Goal: Transaction & Acquisition: Purchase product/service

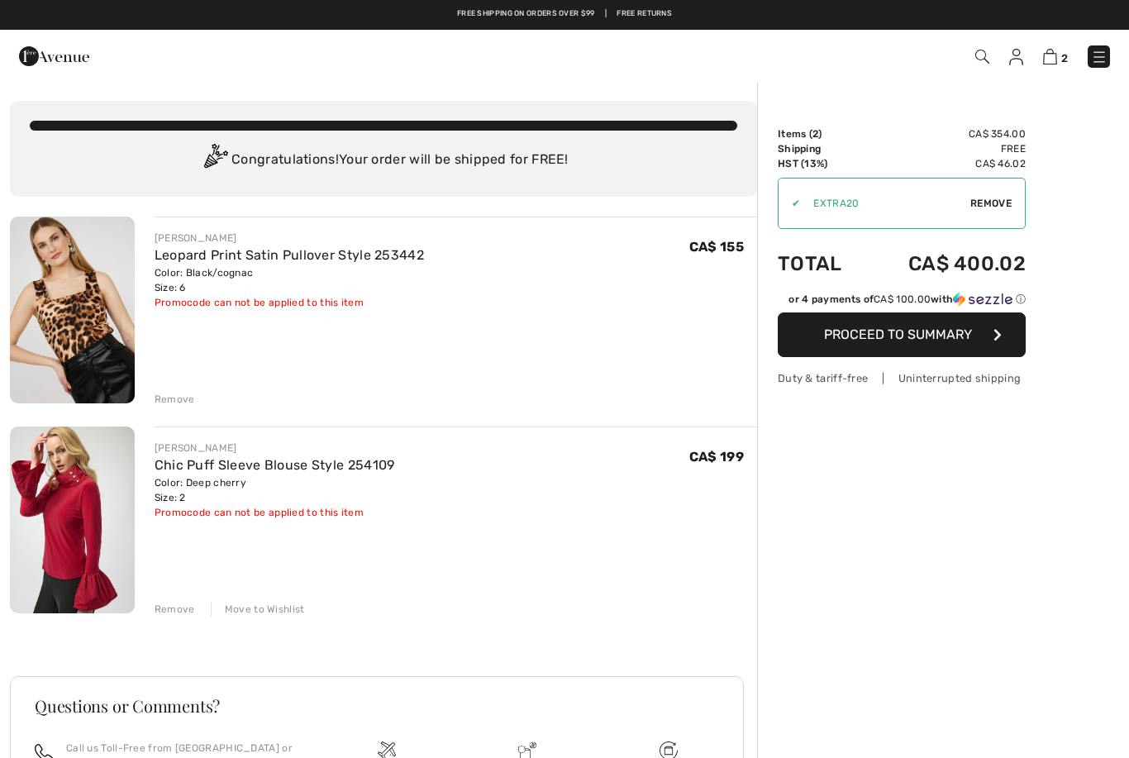
click at [281, 611] on div "Move to Wishlist" at bounding box center [258, 609] width 94 height 15
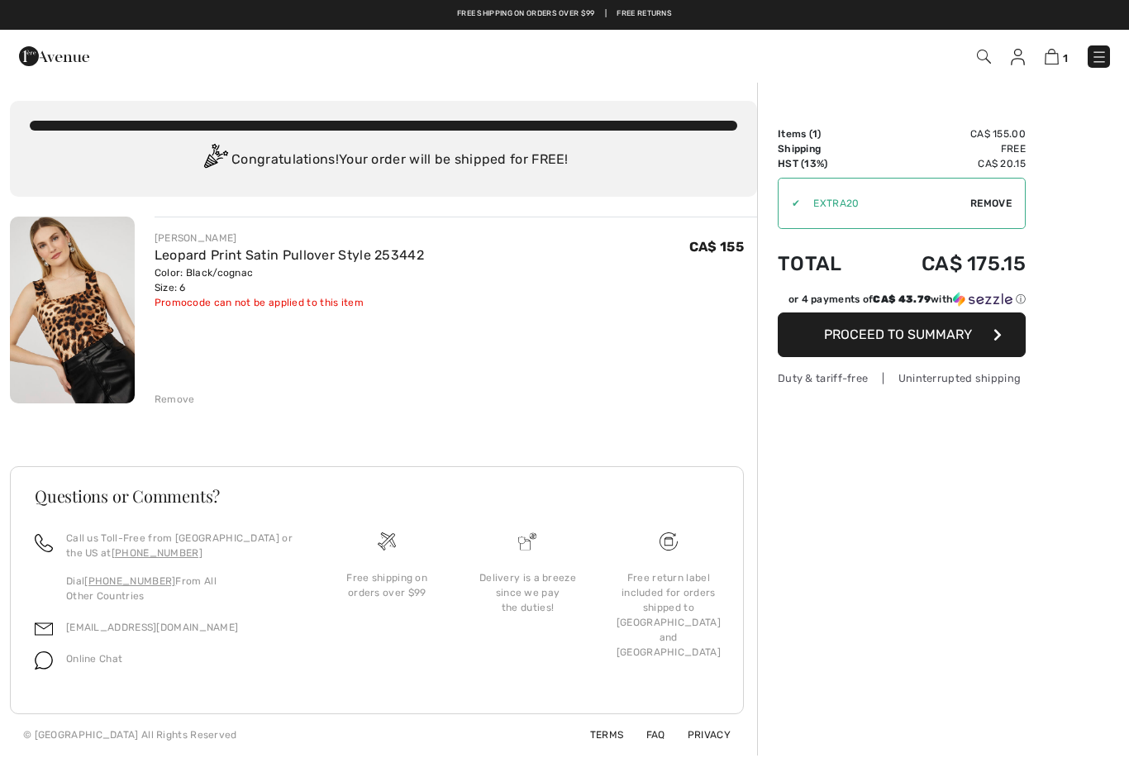
click at [1017, 64] on img at bounding box center [1018, 57] width 14 height 17
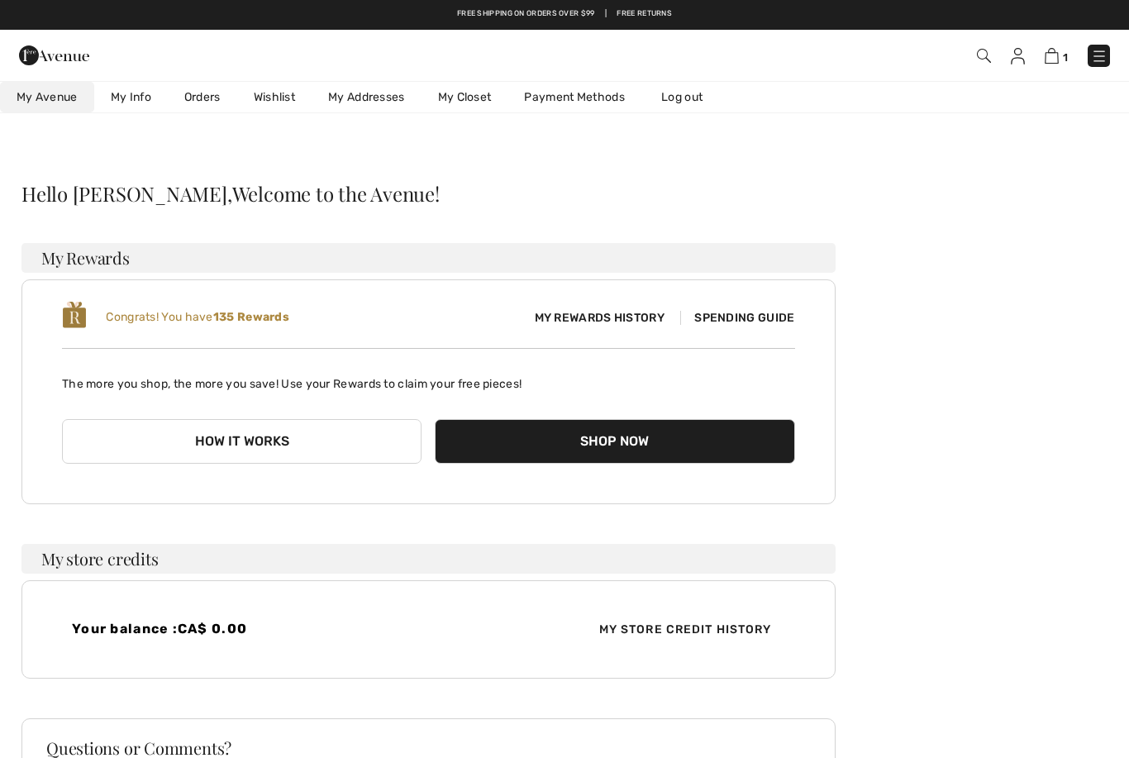
click at [212, 103] on link "Orders" at bounding box center [202, 97] width 69 height 31
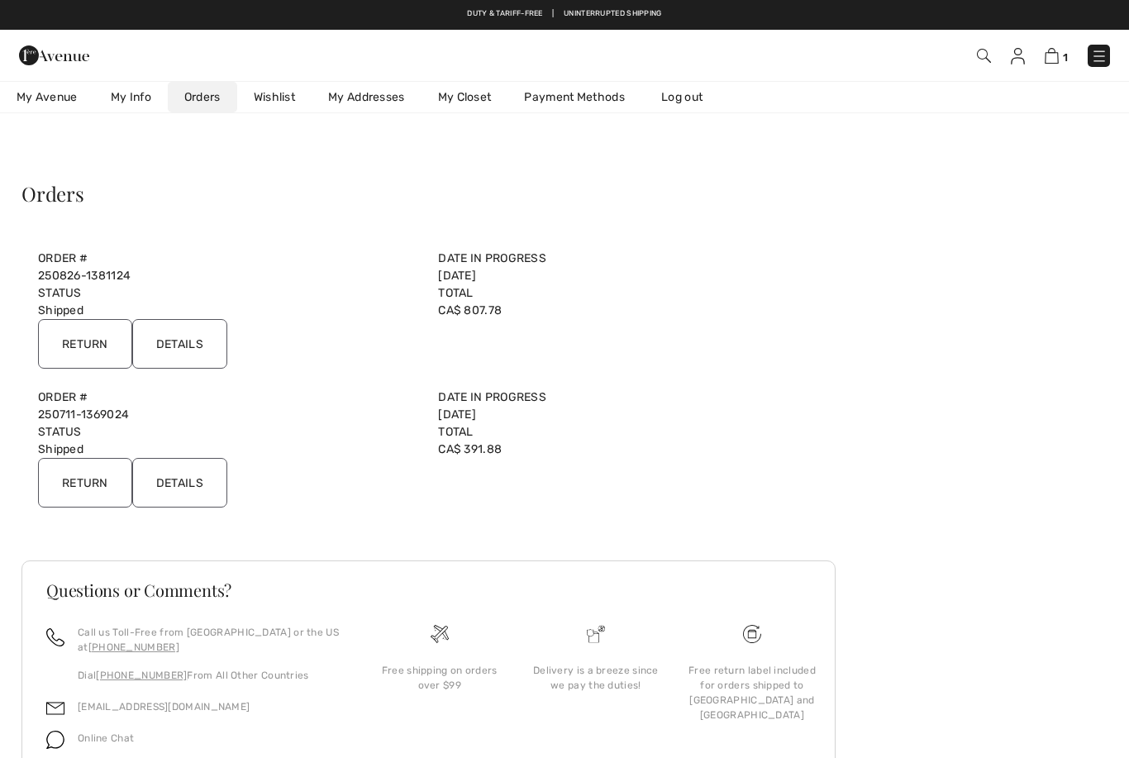
click at [109, 474] on input "Return" at bounding box center [85, 483] width 94 height 50
click at [198, 486] on input "Details" at bounding box center [179, 483] width 95 height 50
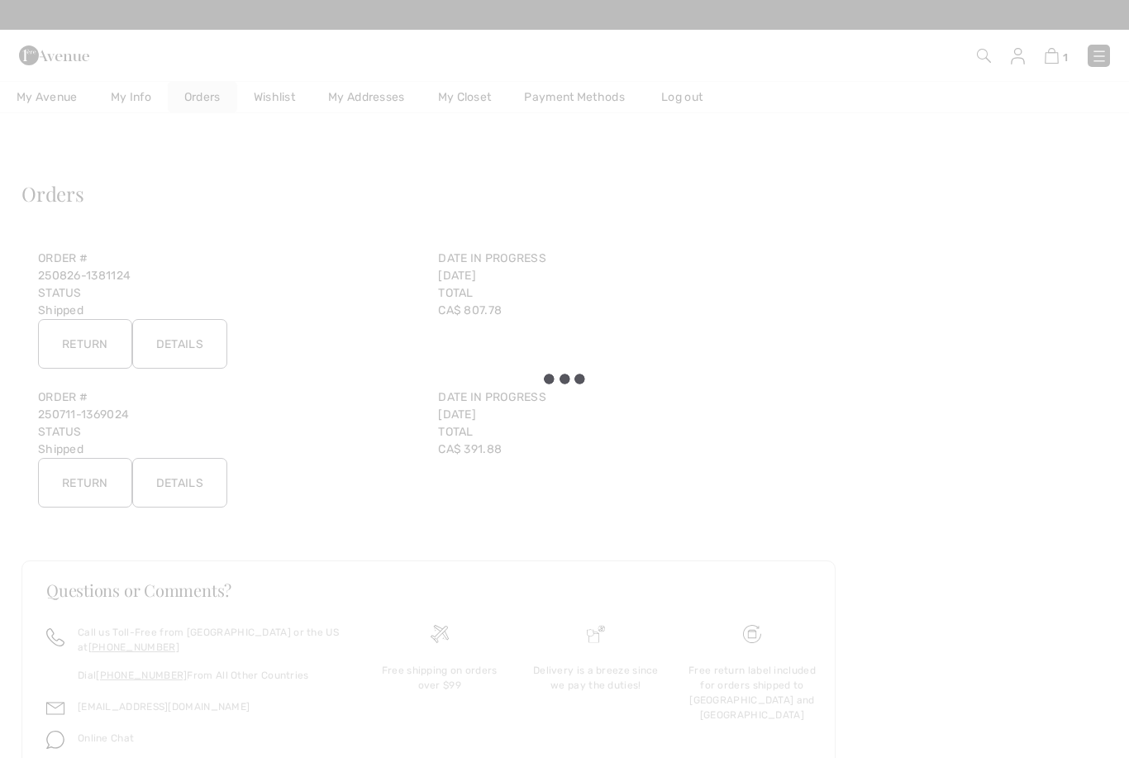
click at [191, 493] on div at bounding box center [564, 379] width 1129 height 758
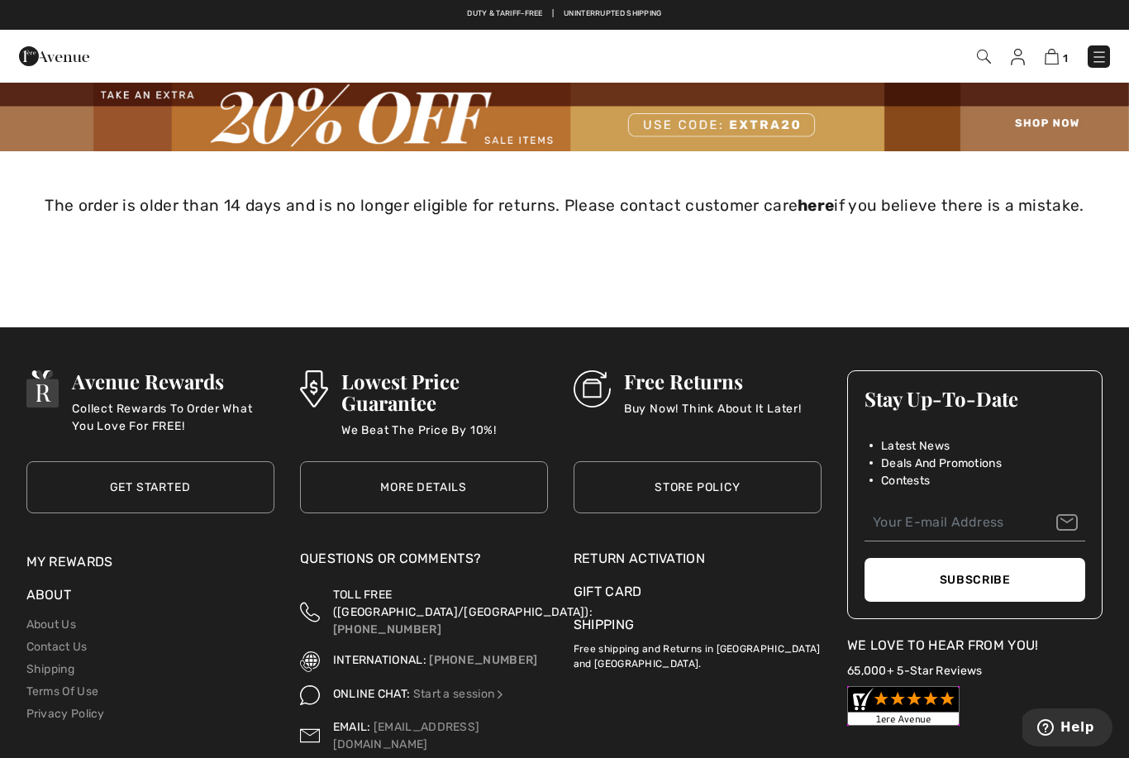
click at [1019, 61] on img at bounding box center [1018, 57] width 14 height 17
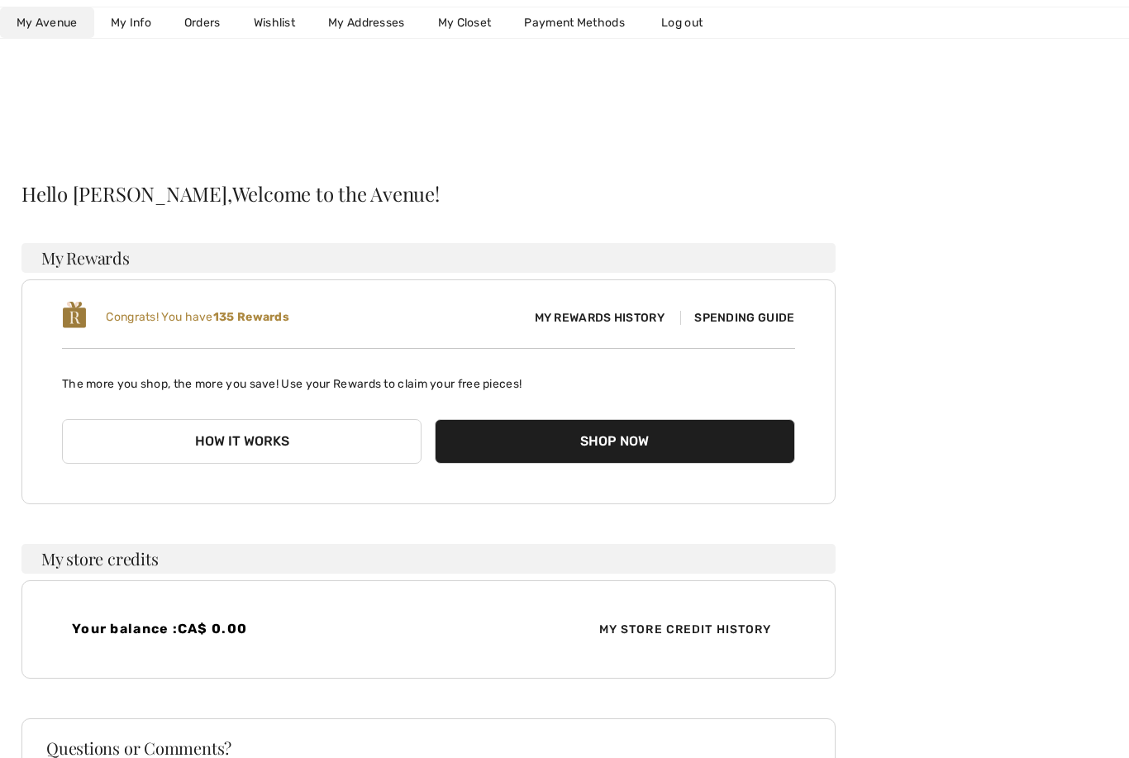
click at [213, 33] on link "Orders" at bounding box center [202, 22] width 69 height 31
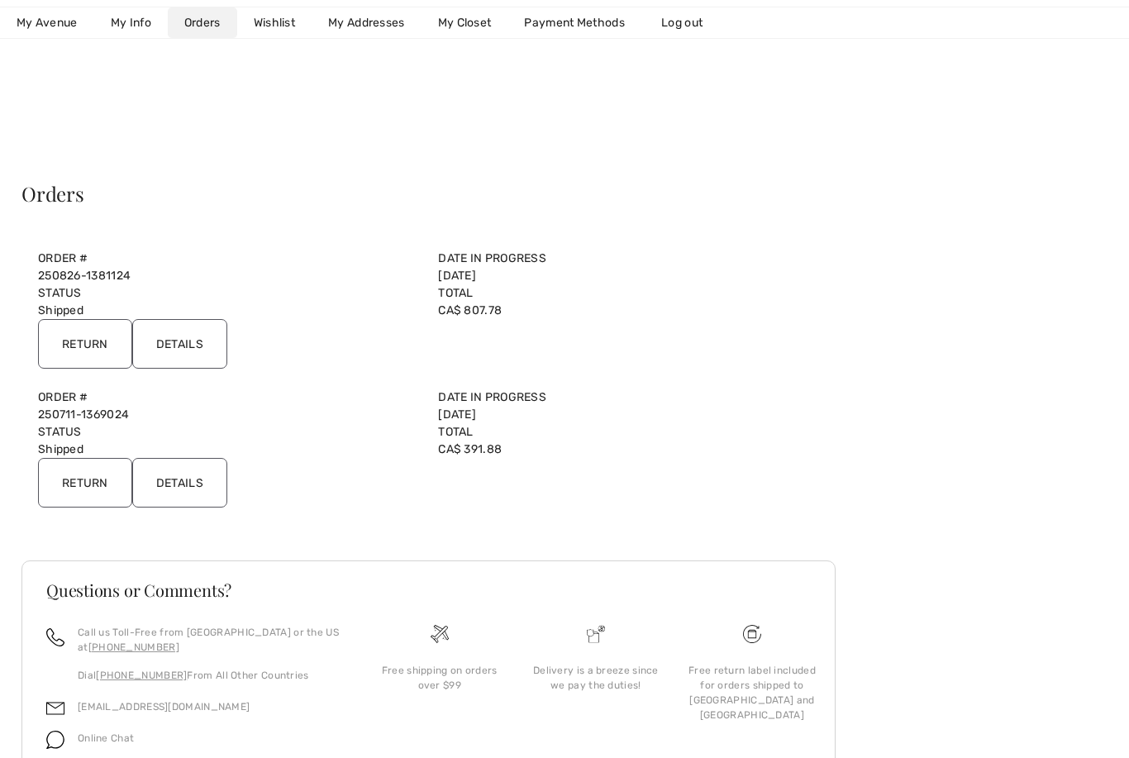
click at [191, 482] on input "Details" at bounding box center [179, 483] width 95 height 50
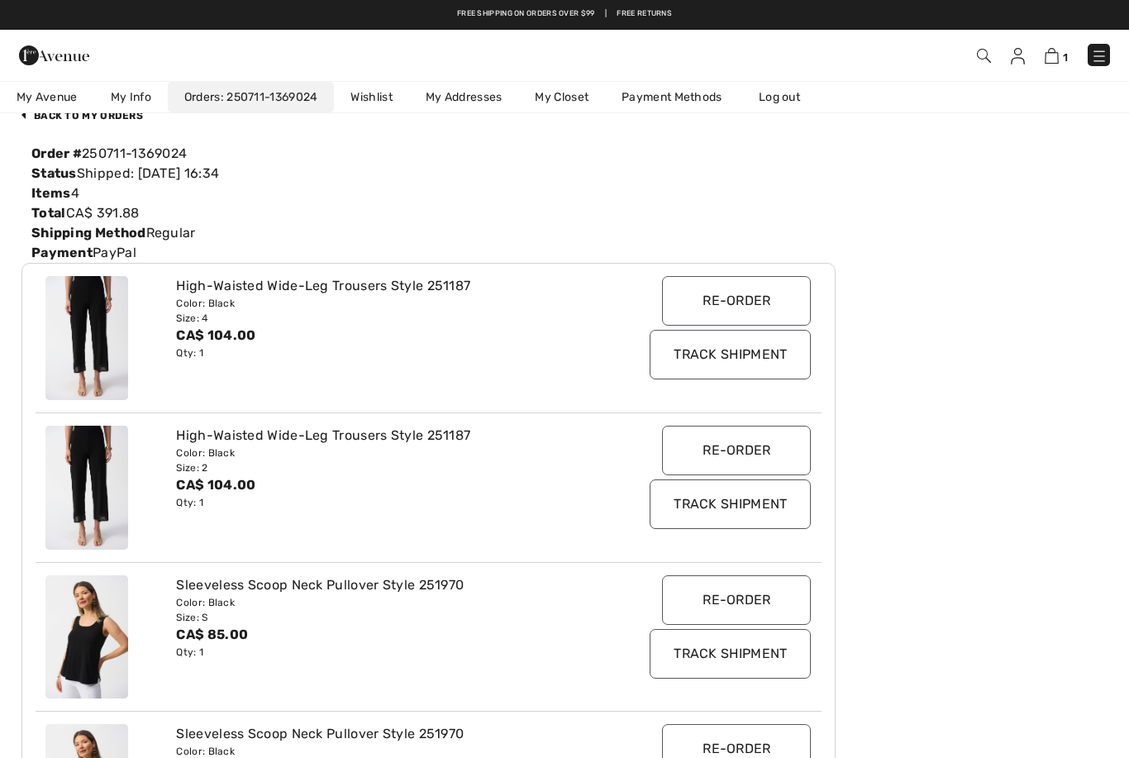
scroll to position [32, 0]
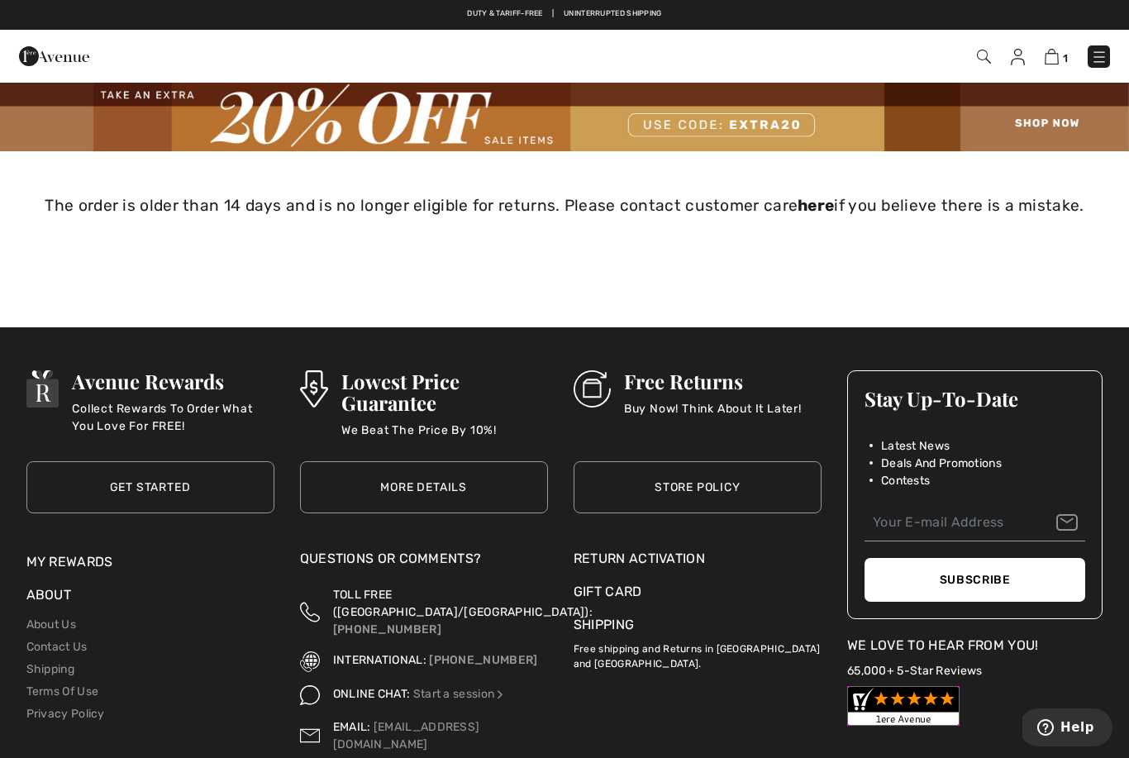
click at [1016, 59] on img at bounding box center [1018, 57] width 14 height 17
click at [1019, 58] on img at bounding box center [1018, 57] width 14 height 17
click at [1014, 55] on img at bounding box center [1018, 57] width 14 height 17
click at [1018, 64] on img at bounding box center [1018, 57] width 14 height 17
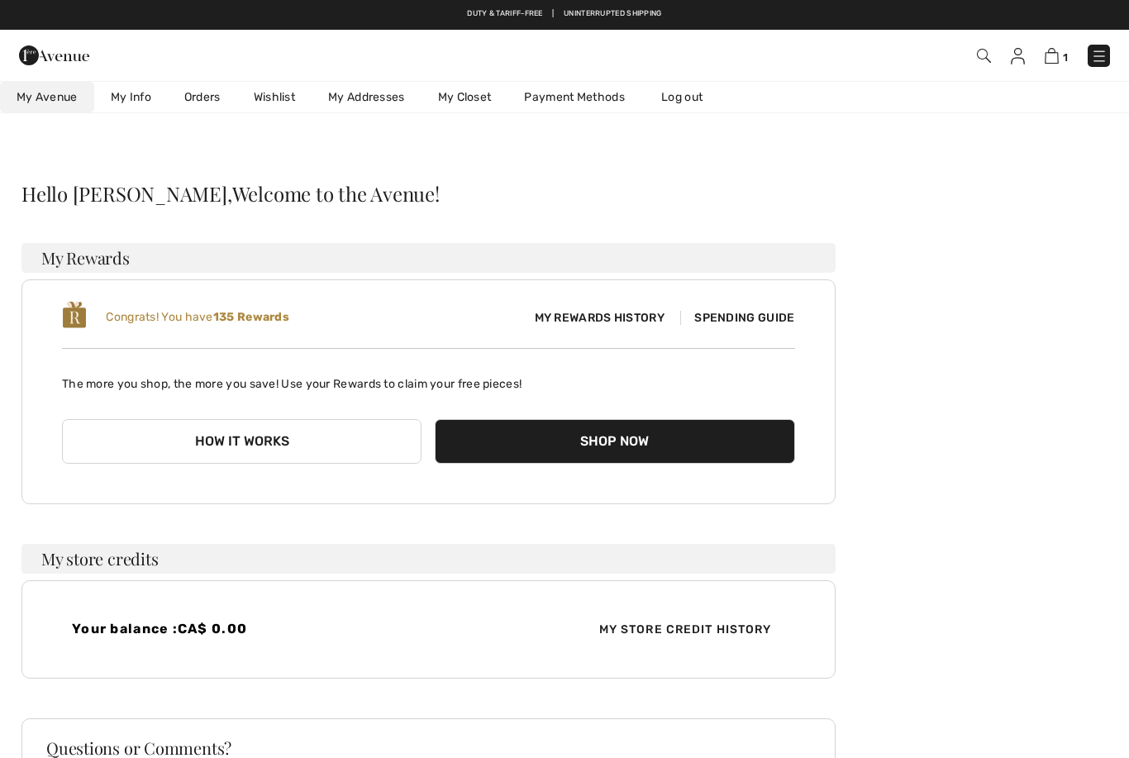
click at [212, 104] on link "Orders" at bounding box center [202, 97] width 69 height 31
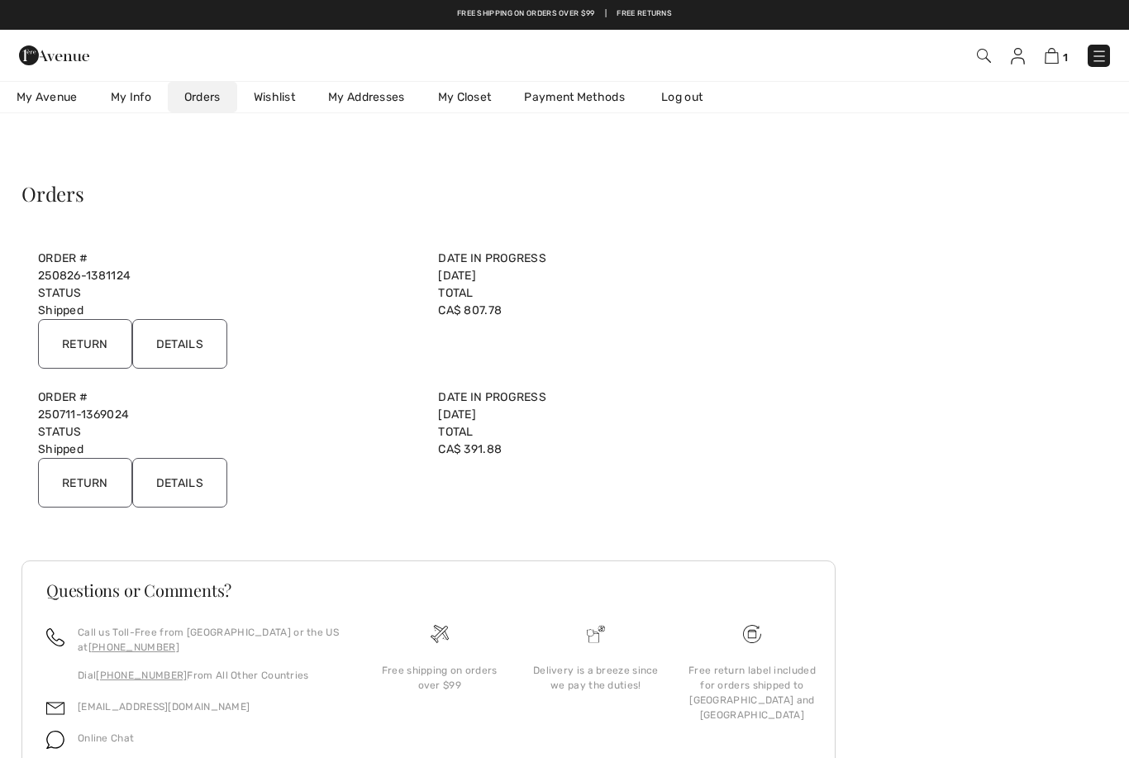
click at [178, 344] on input "Details" at bounding box center [179, 344] width 95 height 50
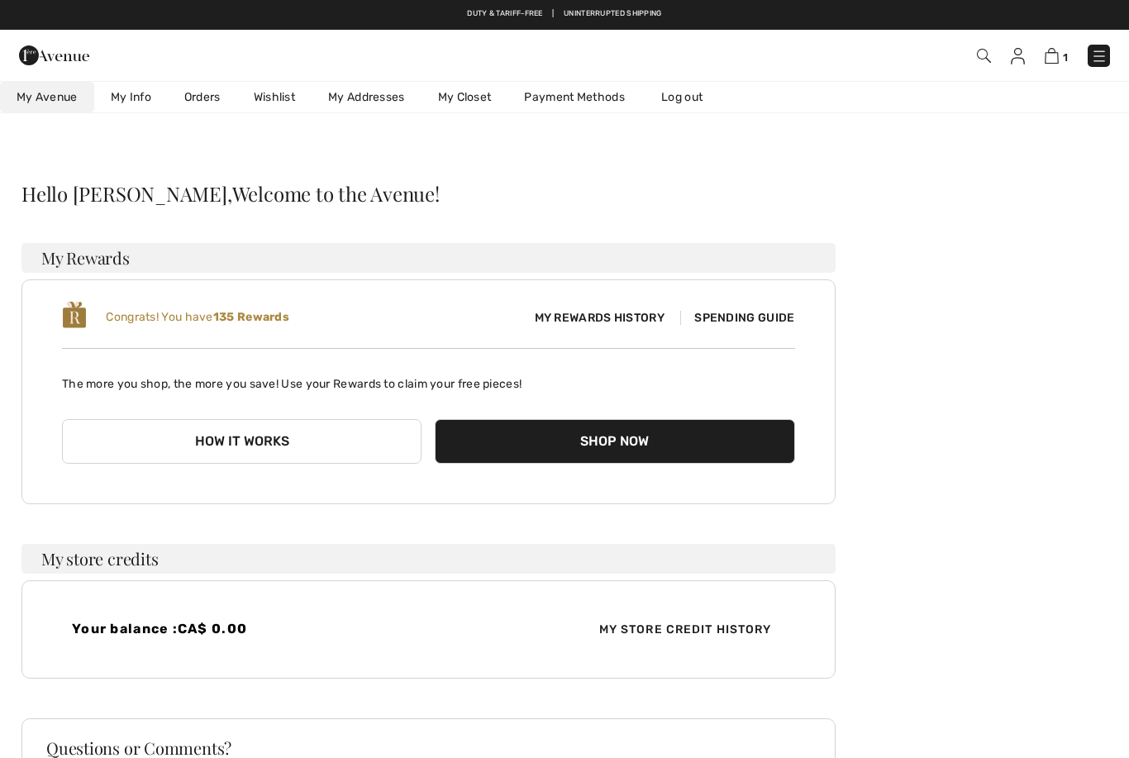
click at [213, 103] on link "Orders" at bounding box center [202, 97] width 69 height 31
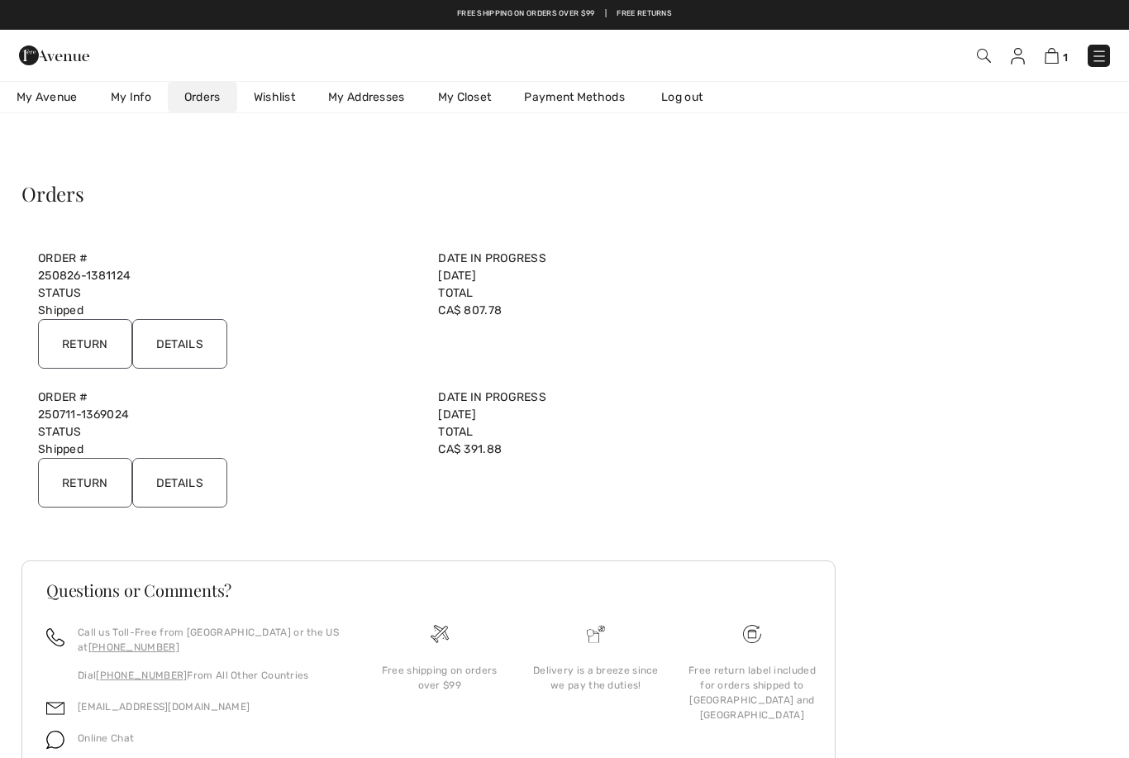
click at [91, 338] on input "Return" at bounding box center [85, 344] width 94 height 50
click at [96, 353] on input "Return" at bounding box center [85, 344] width 94 height 50
click at [110, 338] on input "Return" at bounding box center [85, 344] width 94 height 50
click at [195, 342] on input "Details" at bounding box center [179, 344] width 95 height 50
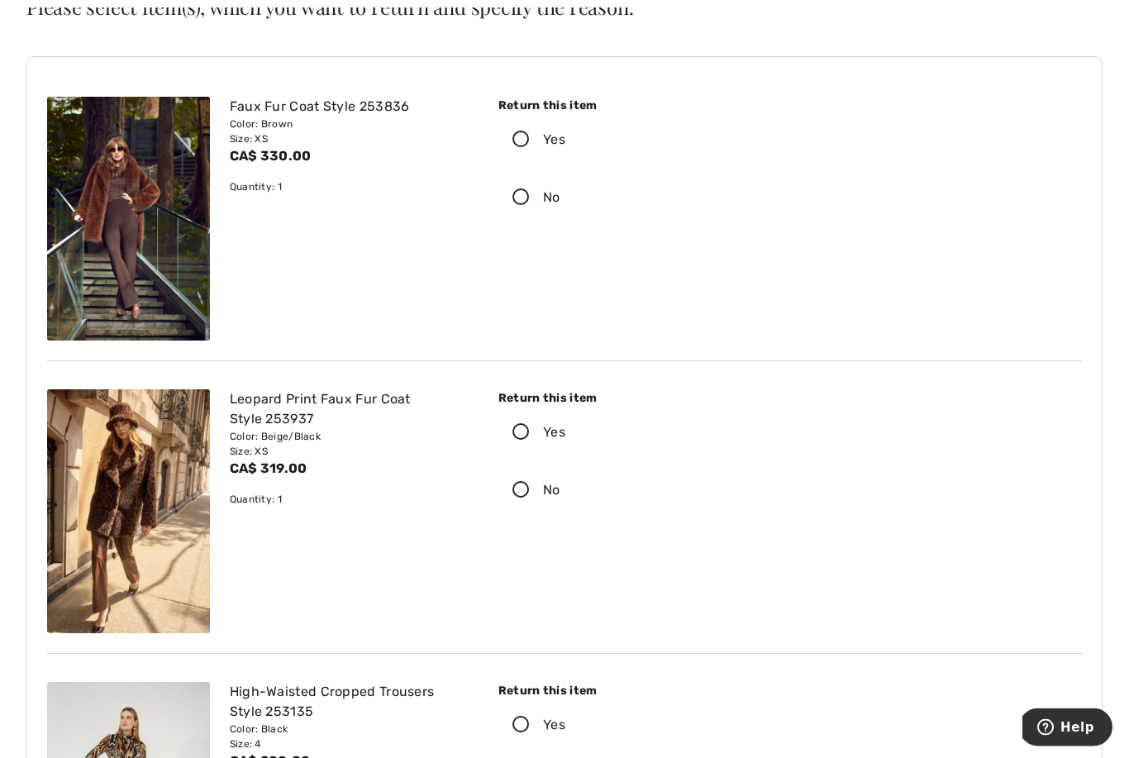
scroll to position [192, 0]
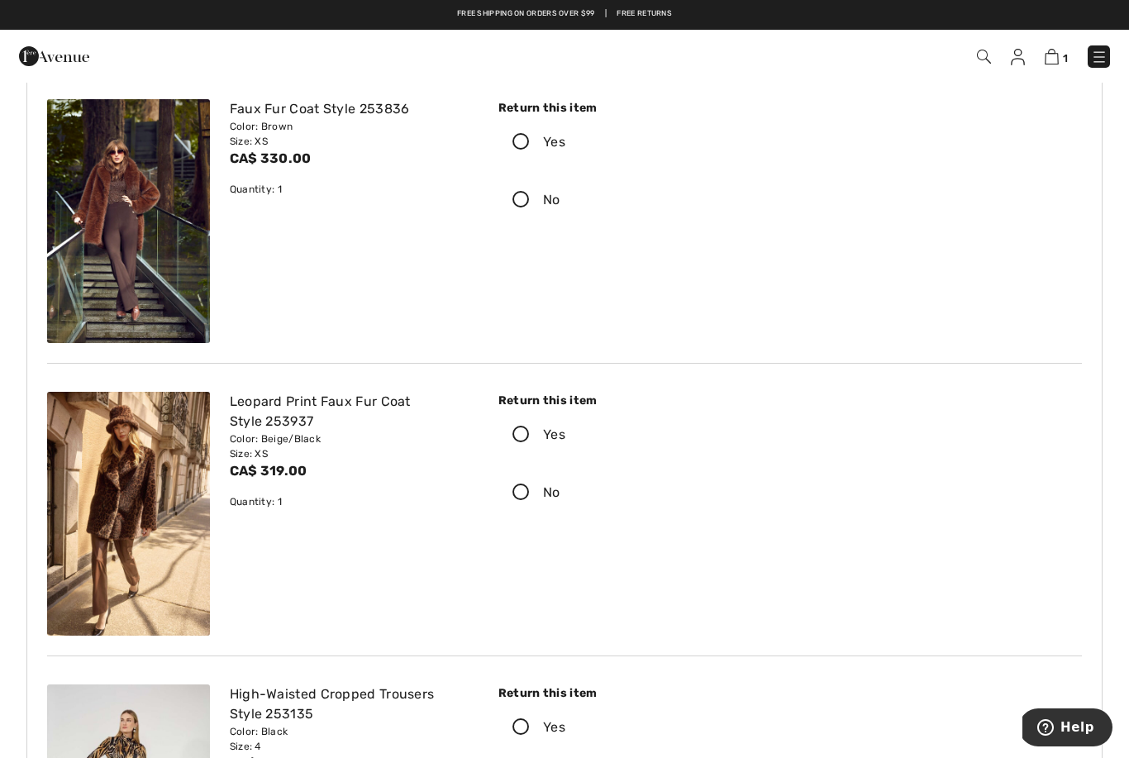
click at [524, 437] on icon at bounding box center [521, 434] width 44 height 17
click at [565, 437] on input "Yes" at bounding box center [570, 435] width 11 height 50
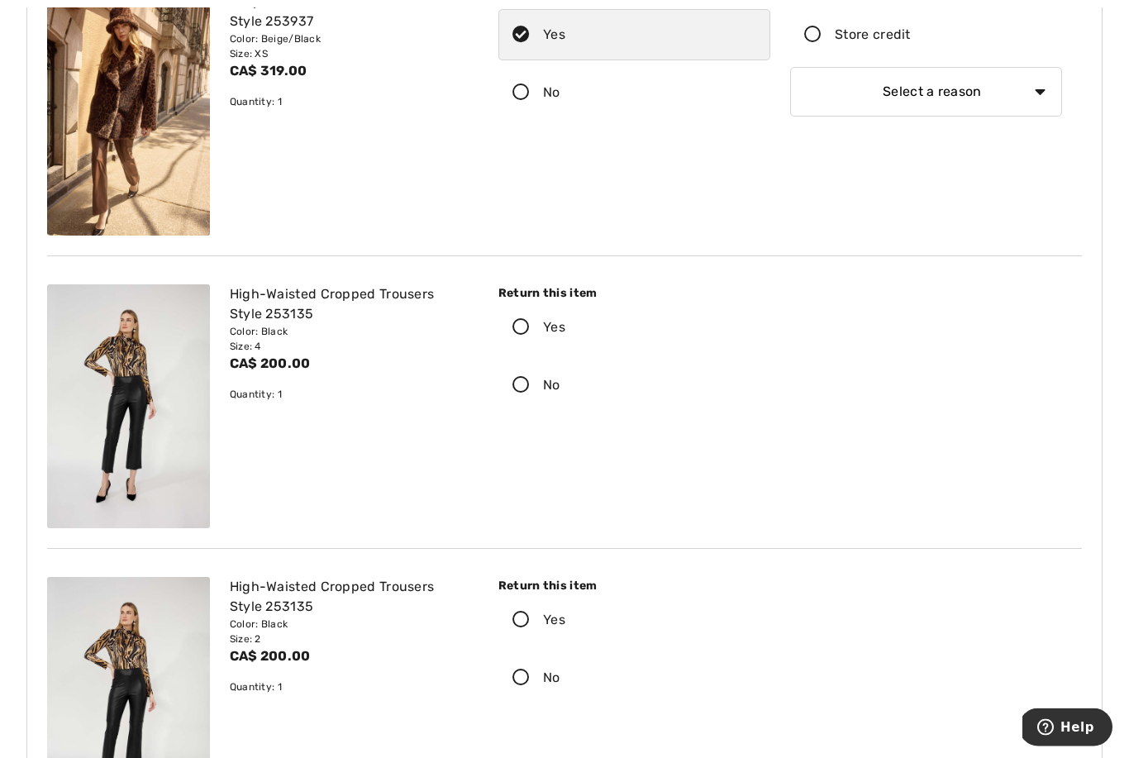
scroll to position [593, 0]
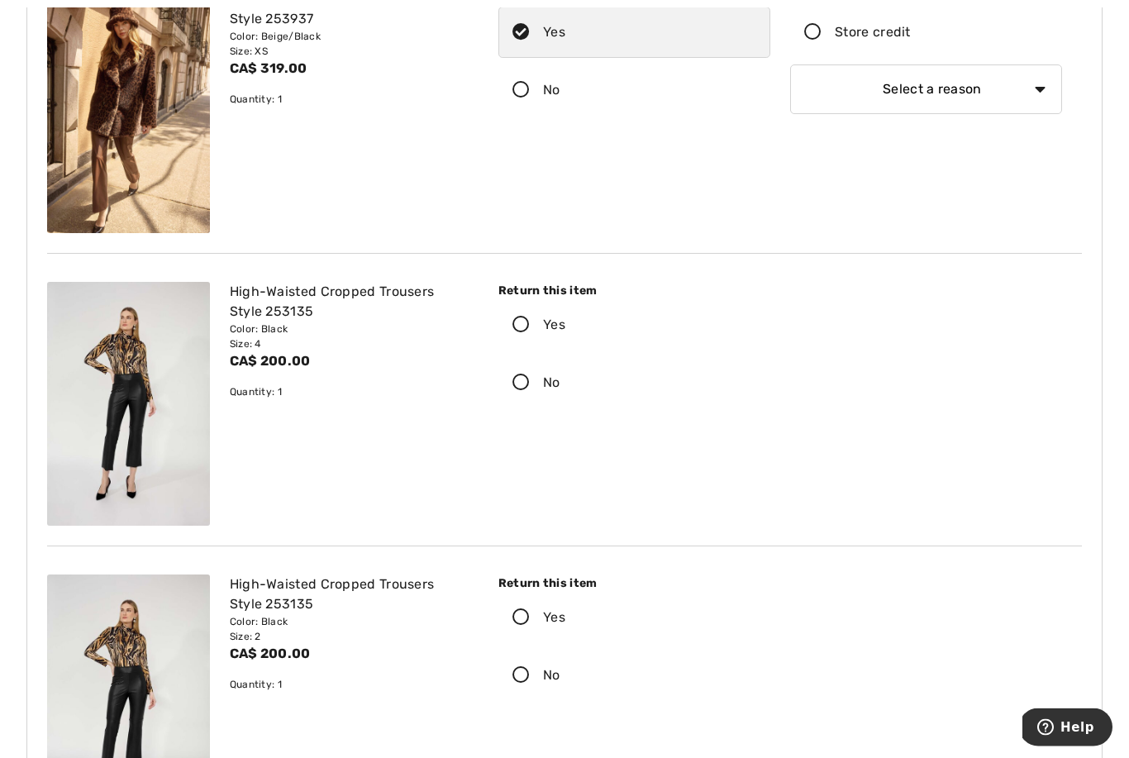
click at [526, 619] on icon at bounding box center [521, 618] width 44 height 17
click at [565, 619] on input "Yes" at bounding box center [570, 618] width 11 height 50
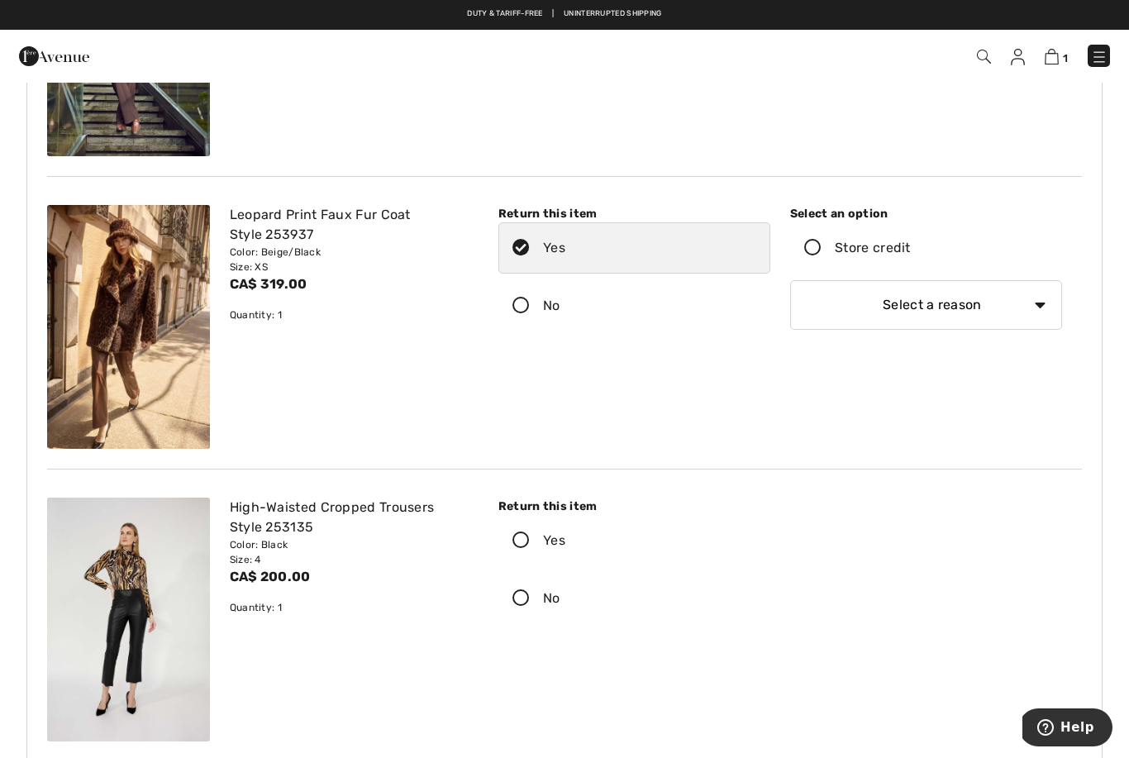
scroll to position [372, 0]
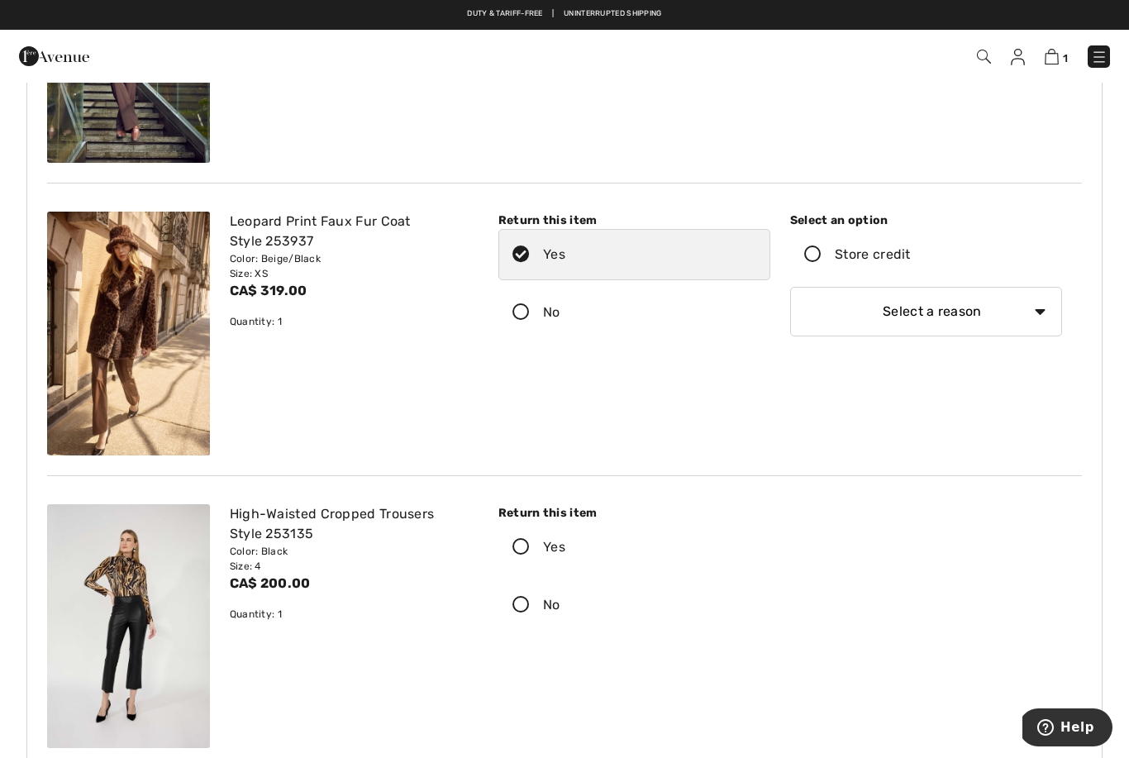
click at [1041, 317] on select "Select a reason I received the wrong product or size My order arrived too late …" at bounding box center [926, 312] width 272 height 50
select select "other"
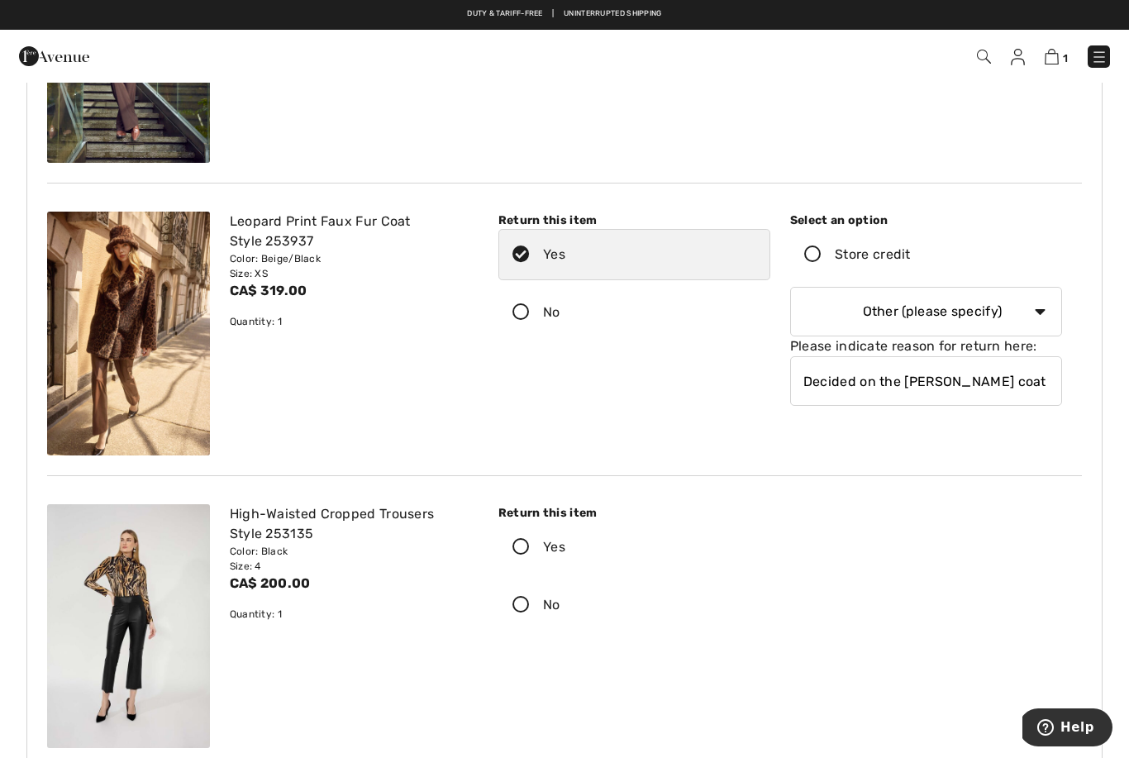
type input "Decided on the Lyman coat"
click at [996, 545] on div "Return this item Yes No Select an option" at bounding box center [779, 574] width 583 height 141
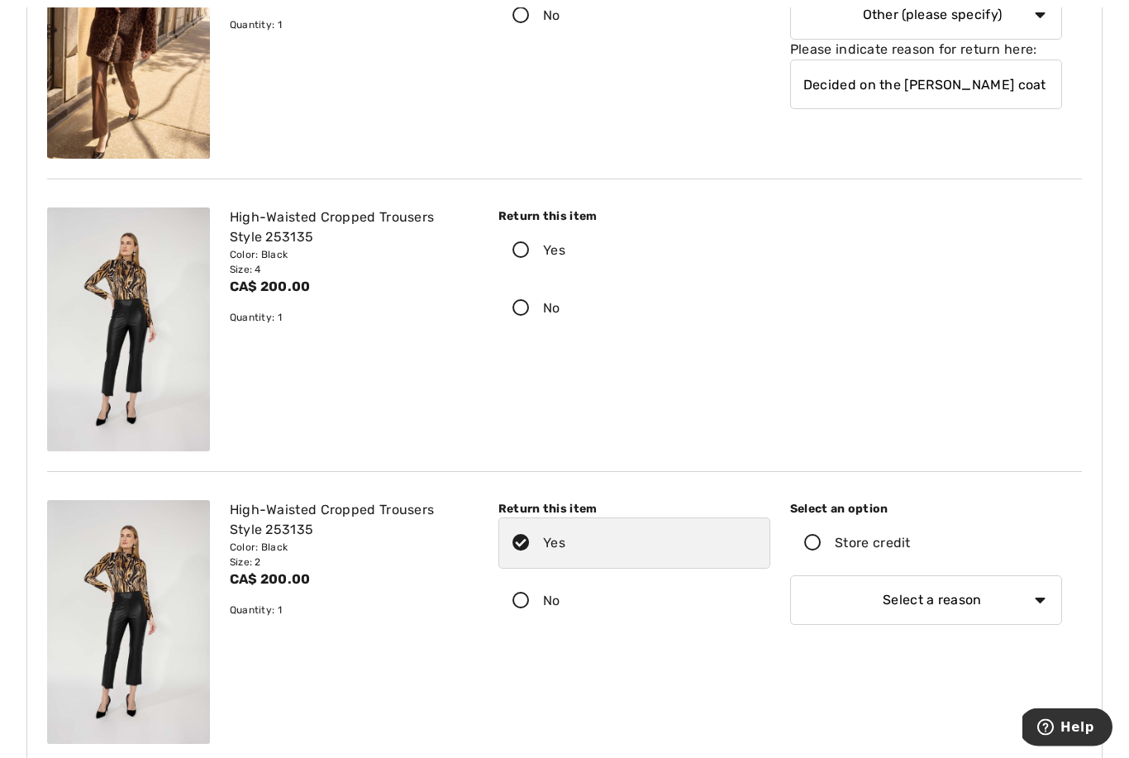
scroll to position [673, 0]
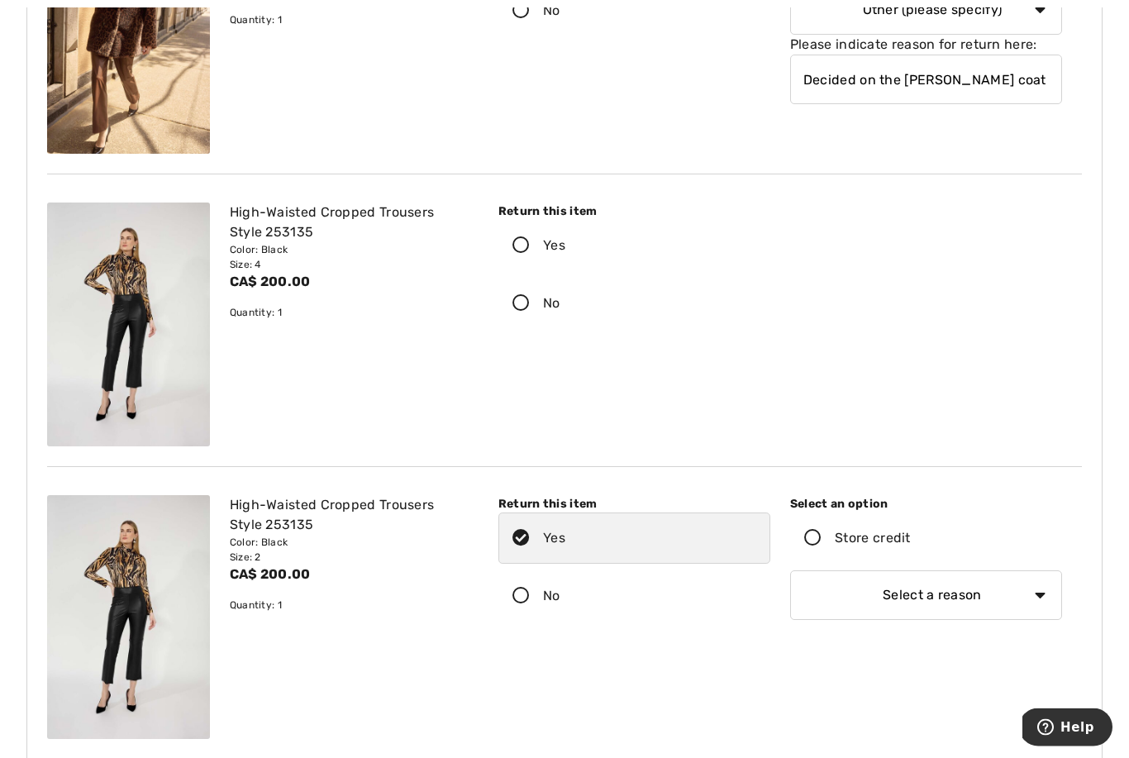
click at [1040, 599] on select "Select a reason I received the wrong product or size My order arrived too late …" at bounding box center [926, 596] width 272 height 50
select select "other"
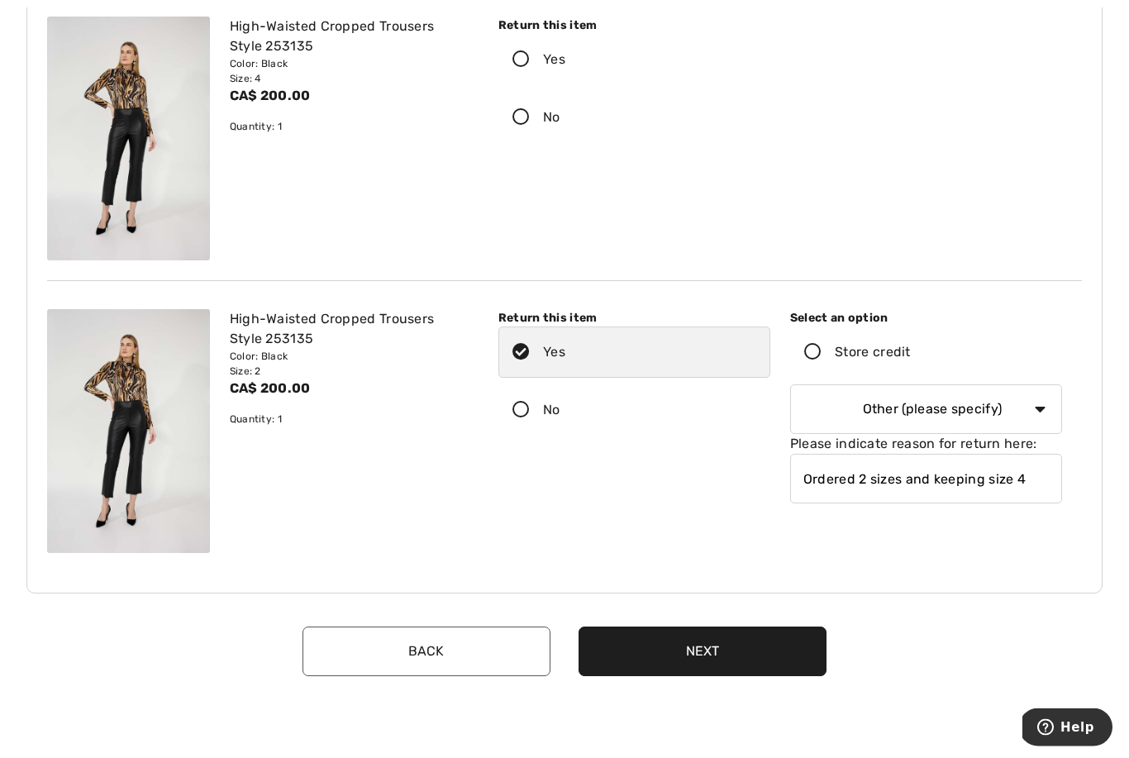
scroll to position [858, 0]
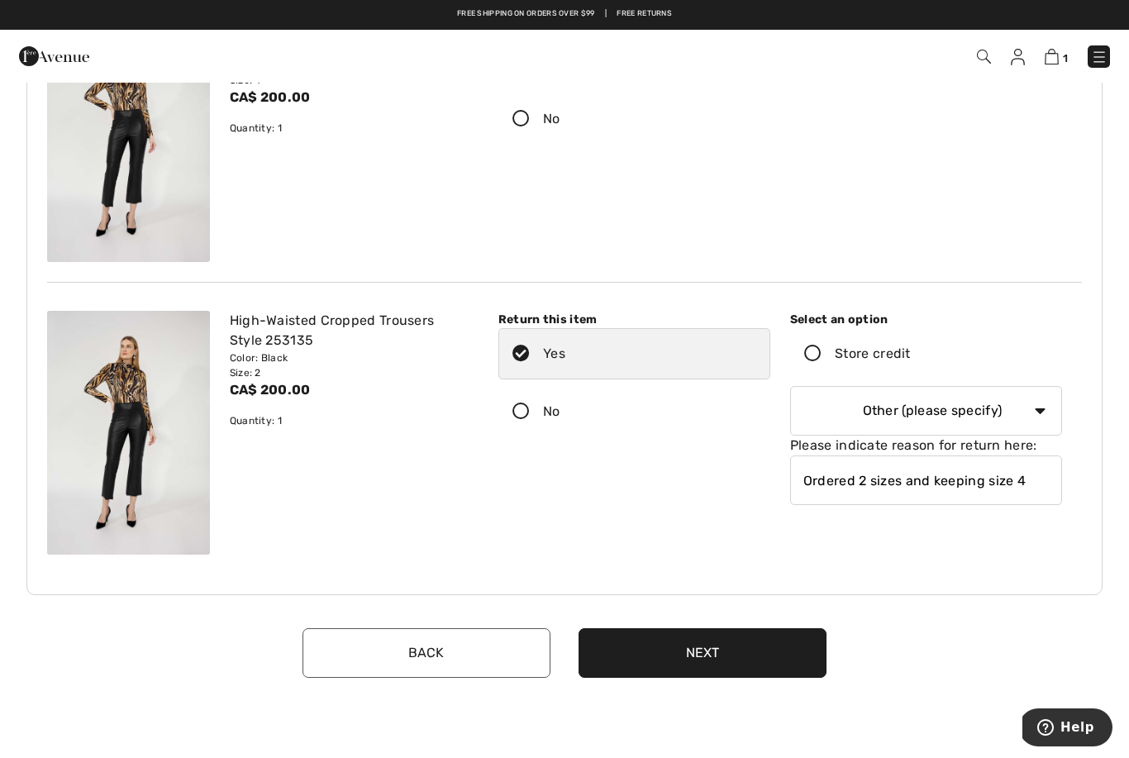
type input "Ordered 2 sizes and keeping size 4"
click at [737, 672] on button "Next" at bounding box center [702, 653] width 248 height 50
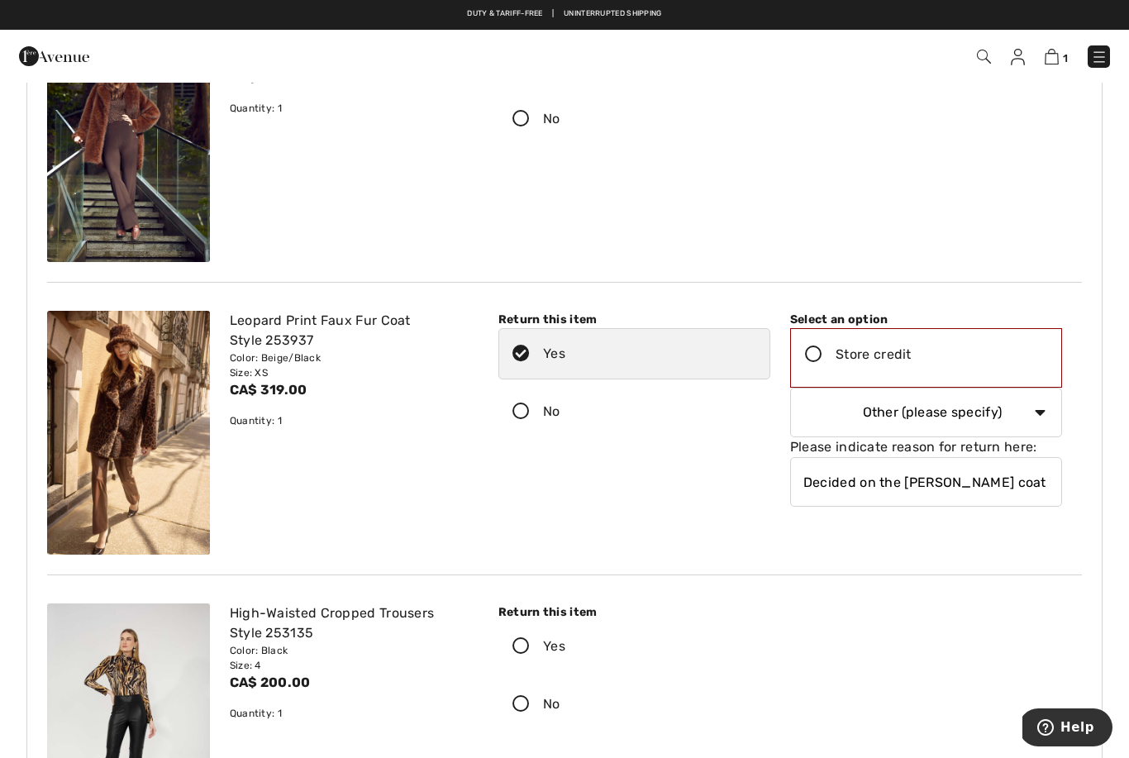
scroll to position [262, 0]
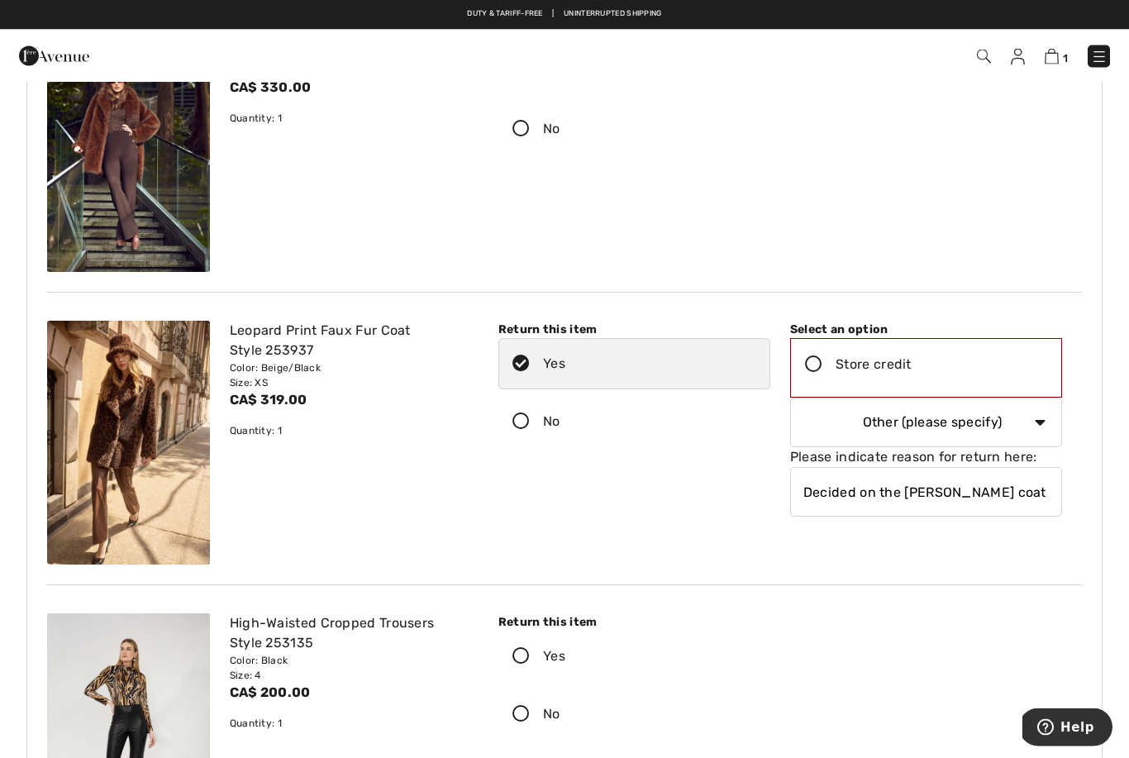
click at [1039, 426] on select "Select a reason I received the wrong product or size My order arrived too late …" at bounding box center [926, 423] width 272 height 50
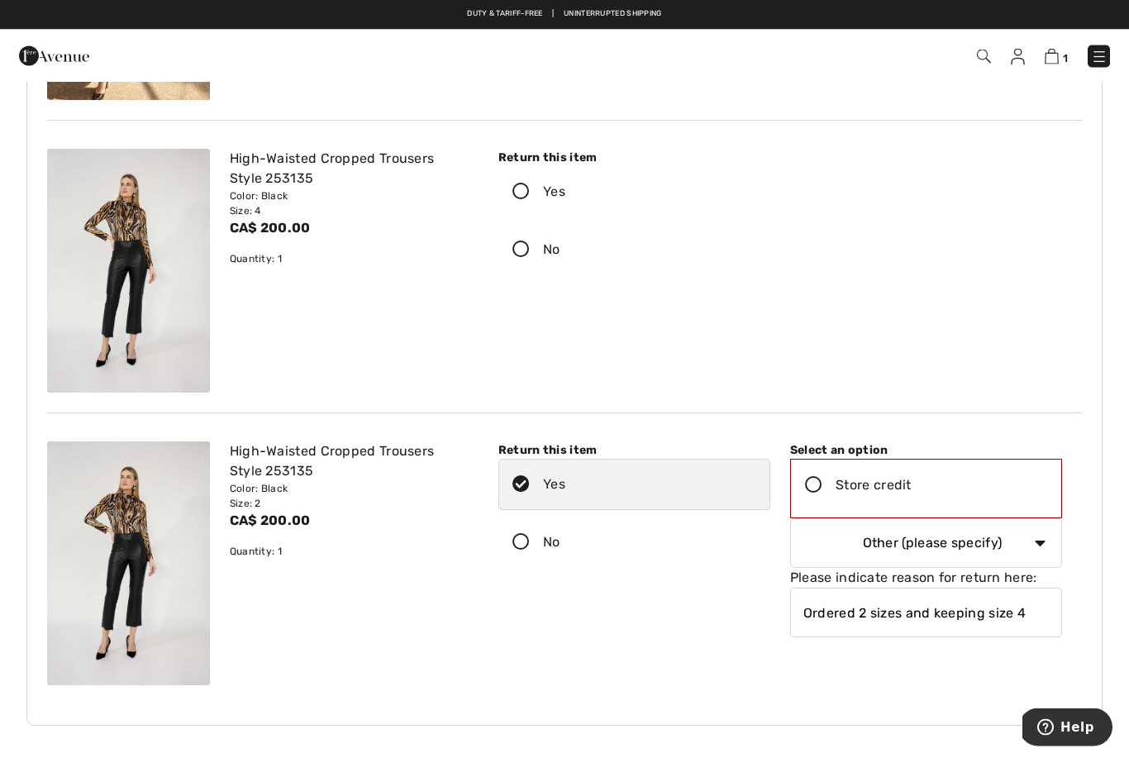
scroll to position [720, 0]
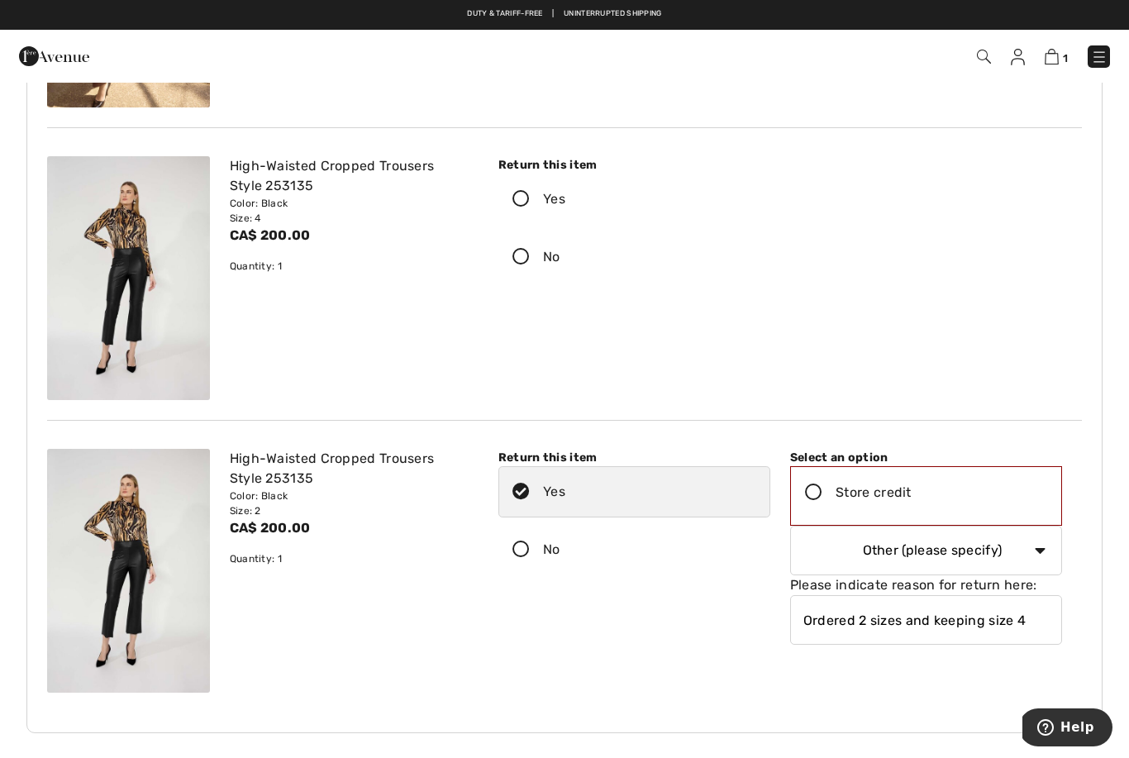
type input "/"
click at [634, 590] on div "Return this item Yes No" at bounding box center [634, 543] width 292 height 188
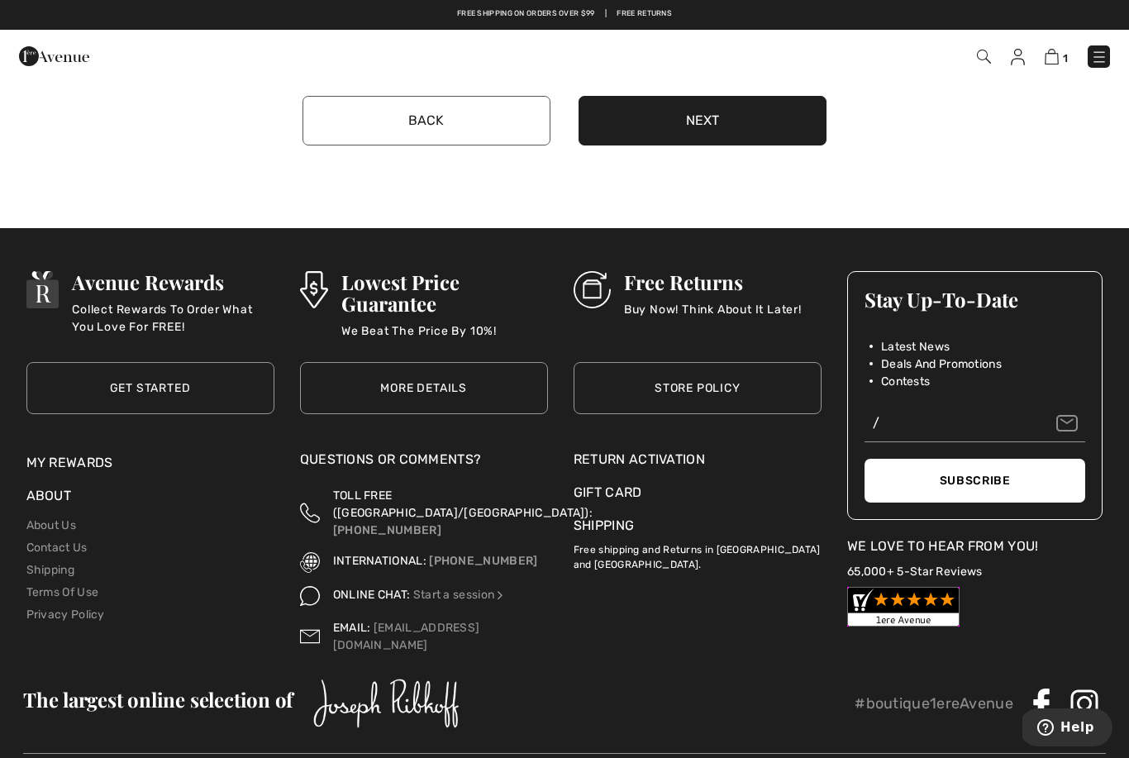
scroll to position [1392, 0]
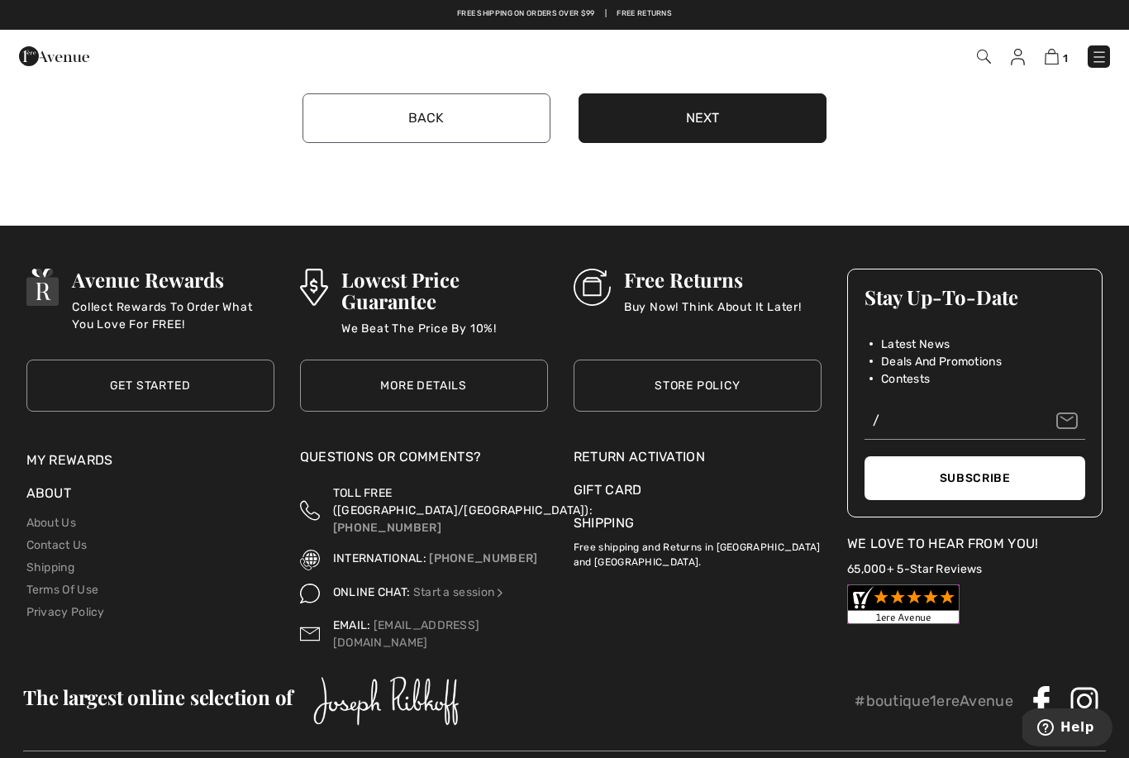
click at [693, 457] on div "Return Activation" at bounding box center [697, 457] width 248 height 20
click at [697, 447] on div "Return Activation" at bounding box center [697, 457] width 248 height 20
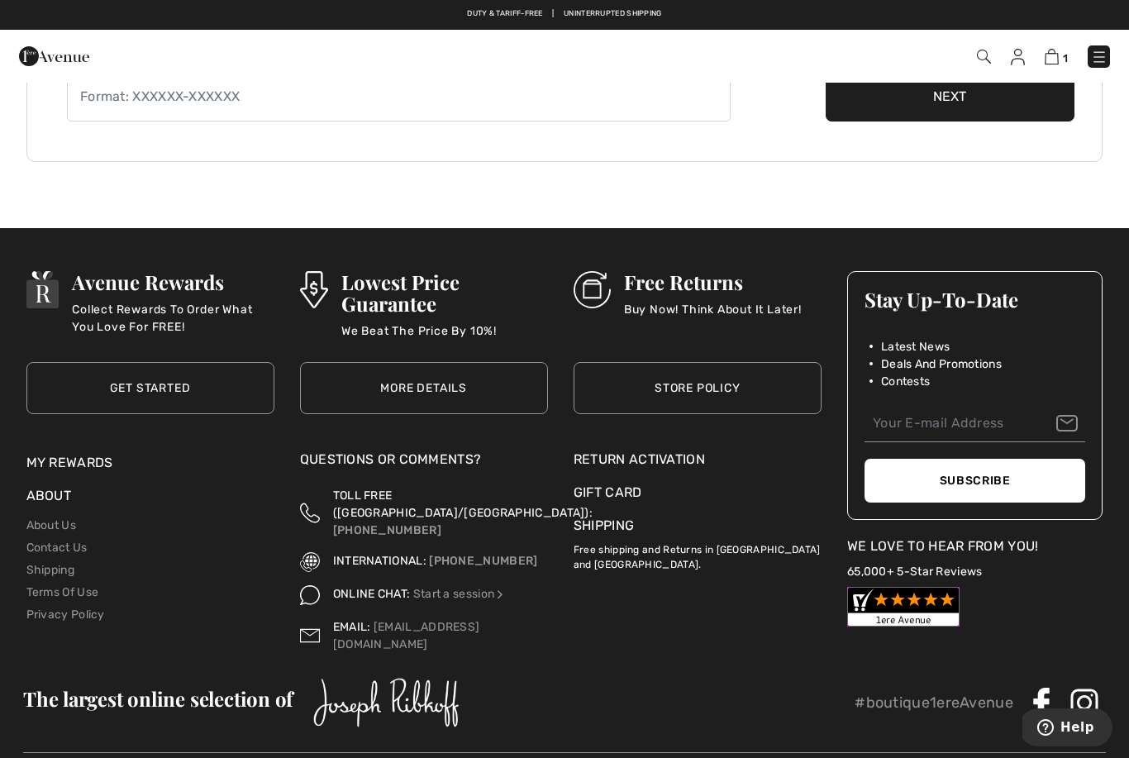
scroll to position [374, 0]
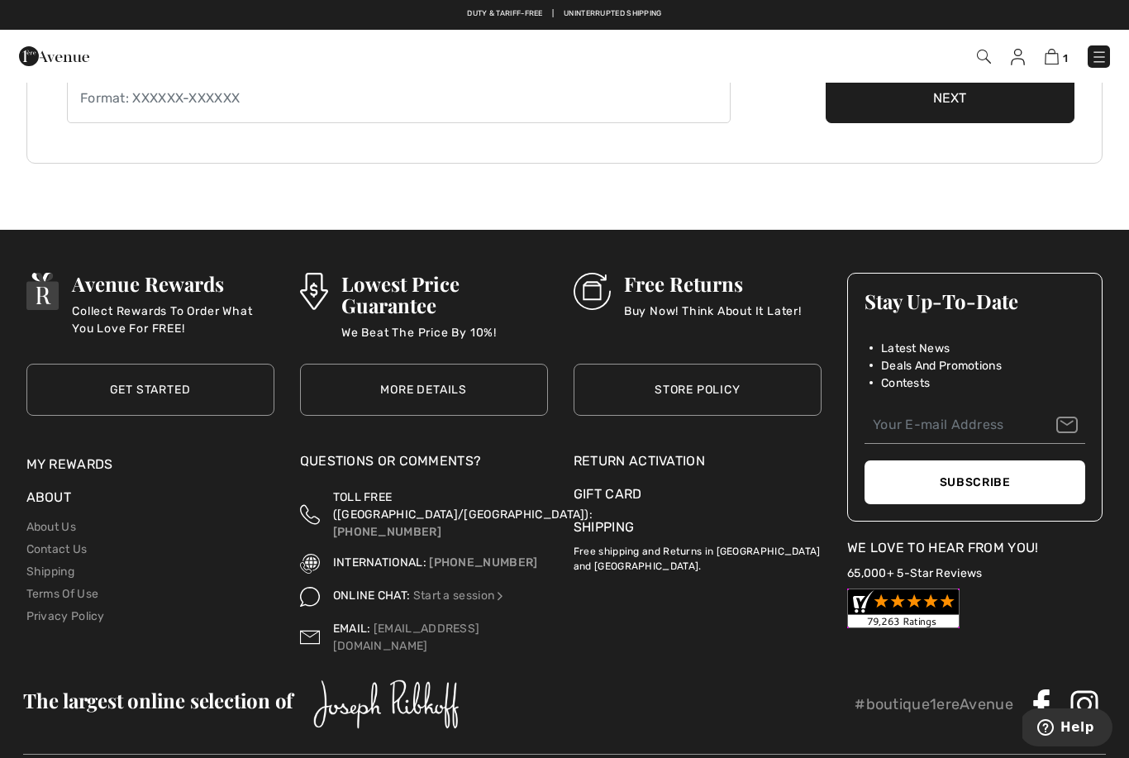
click at [610, 527] on link "Shipping" at bounding box center [603, 527] width 60 height 16
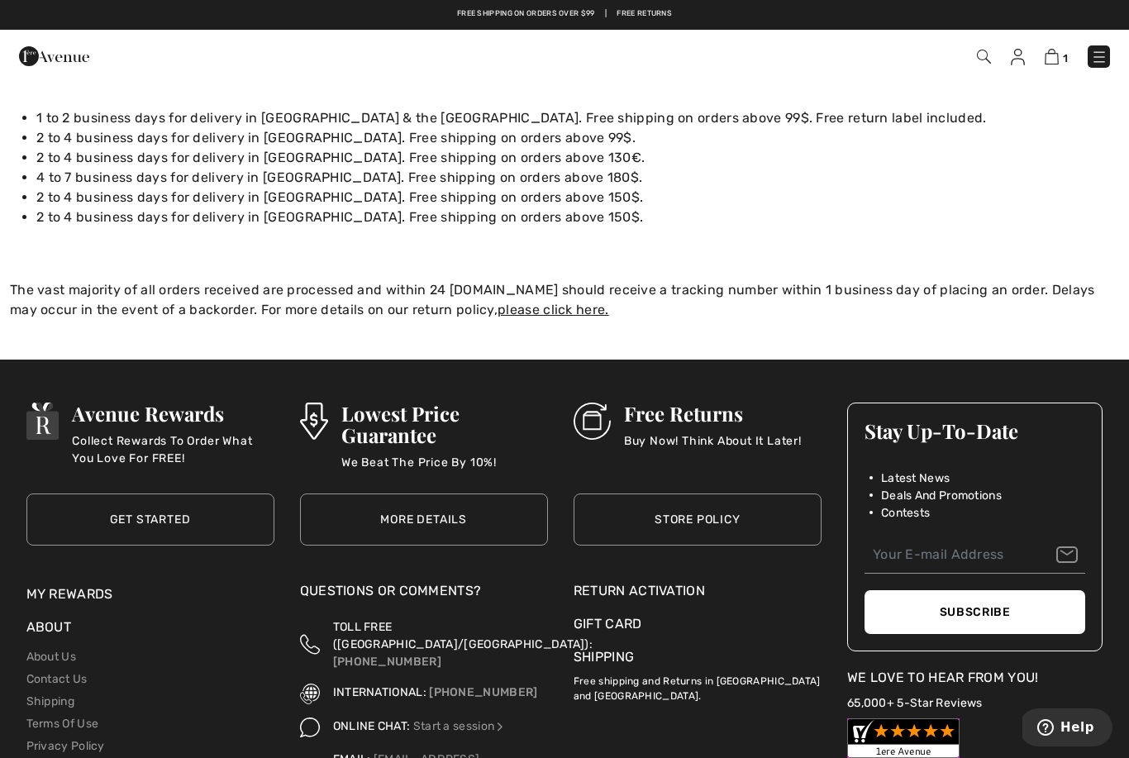
scroll to position [219, 0]
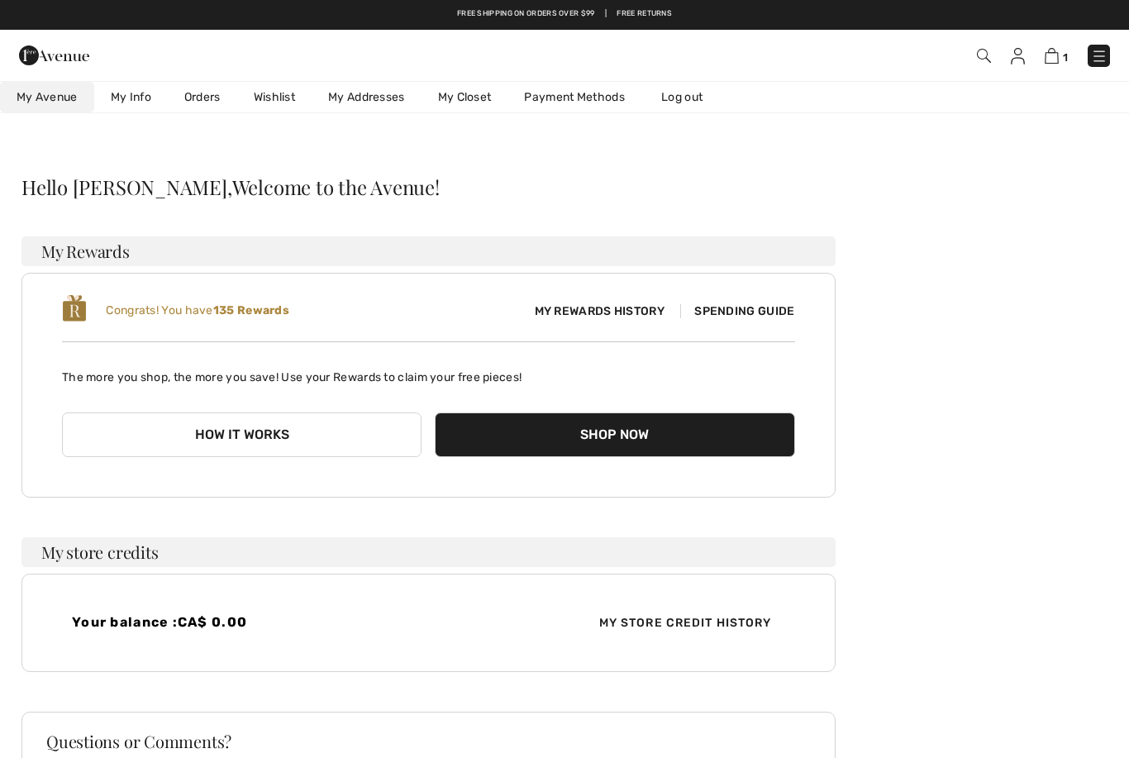
scroll to position [9, 0]
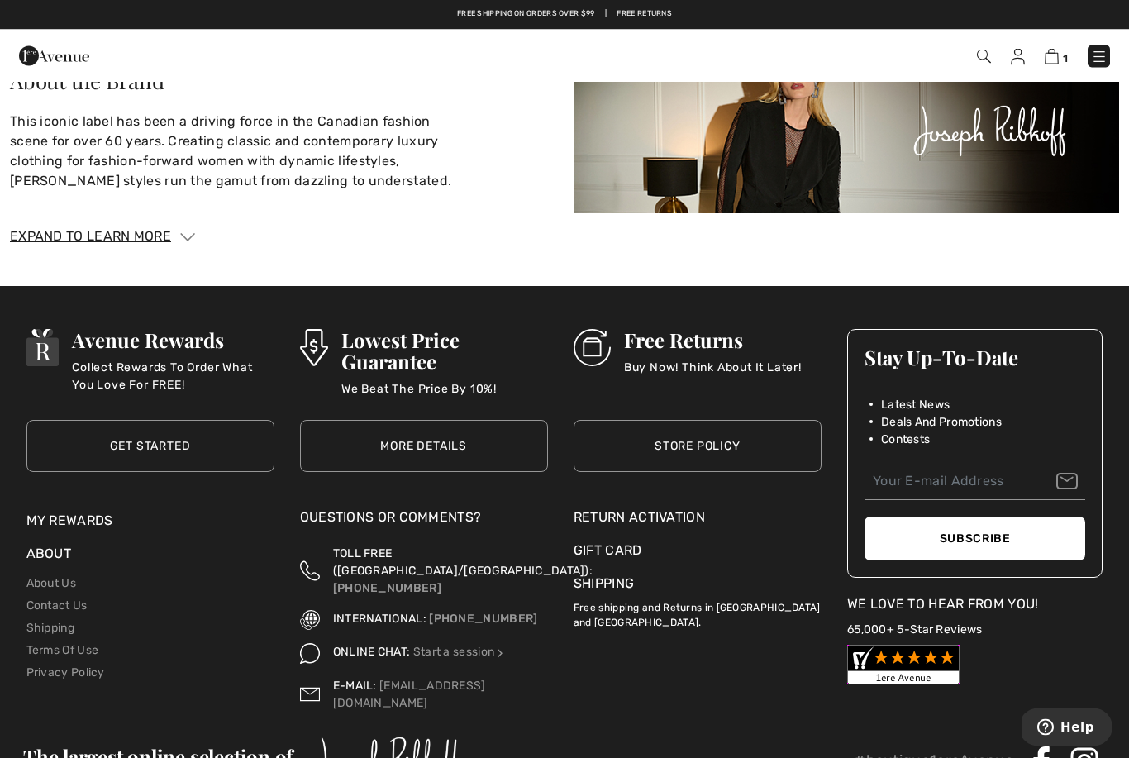
scroll to position [2504, 0]
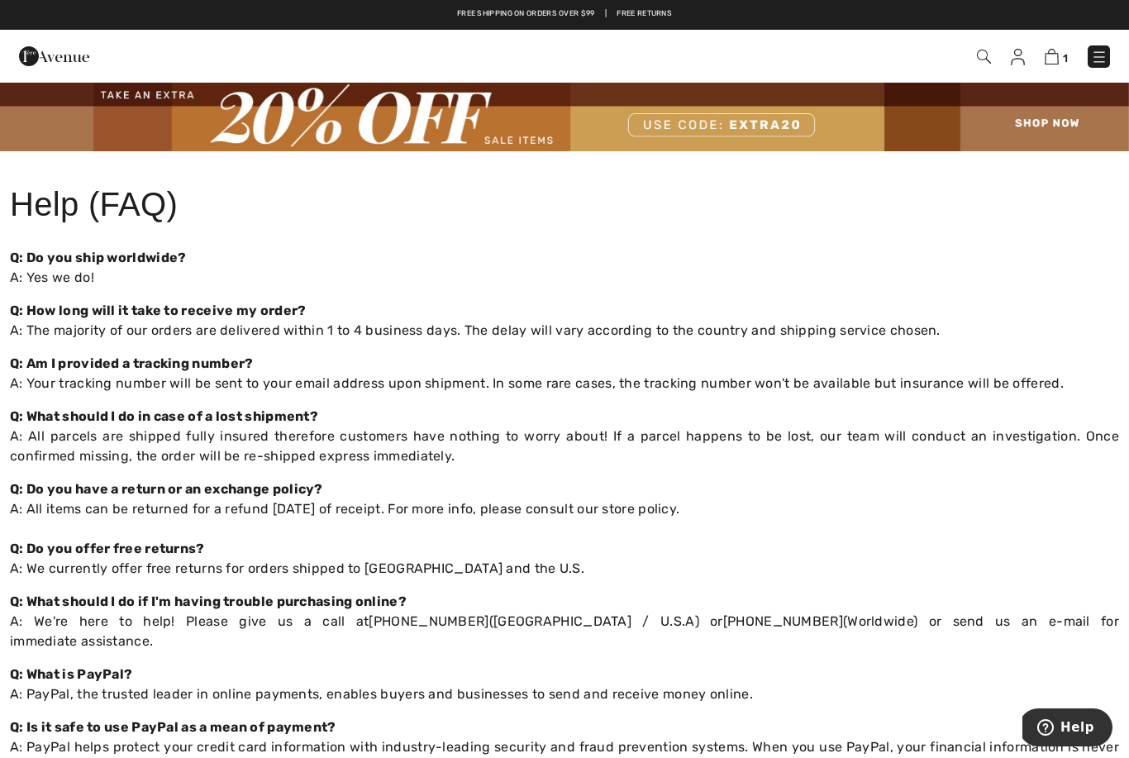
click at [697, 521] on p "Q: Do you have a return or an exchange policy? A: All items can be returned for…" at bounding box center [564, 528] width 1109 height 99
click at [673, 511] on p "Q: Do you have a return or an exchange policy? A: All items can be returned for…" at bounding box center [564, 528] width 1109 height 99
click at [681, 512] on p "Q: Do you have a return or an exchange policy? A: All items can be returned for…" at bounding box center [564, 528] width 1109 height 99
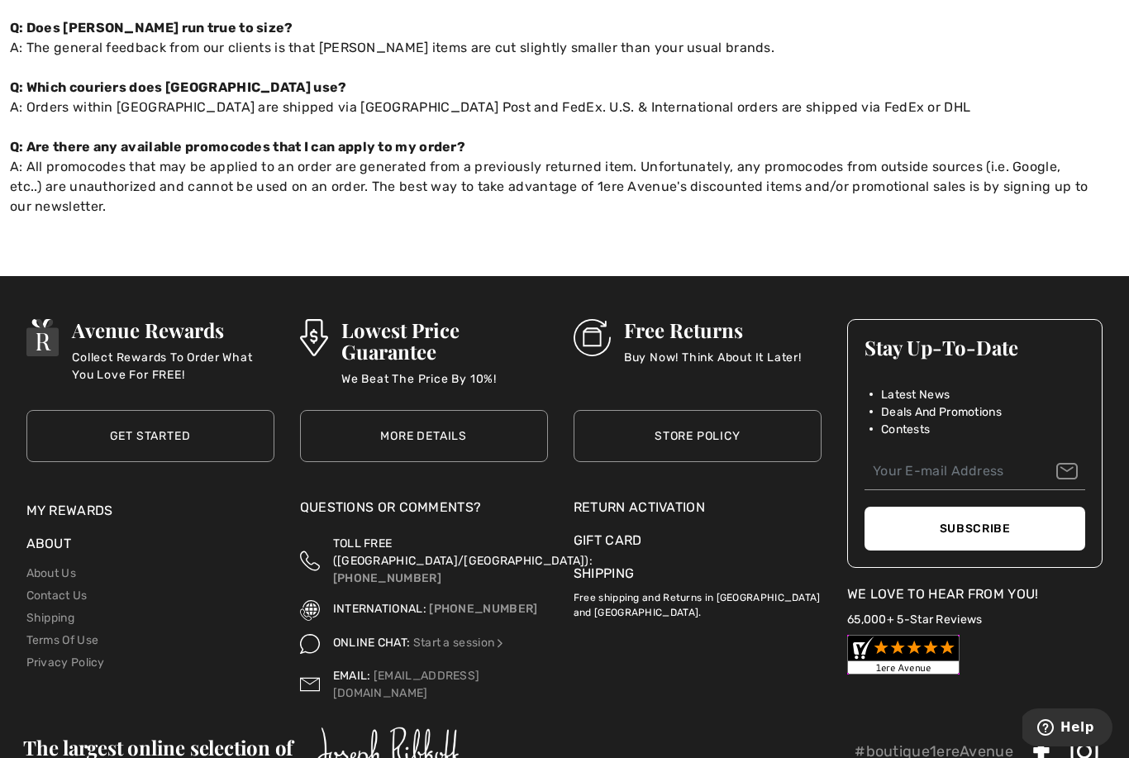
scroll to position [1092, 0]
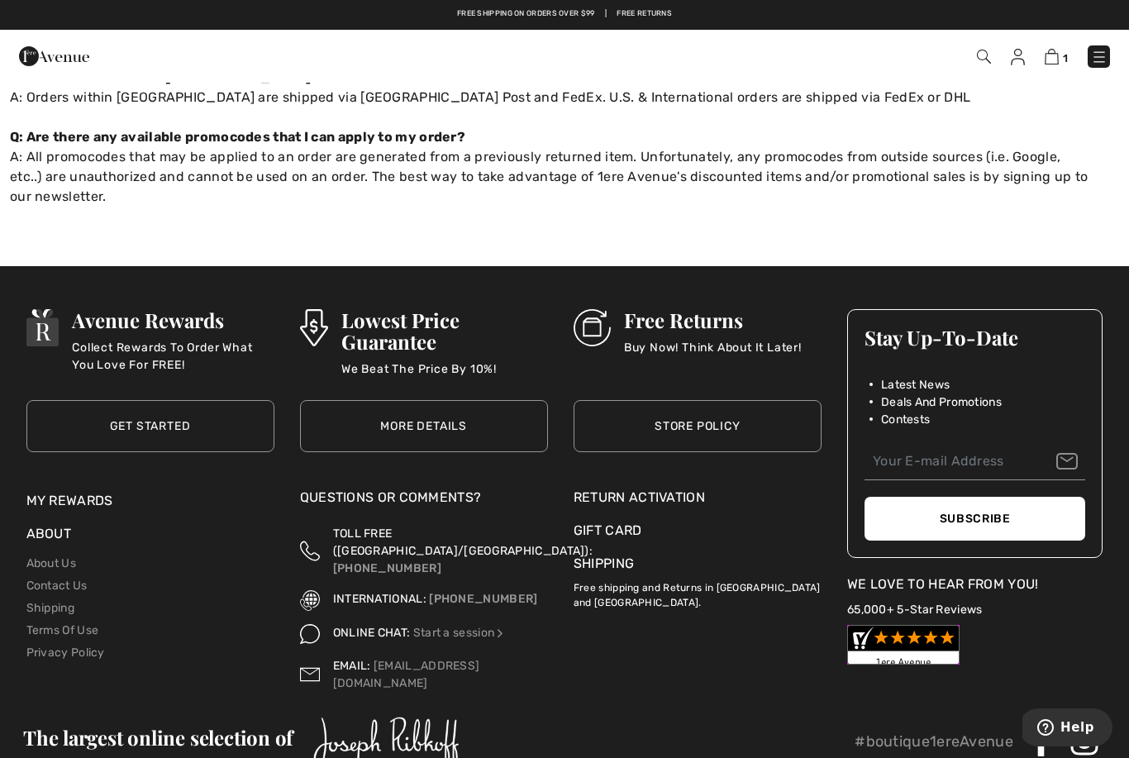
click at [707, 400] on link "Store Policy" at bounding box center [697, 426] width 248 height 52
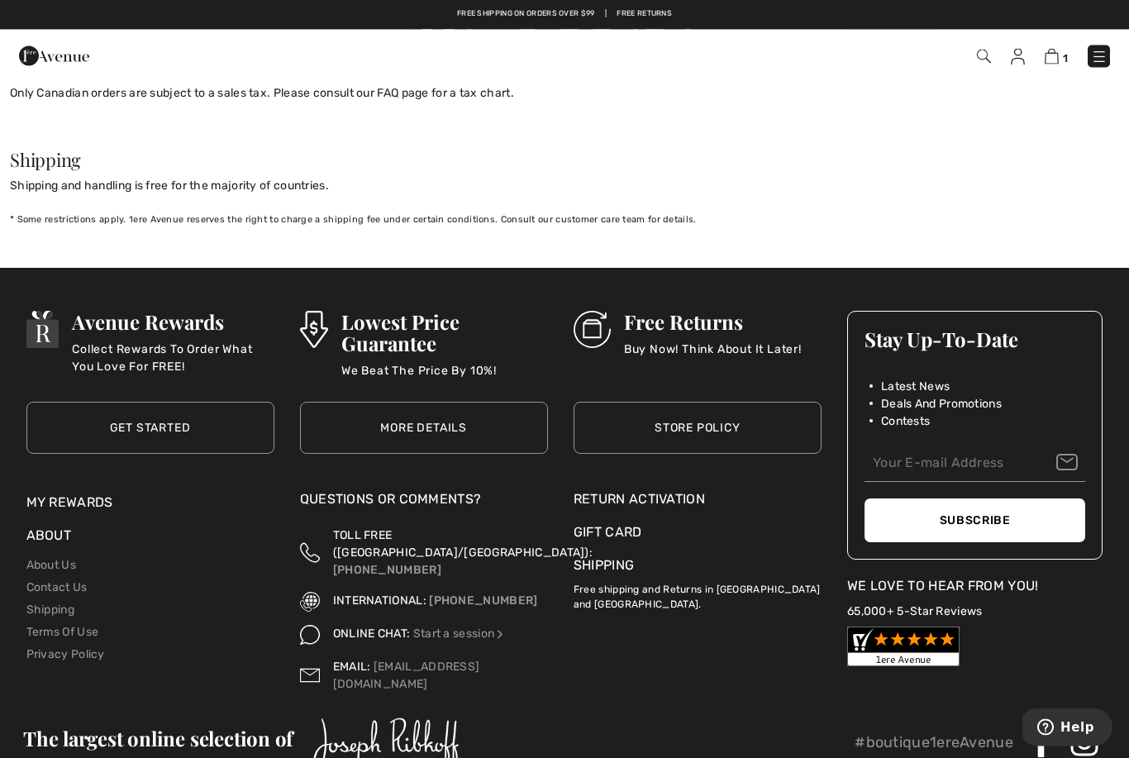
scroll to position [1710, 0]
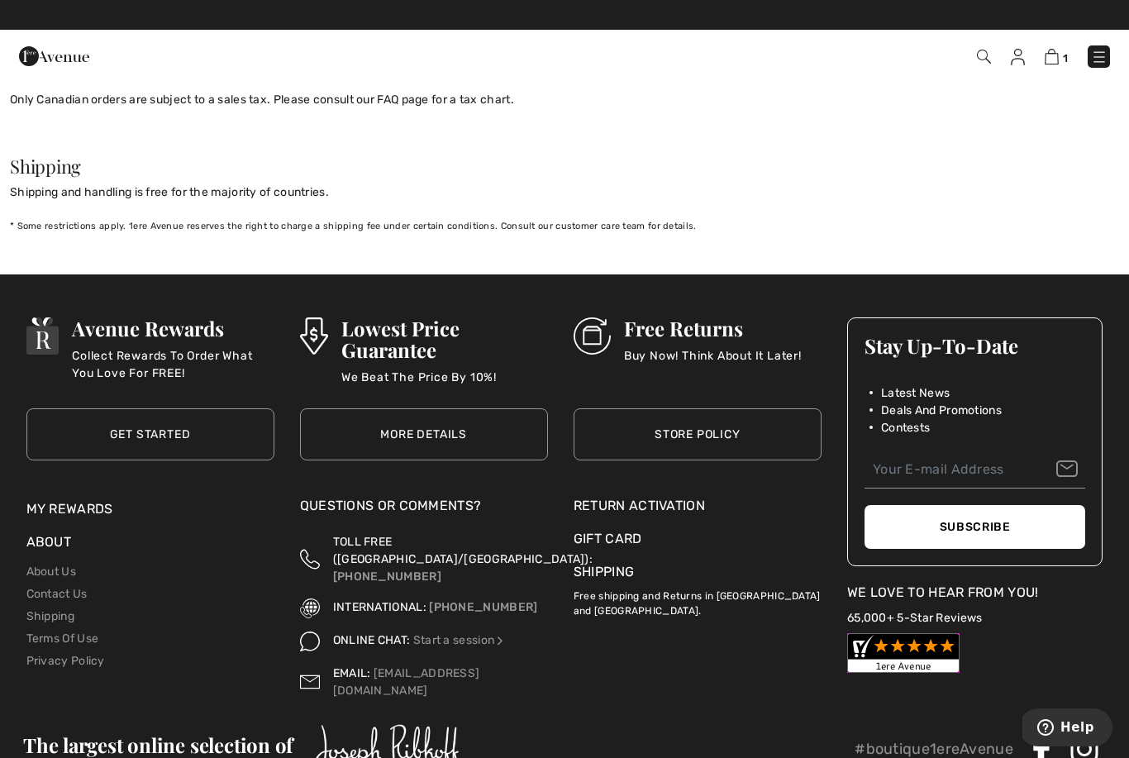
click at [452, 421] on link "More Details" at bounding box center [424, 434] width 248 height 52
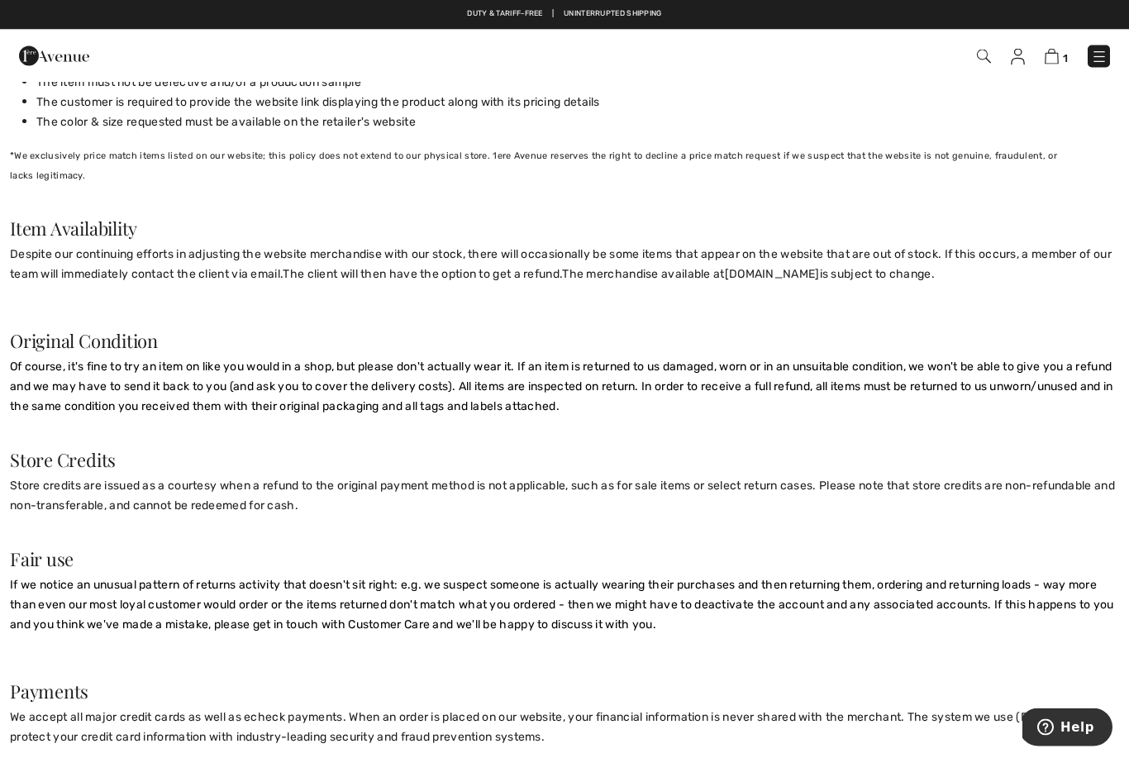
scroll to position [817, 0]
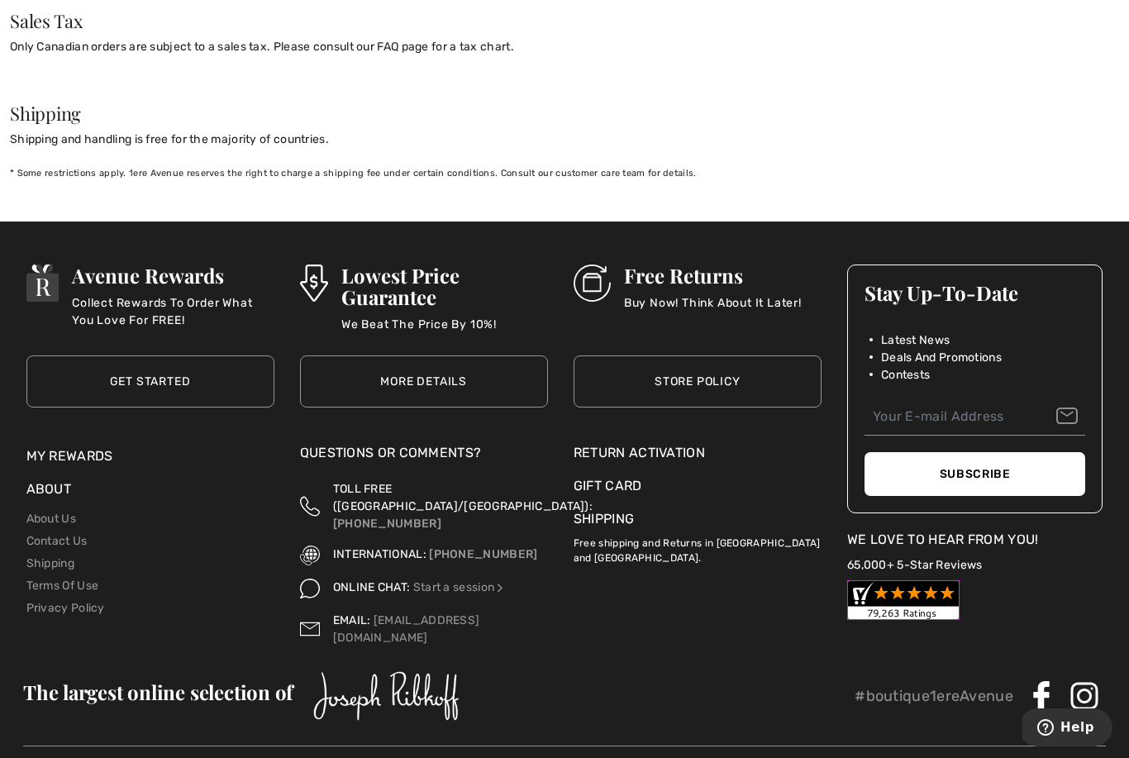
scroll to position [1763, 0]
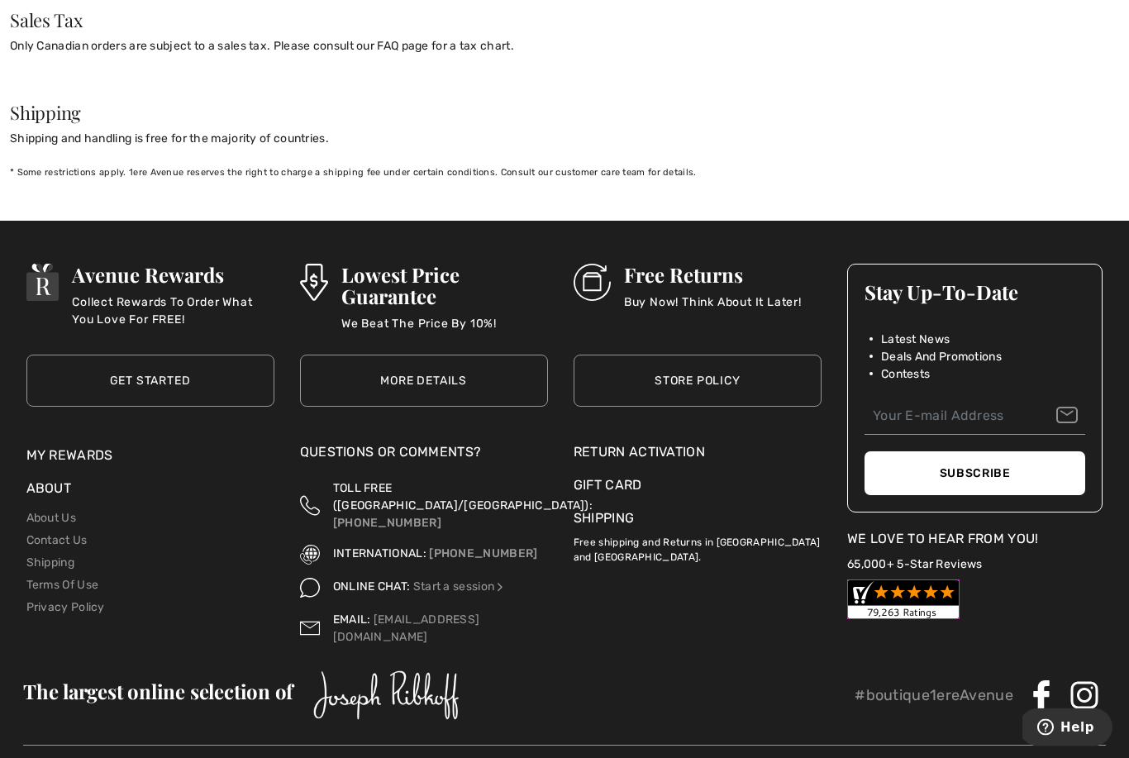
click at [230, 364] on link "Get Started" at bounding box center [150, 381] width 248 height 52
click at [196, 361] on link "Get Started" at bounding box center [150, 381] width 248 height 52
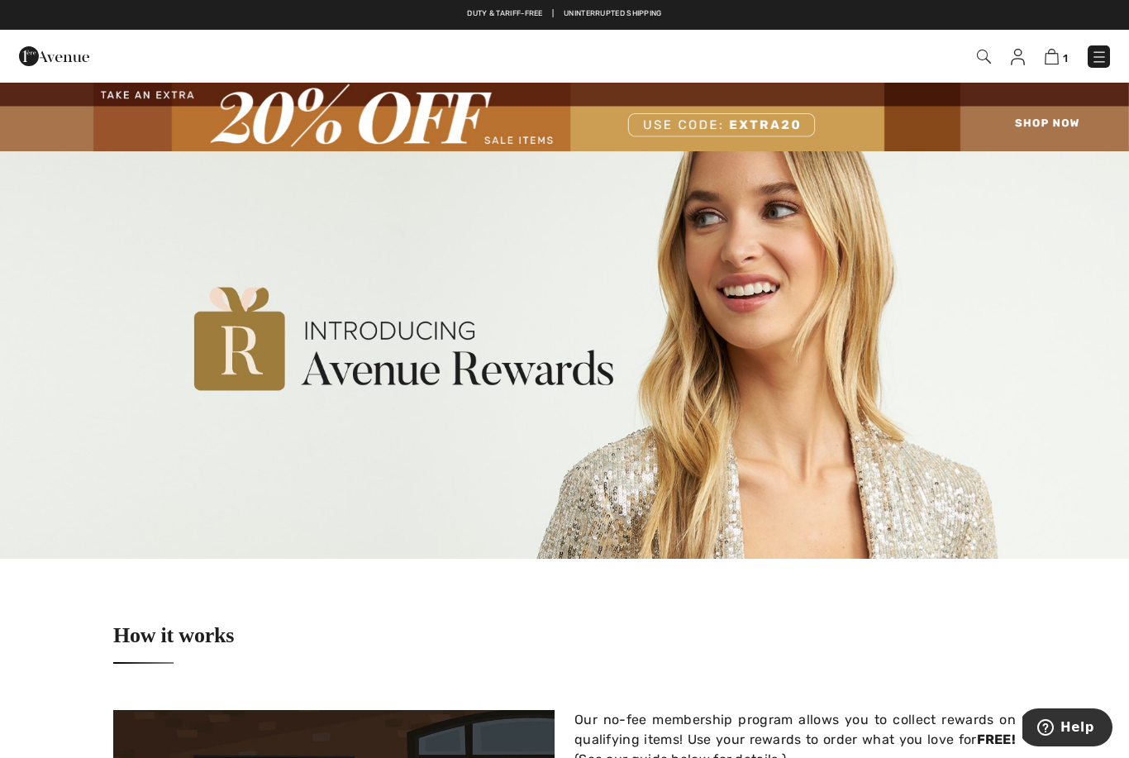
click at [1015, 64] on img at bounding box center [1018, 57] width 14 height 17
click at [1021, 61] on img at bounding box center [1018, 57] width 14 height 17
click at [1023, 54] on img at bounding box center [1018, 57] width 14 height 17
click at [1016, 63] on img at bounding box center [1018, 57] width 14 height 17
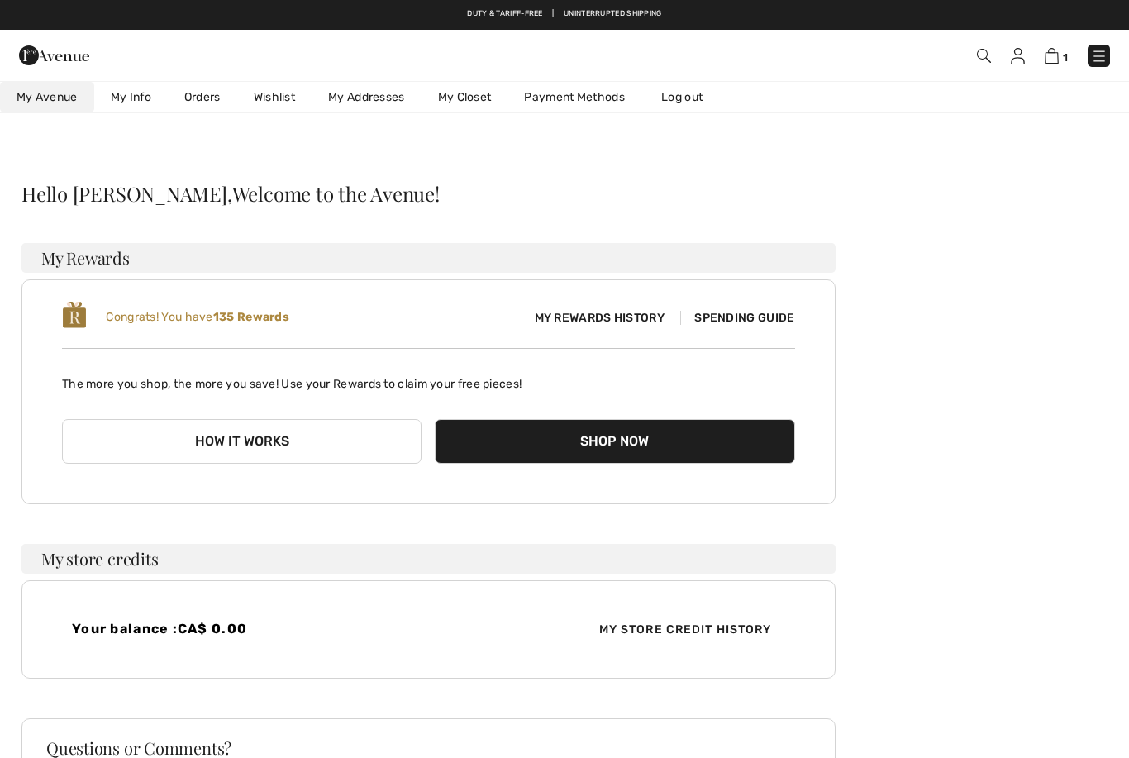
click at [134, 104] on link "My Info" at bounding box center [131, 97] width 74 height 31
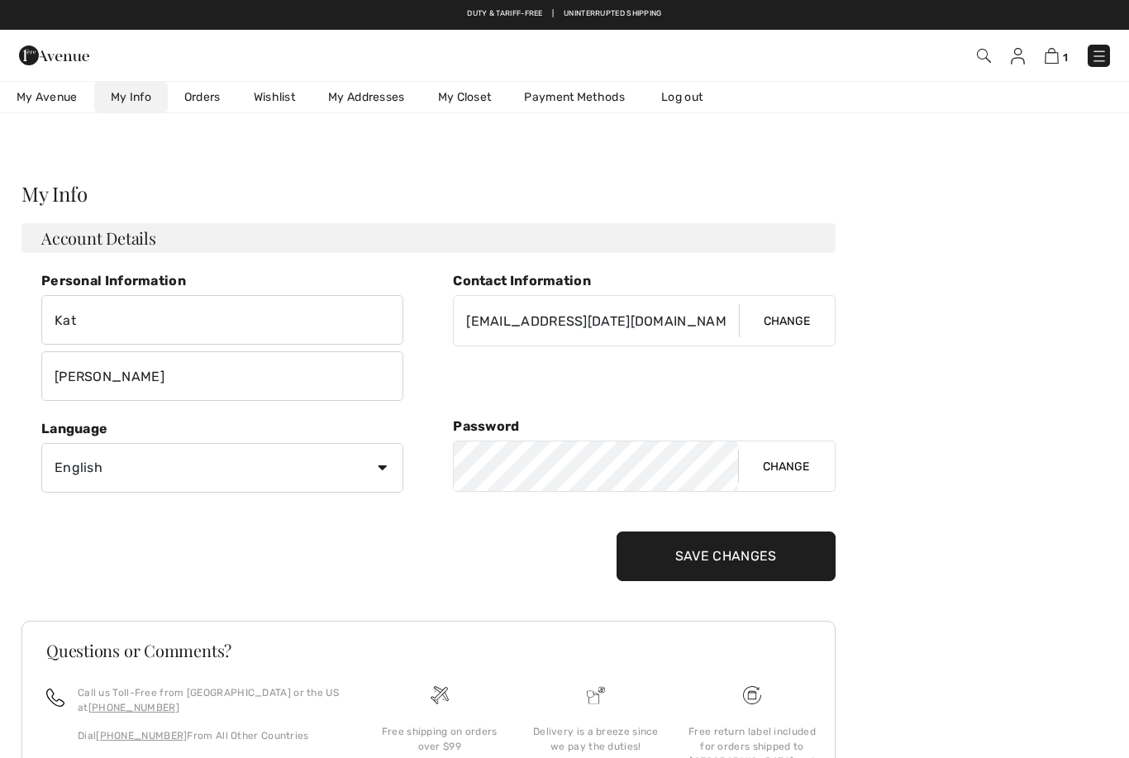
click at [214, 100] on link "Orders" at bounding box center [202, 97] width 69 height 31
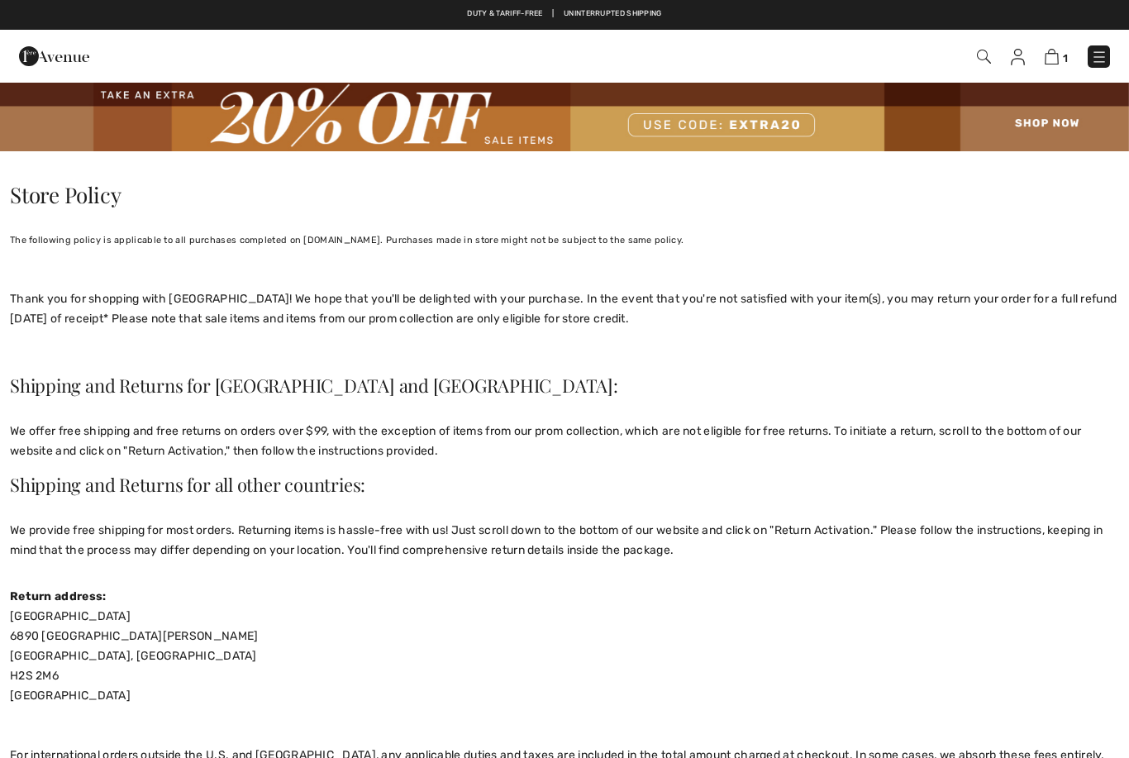
checkbox input "true"
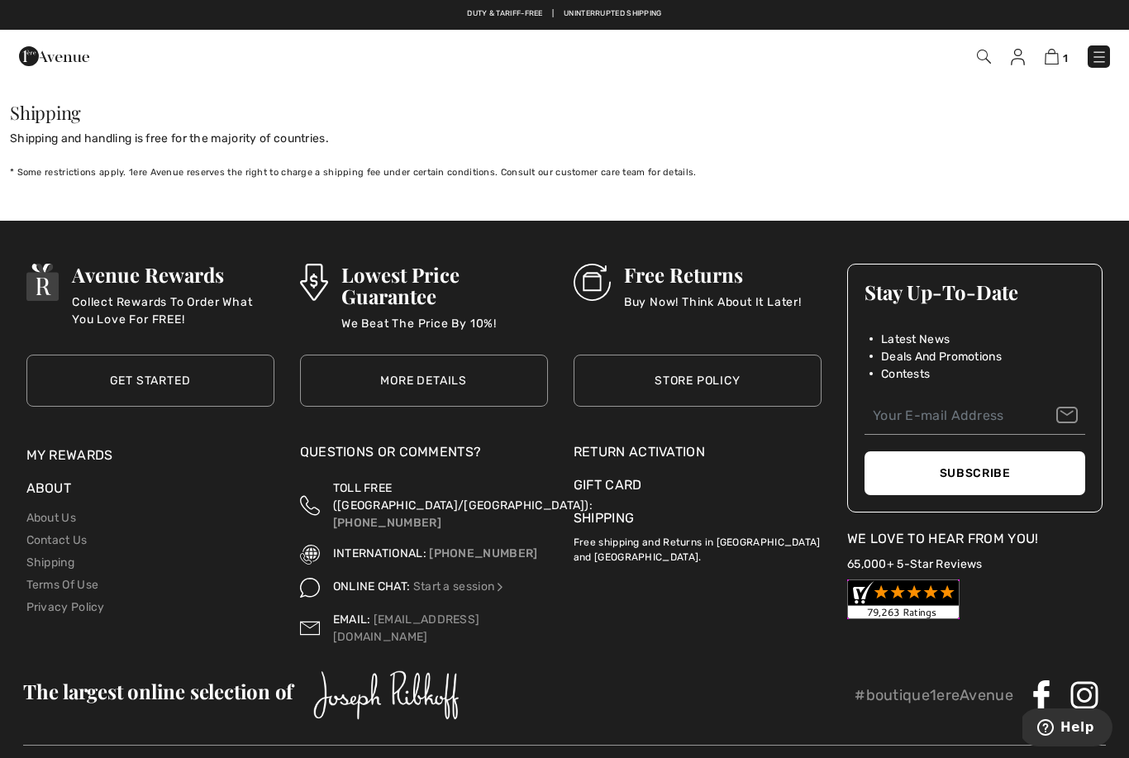
click at [736, 355] on link "Store Policy" at bounding box center [697, 381] width 248 height 52
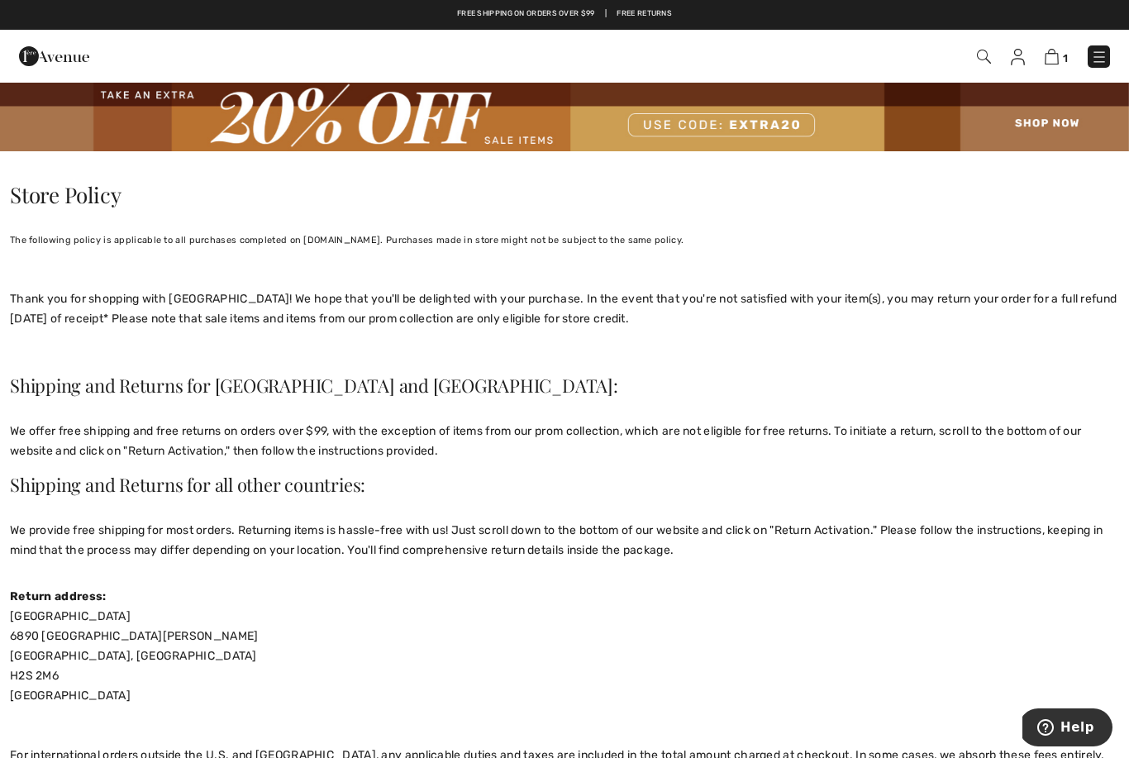
click at [1013, 58] on img at bounding box center [1018, 57] width 14 height 17
click at [1013, 63] on img at bounding box center [1018, 57] width 14 height 17
click at [1011, 64] on img at bounding box center [1018, 57] width 14 height 17
checkbox input "true"
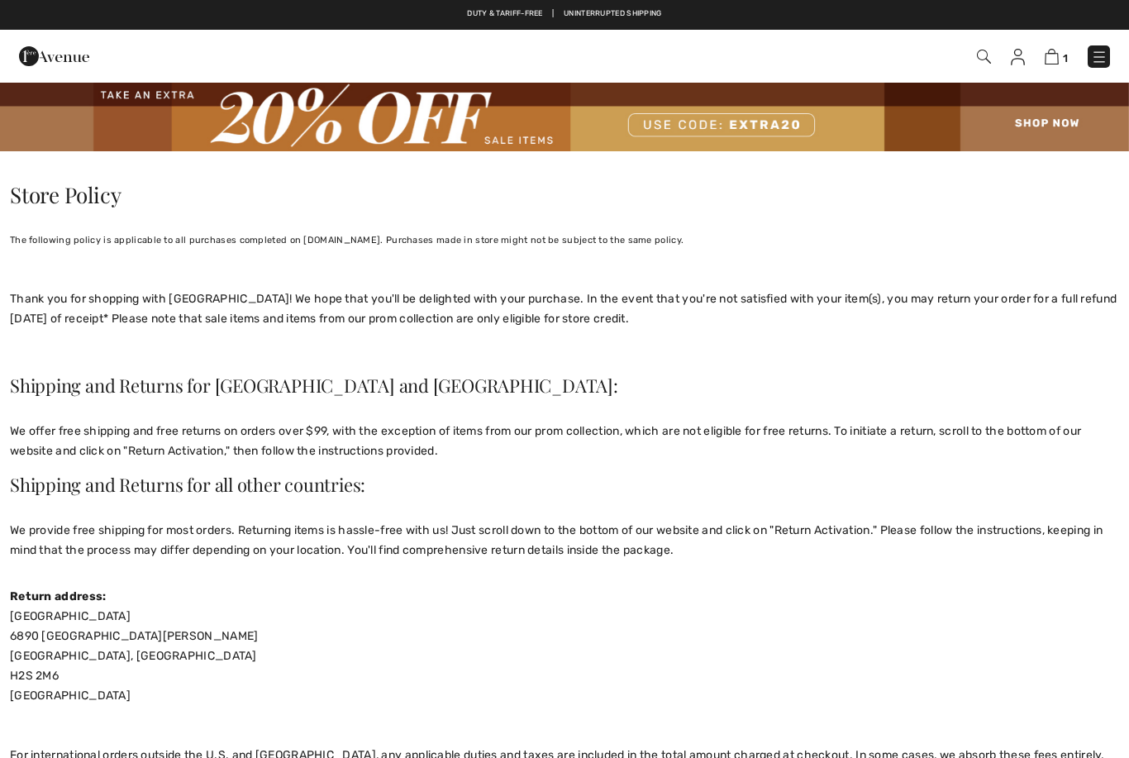
checkbox input "true"
click at [987, 60] on img at bounding box center [984, 57] width 14 height 14
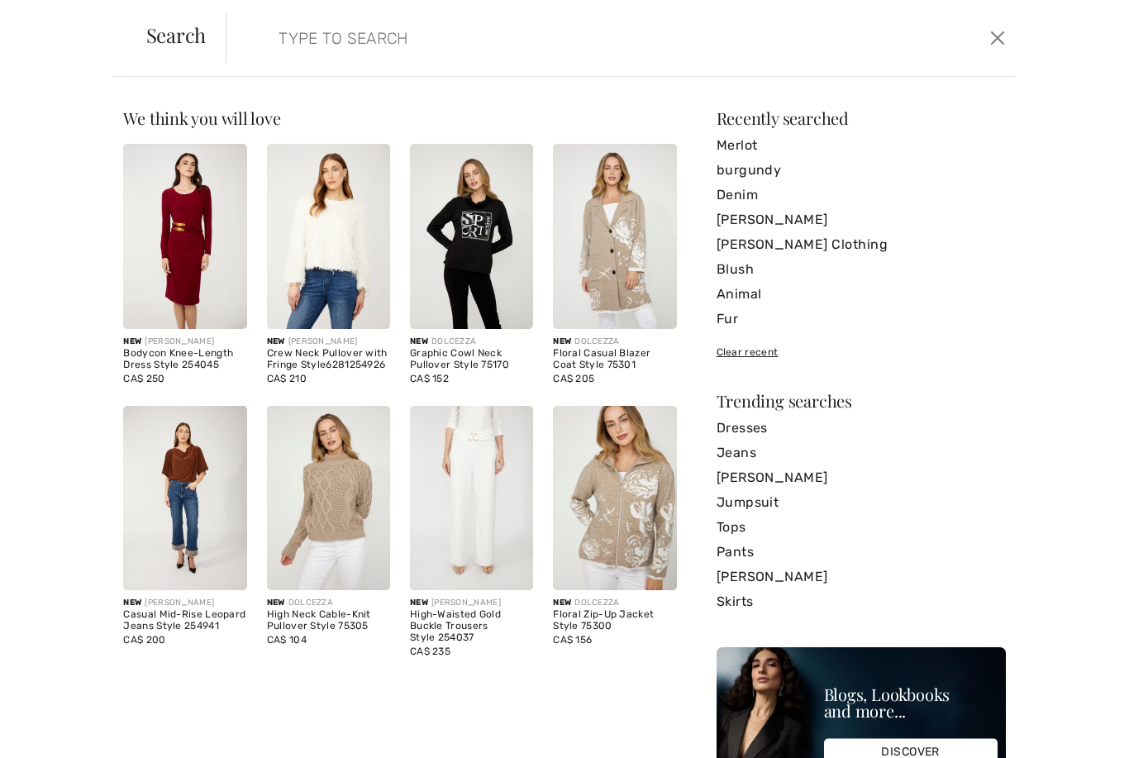
scroll to position [5, 0]
click at [989, 44] on button "Close" at bounding box center [997, 38] width 25 height 26
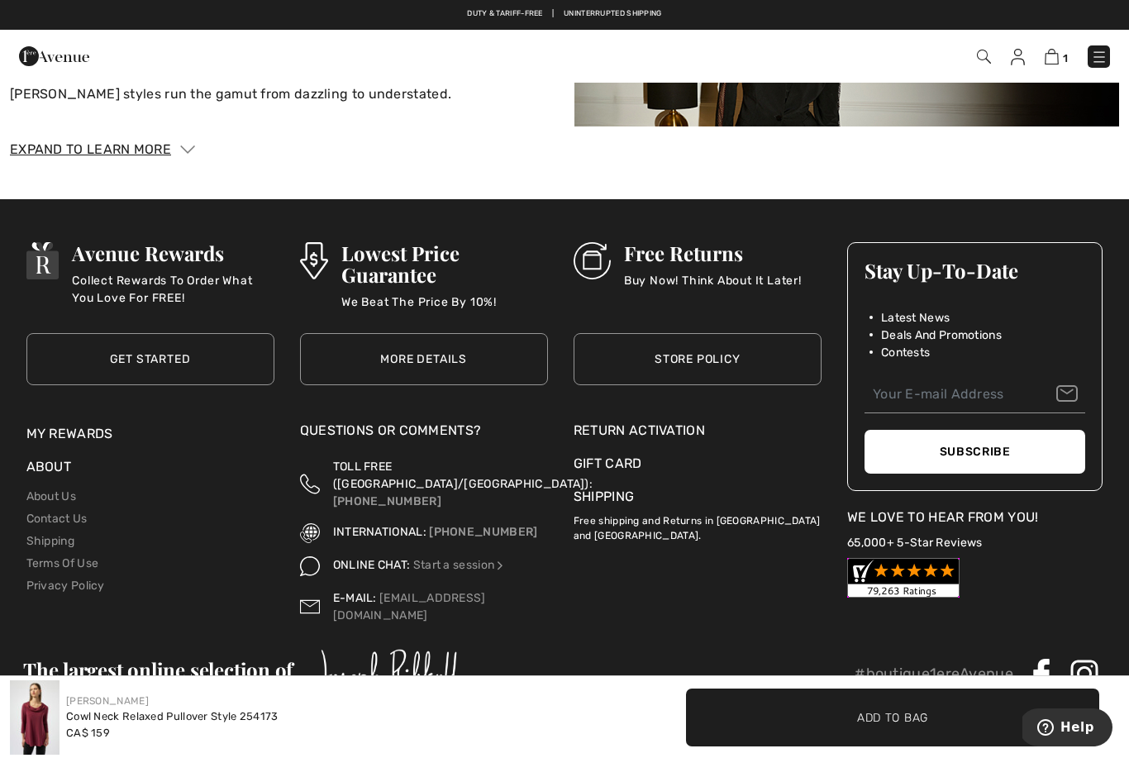
click at [978, 61] on img at bounding box center [984, 57] width 14 height 14
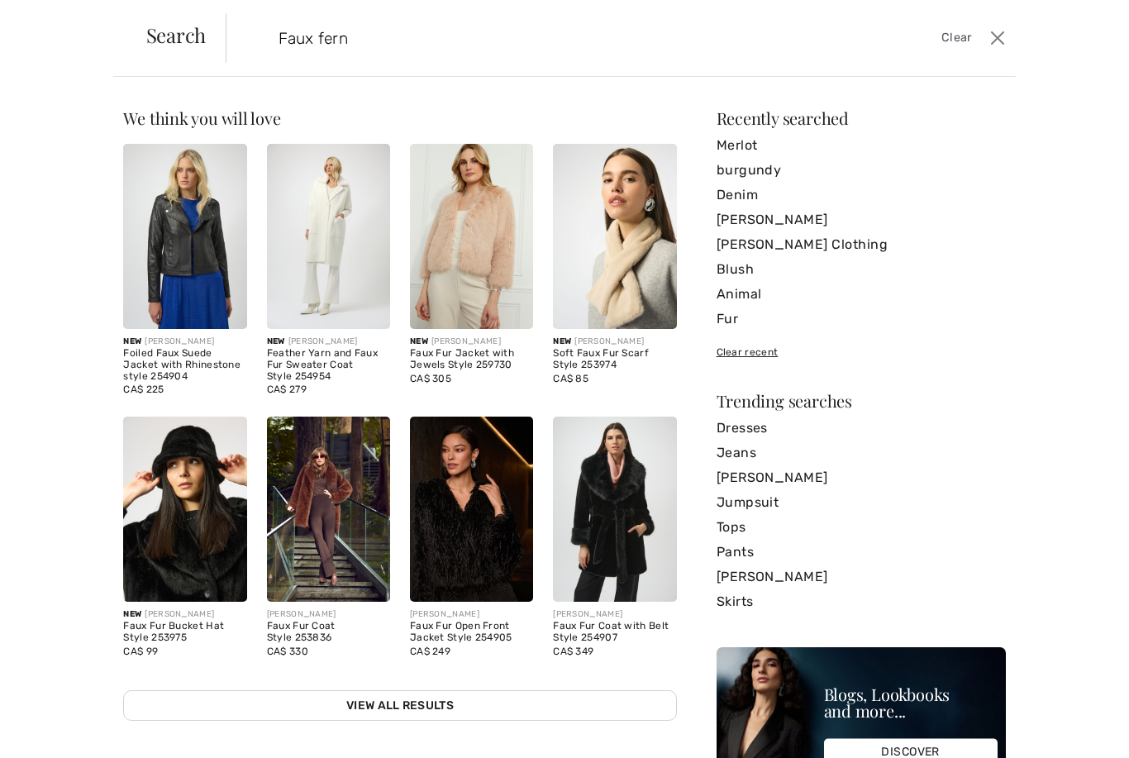
type input "Faux fern"
click at [339, 569] on img at bounding box center [328, 508] width 123 height 185
click at [350, 567] on img at bounding box center [328, 508] width 123 height 185
click at [336, 519] on img at bounding box center [328, 508] width 123 height 185
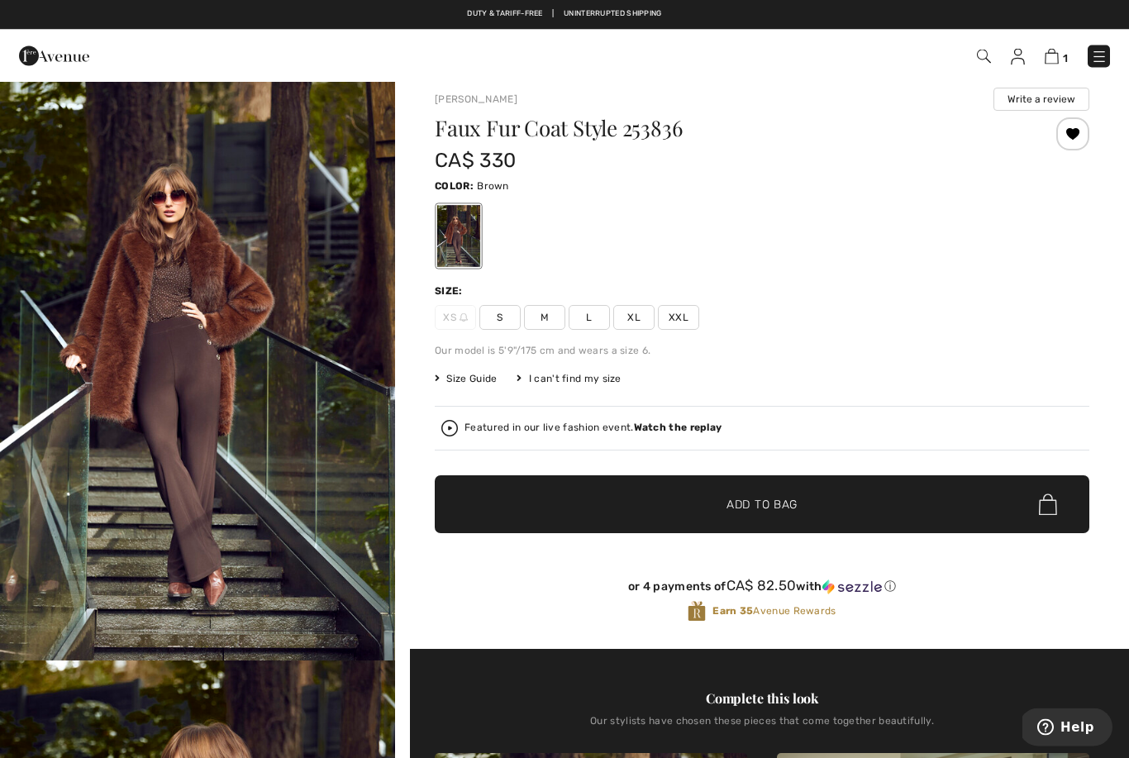
scroll to position [13, 0]
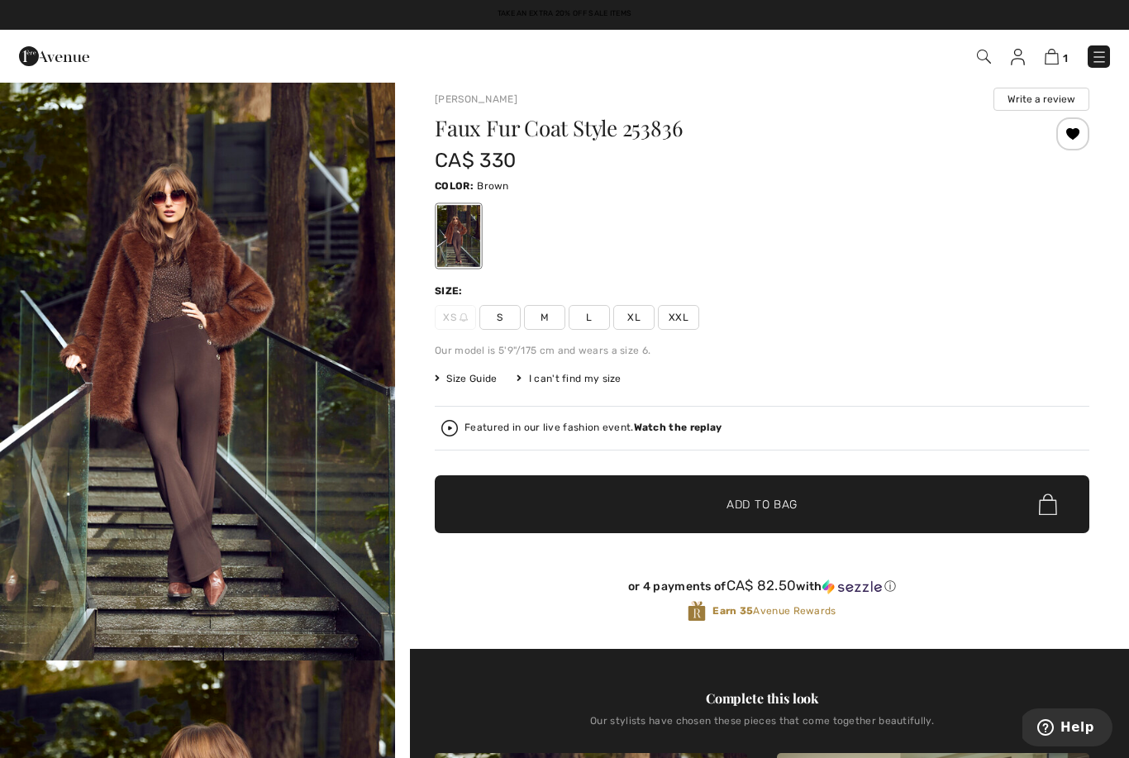
click at [518, 316] on span "S" at bounding box center [499, 317] width 41 height 25
click at [759, 506] on span "Add to Bag" at bounding box center [761, 504] width 71 height 17
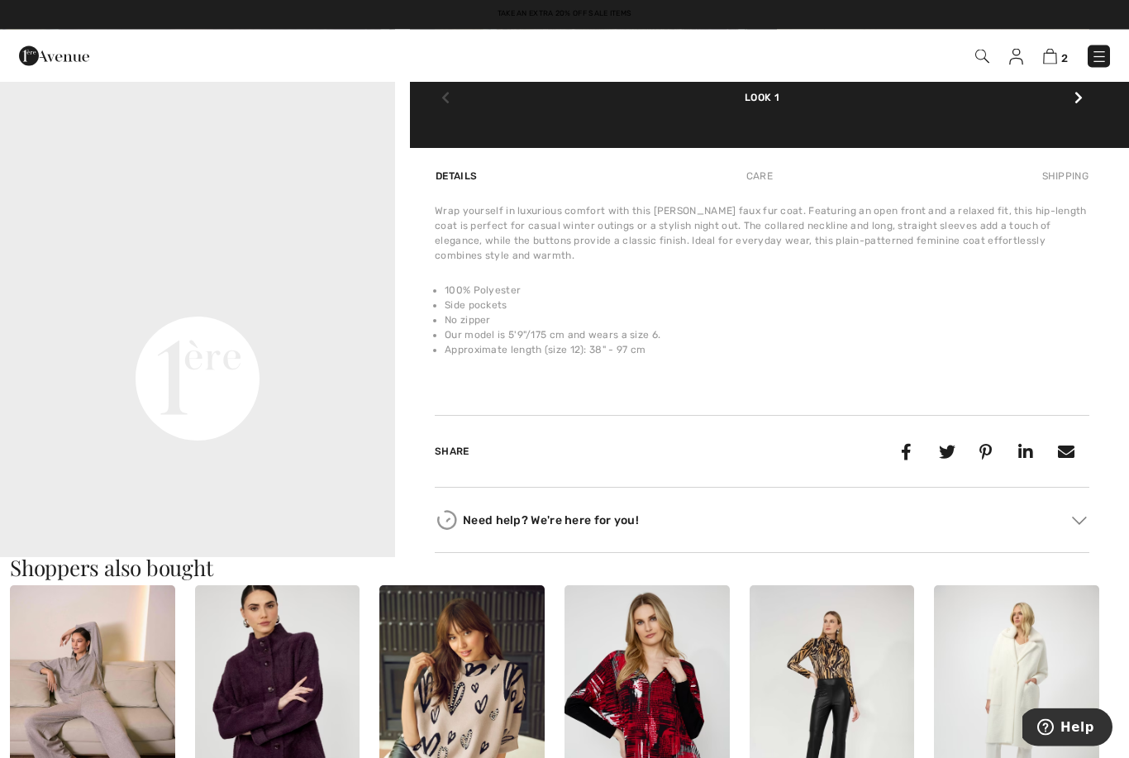
scroll to position [1192, 0]
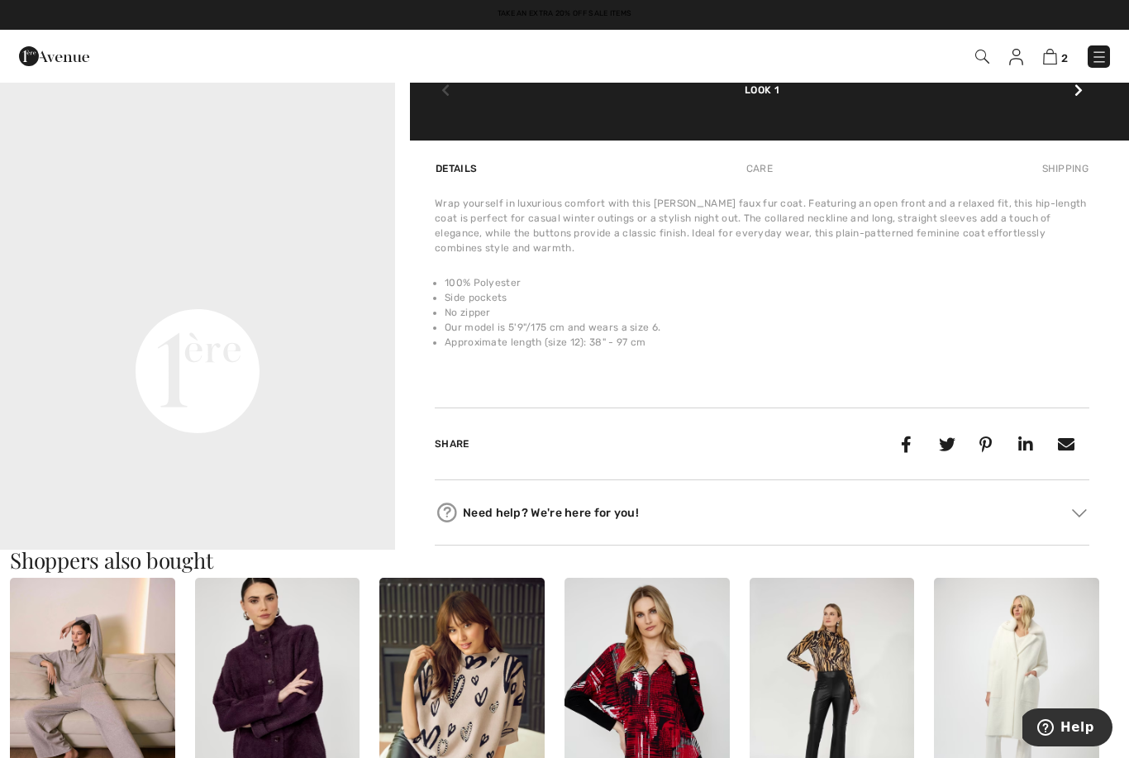
click at [853, 502] on div "Need help? We're here for you!" at bounding box center [762, 512] width 654 height 25
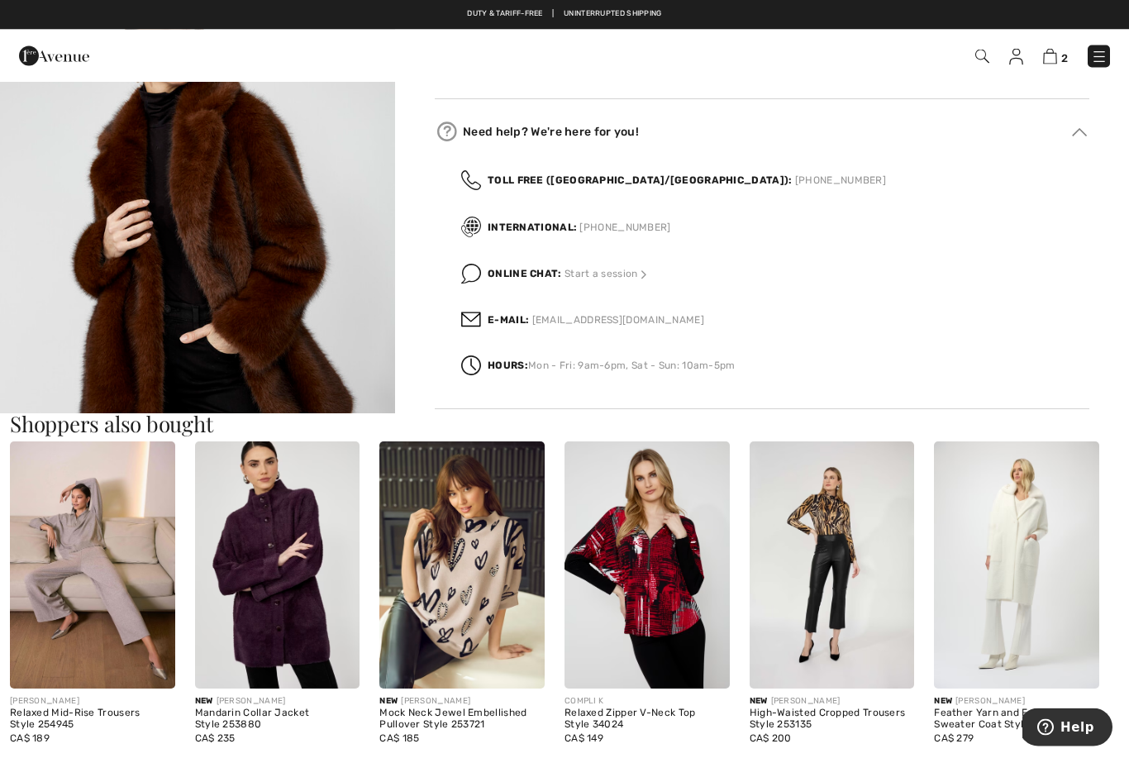
scroll to position [1570, 0]
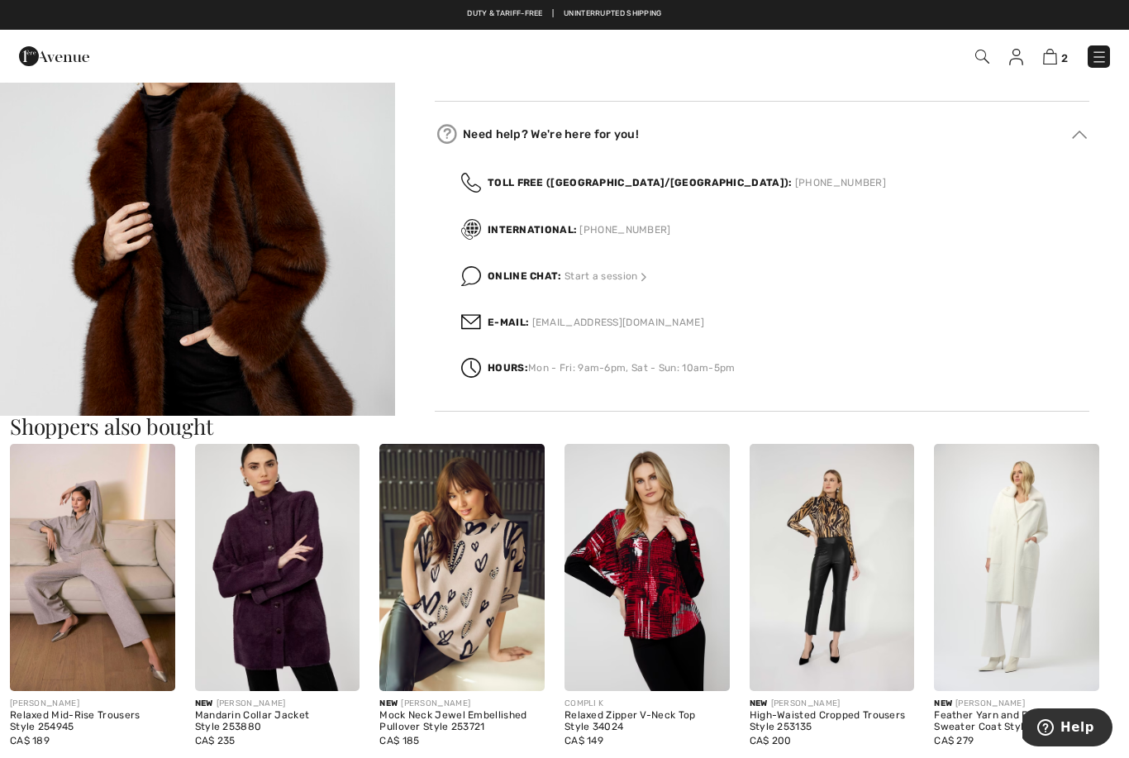
click at [840, 571] on img at bounding box center [832, 567] width 165 height 247
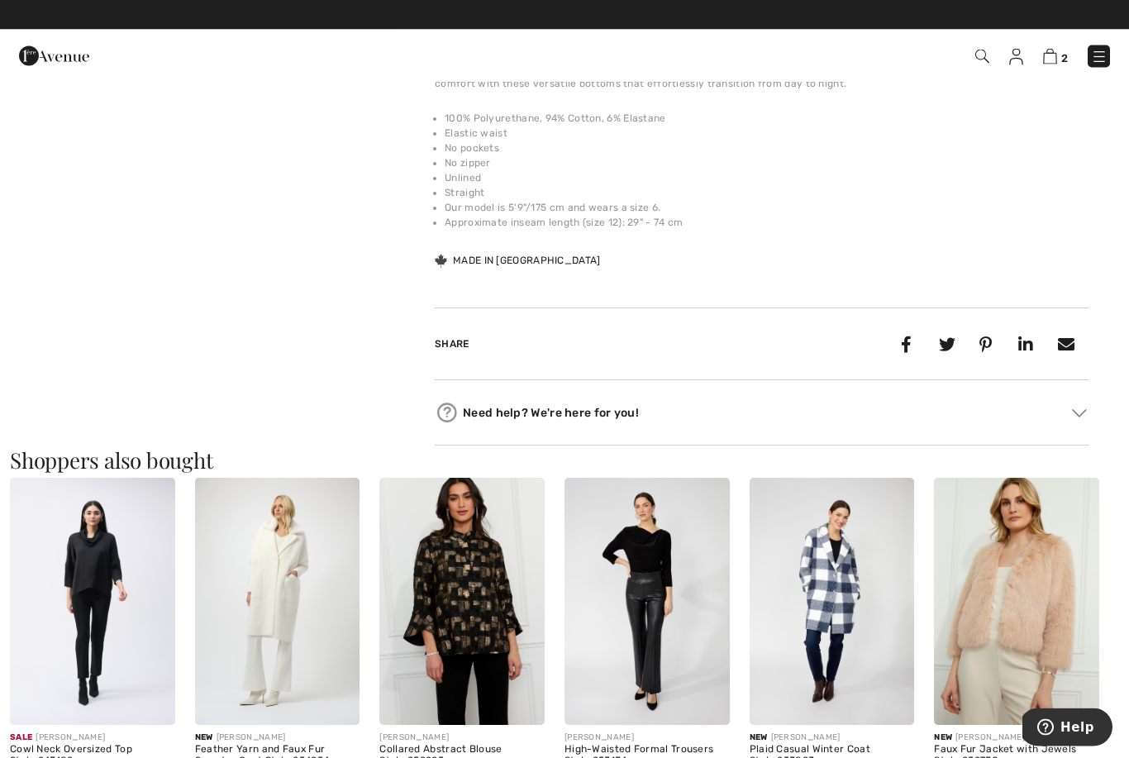
scroll to position [1277, 0]
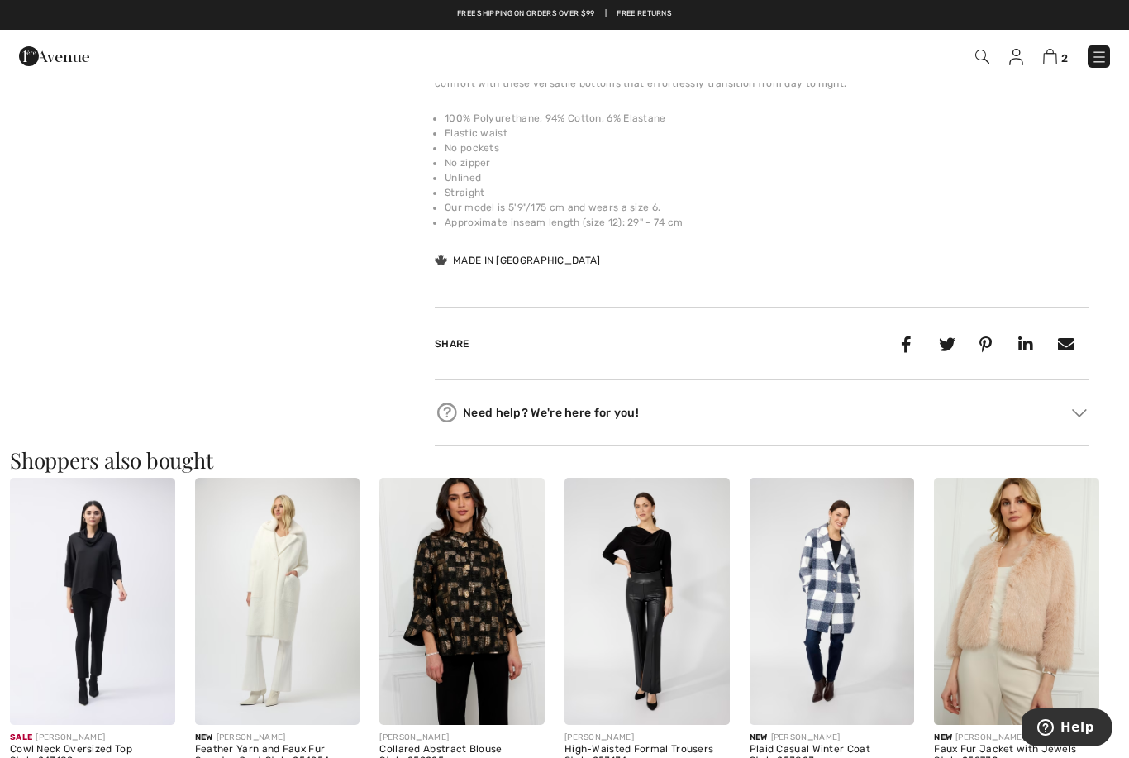
click at [659, 649] on img at bounding box center [646, 601] width 165 height 247
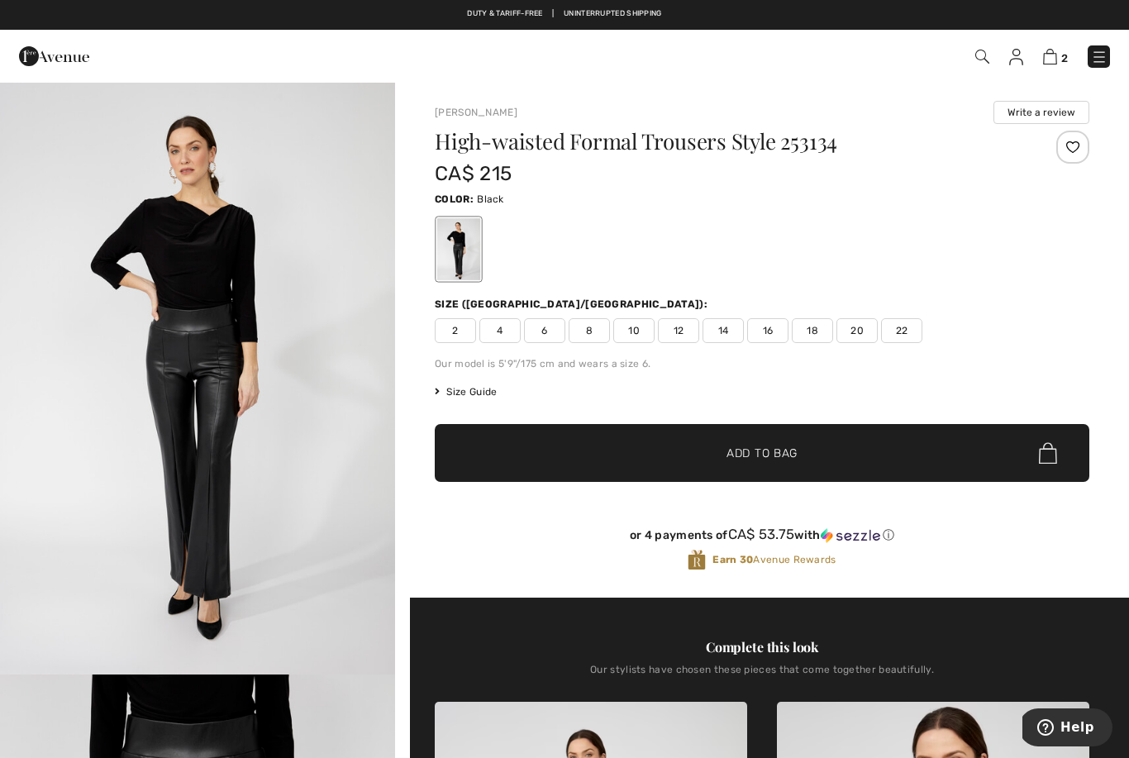
click at [207, 523] on img "1 / 4" at bounding box center [197, 377] width 395 height 593
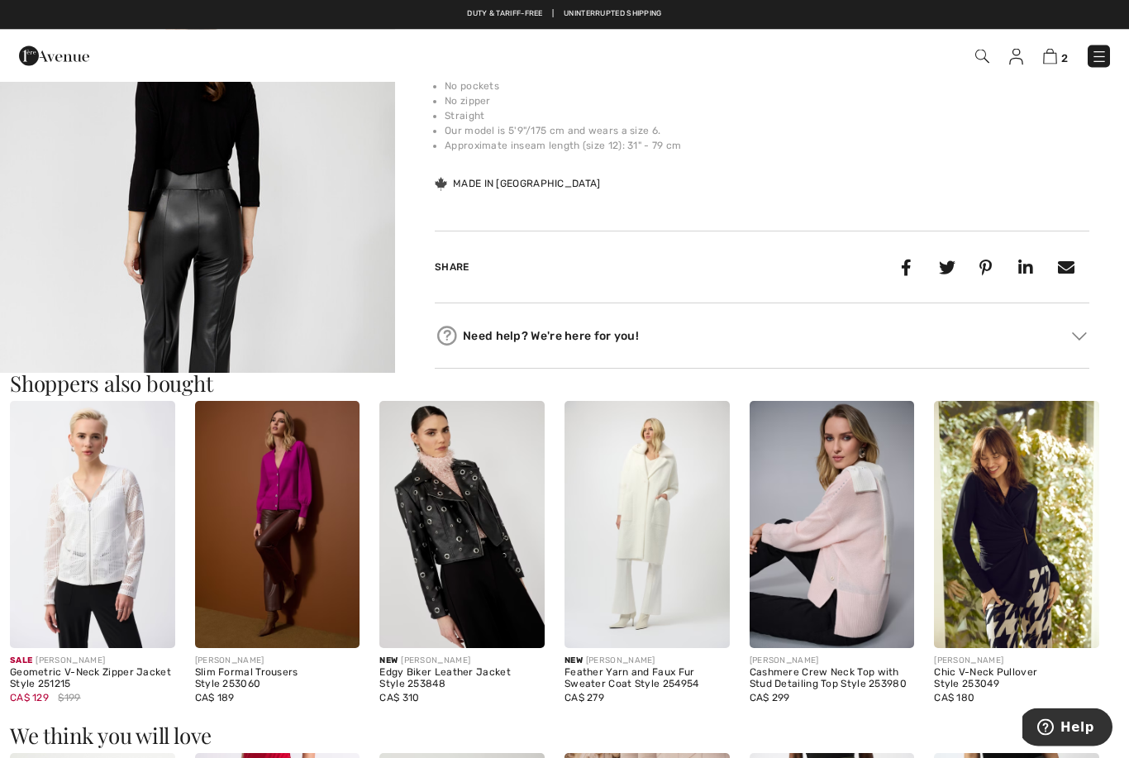
scroll to position [1309, 0]
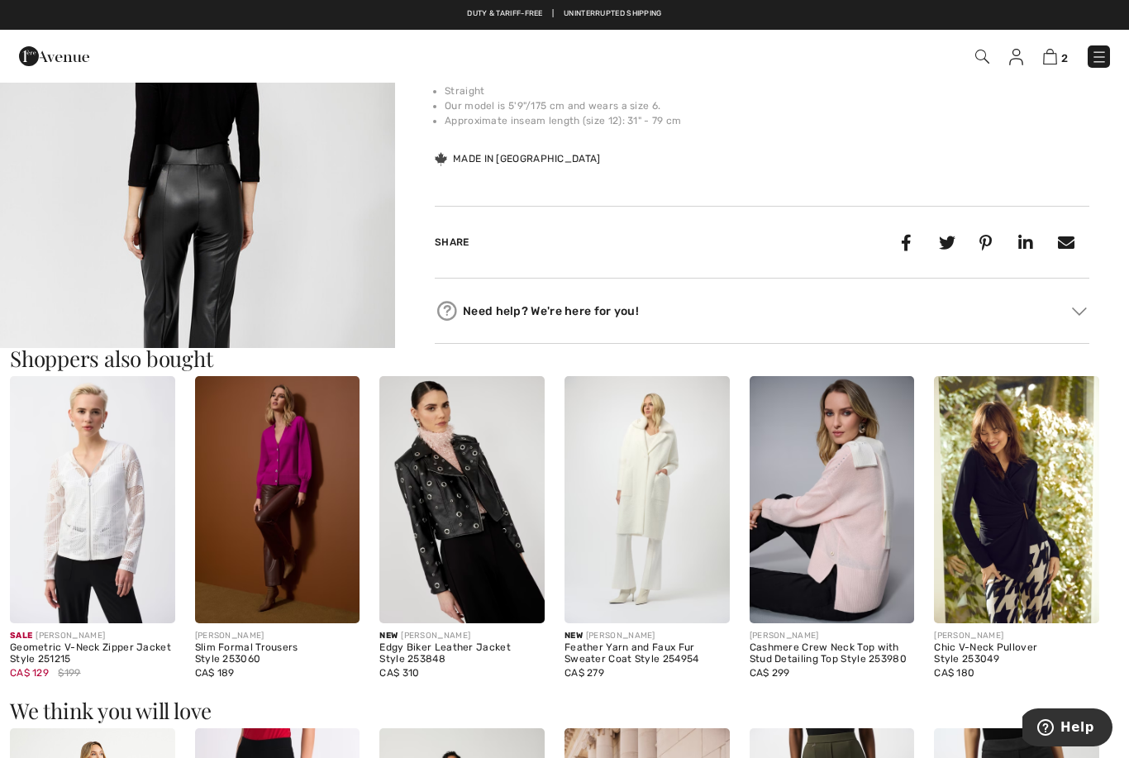
click at [497, 561] on img at bounding box center [461, 499] width 165 height 247
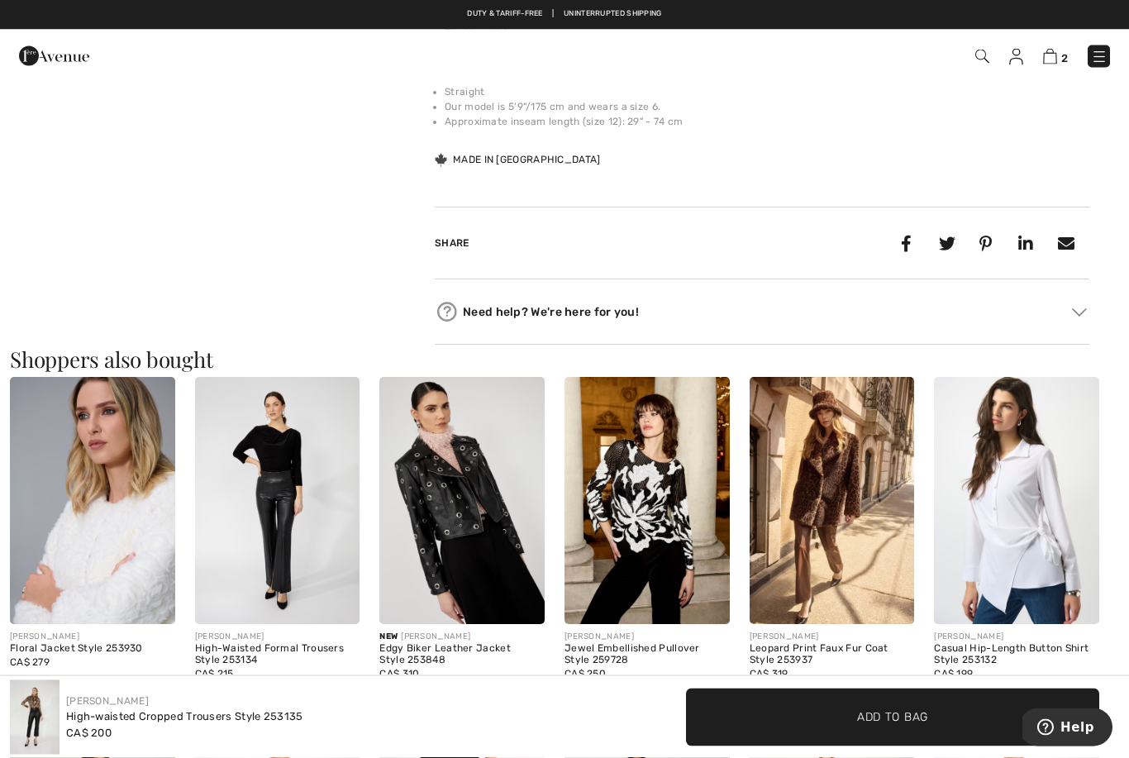
scroll to position [1377, 0]
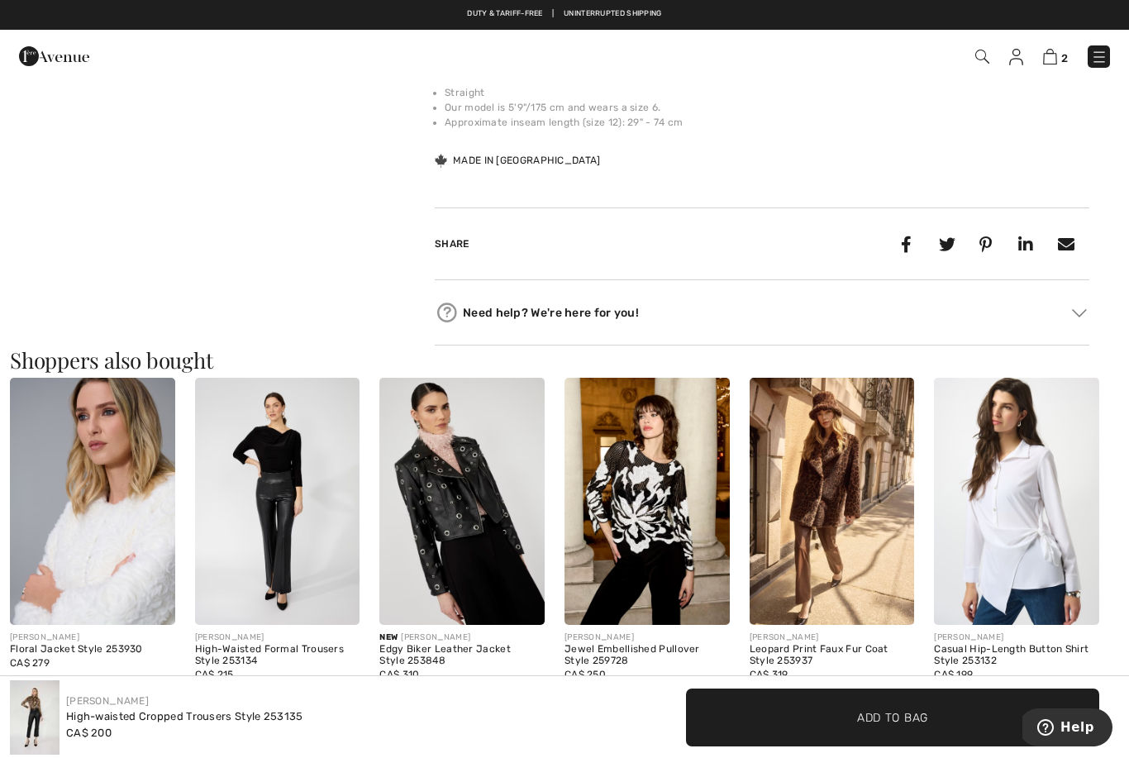
click at [281, 582] on img at bounding box center [277, 501] width 165 height 247
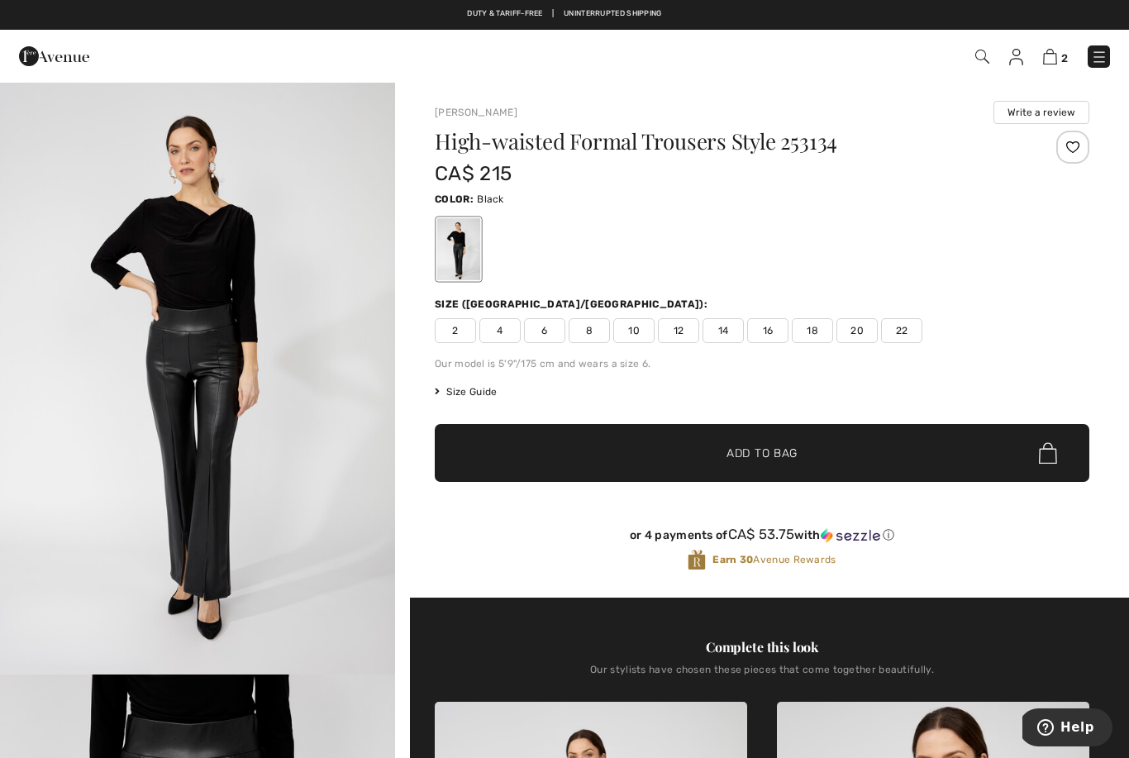
click at [496, 340] on span "4" at bounding box center [499, 330] width 41 height 25
click at [787, 462] on span "✔ Added to Bag Add to Bag" at bounding box center [762, 453] width 654 height 58
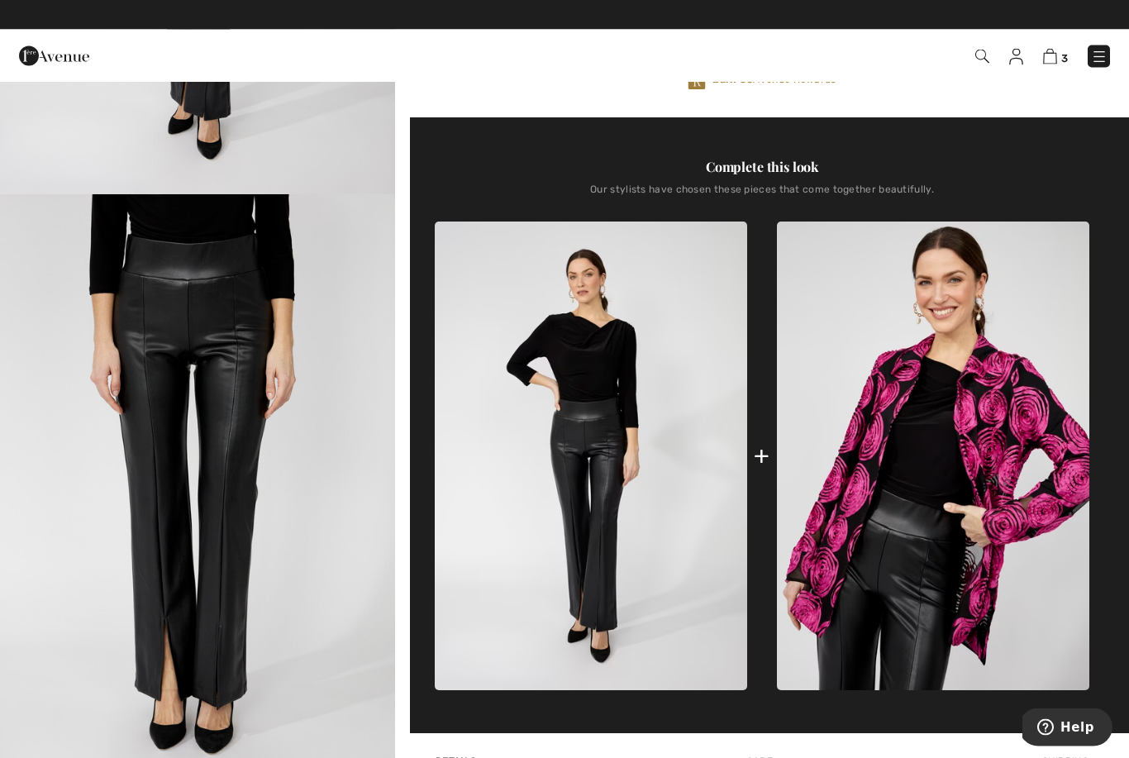
scroll to position [460, 0]
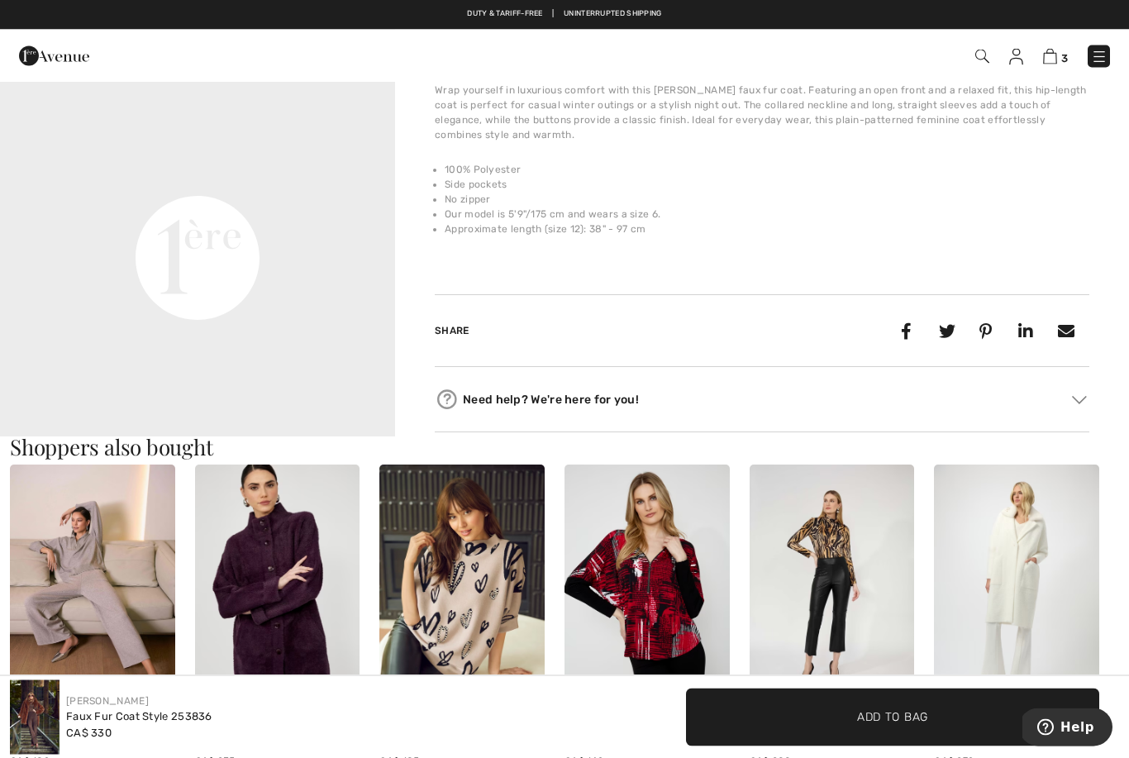
scroll to position [1302, 0]
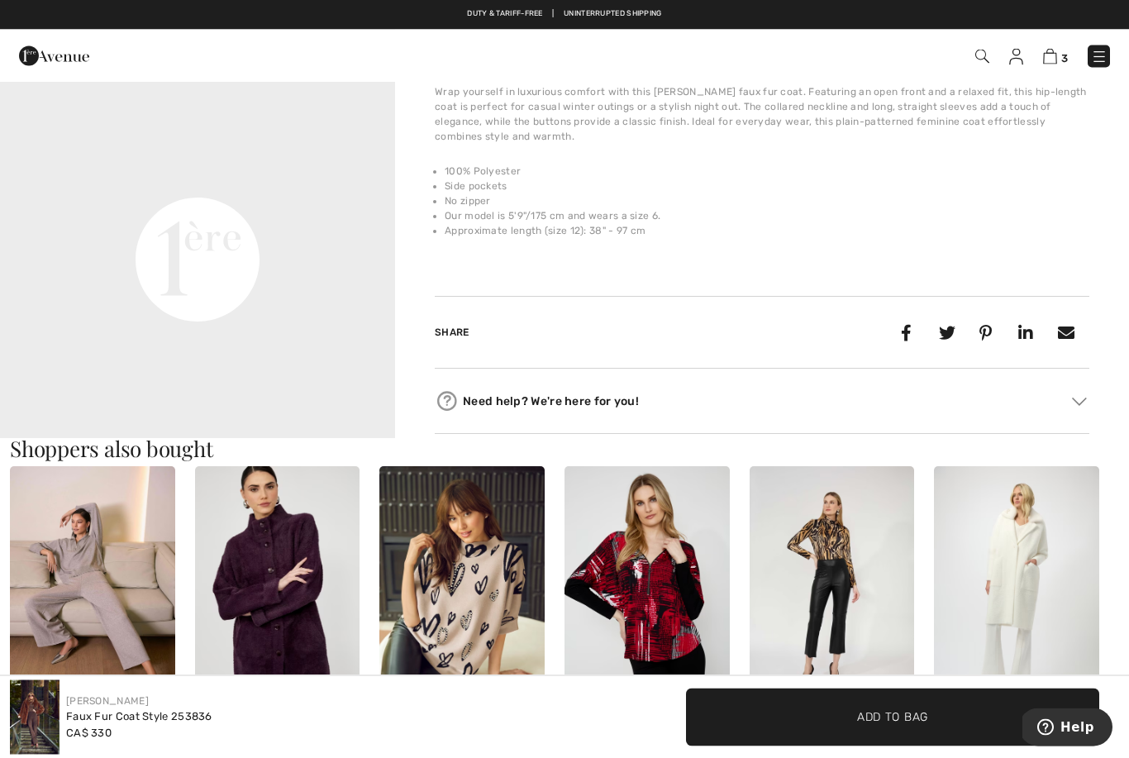
click at [851, 602] on img at bounding box center [832, 590] width 165 height 247
click at [849, 562] on img at bounding box center [832, 590] width 165 height 247
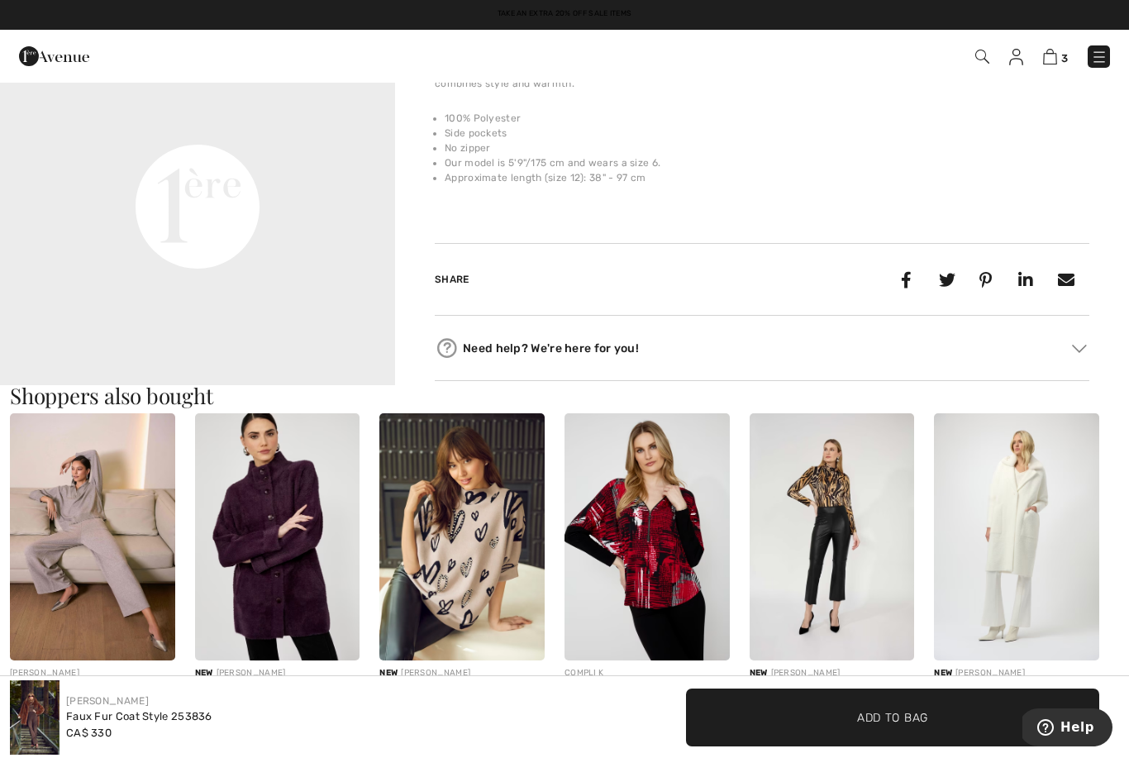
click at [845, 531] on img at bounding box center [832, 536] width 165 height 247
click at [846, 528] on img at bounding box center [832, 536] width 165 height 247
click at [834, 536] on img at bounding box center [832, 536] width 165 height 247
click at [850, 515] on img at bounding box center [832, 536] width 165 height 247
click at [854, 568] on img at bounding box center [832, 536] width 165 height 247
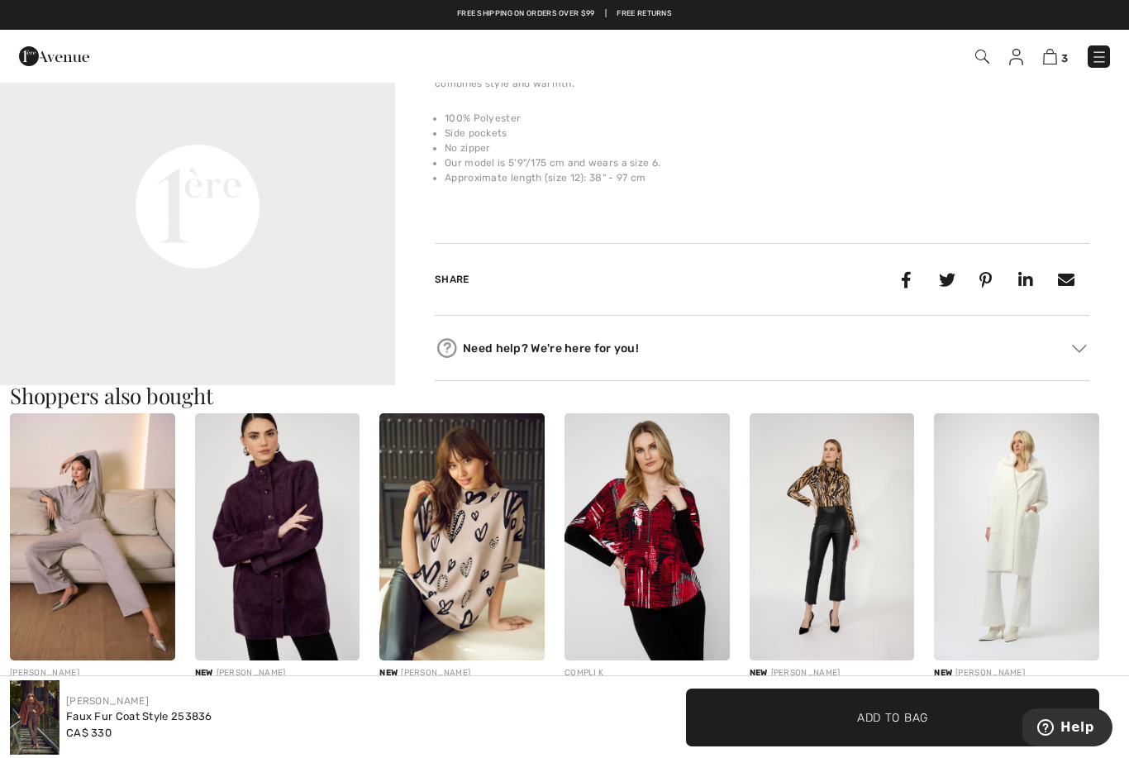
click at [987, 385] on h3 "Shoppers also bought" at bounding box center [564, 395] width 1109 height 21
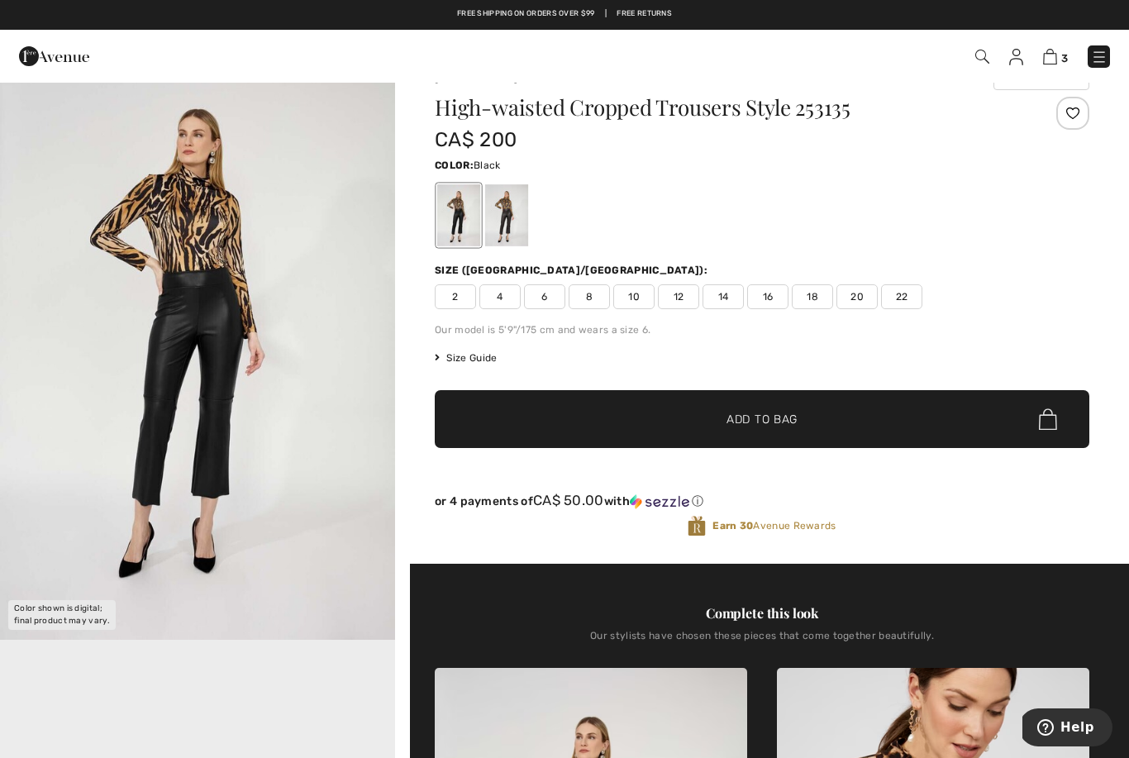
scroll to position [33, 0]
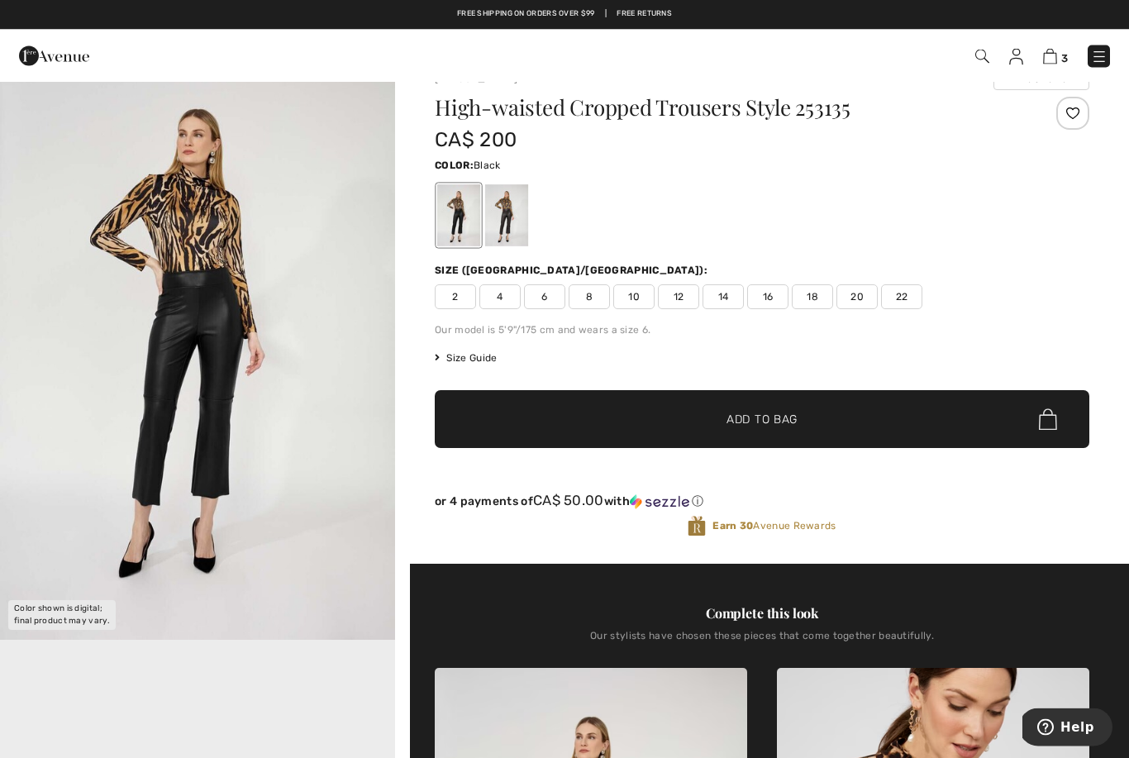
click at [505, 227] on div at bounding box center [506, 216] width 43 height 62
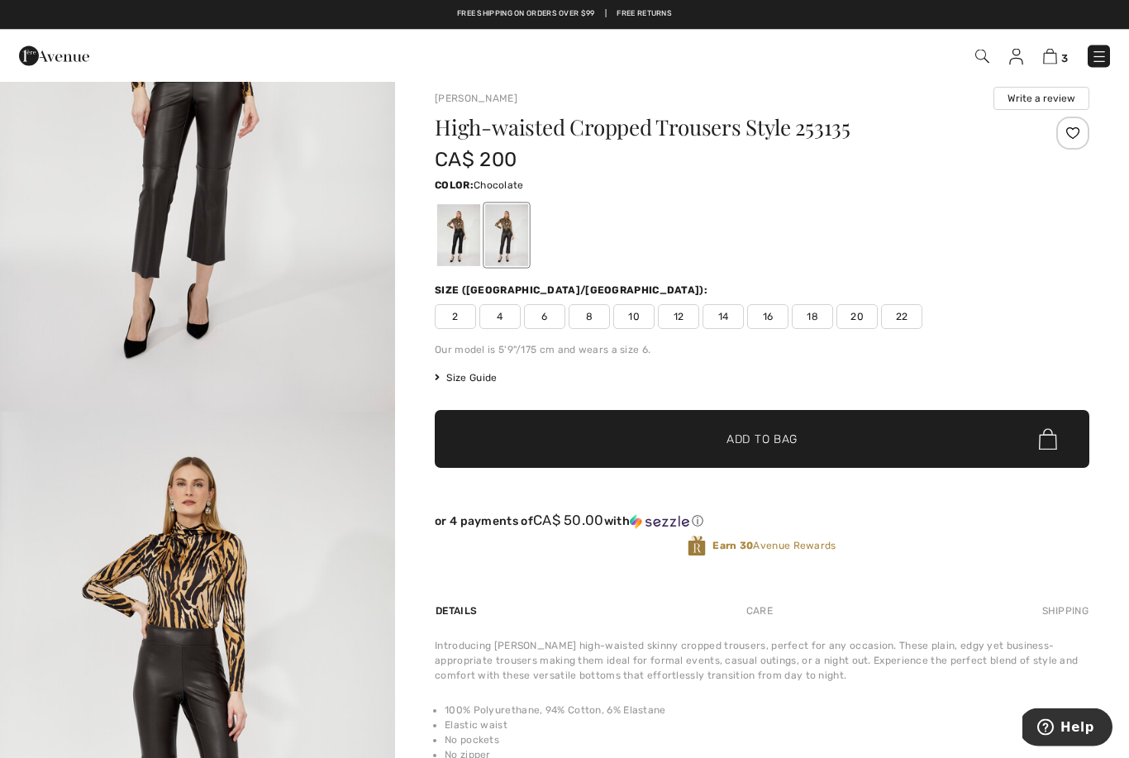
scroll to position [0, 0]
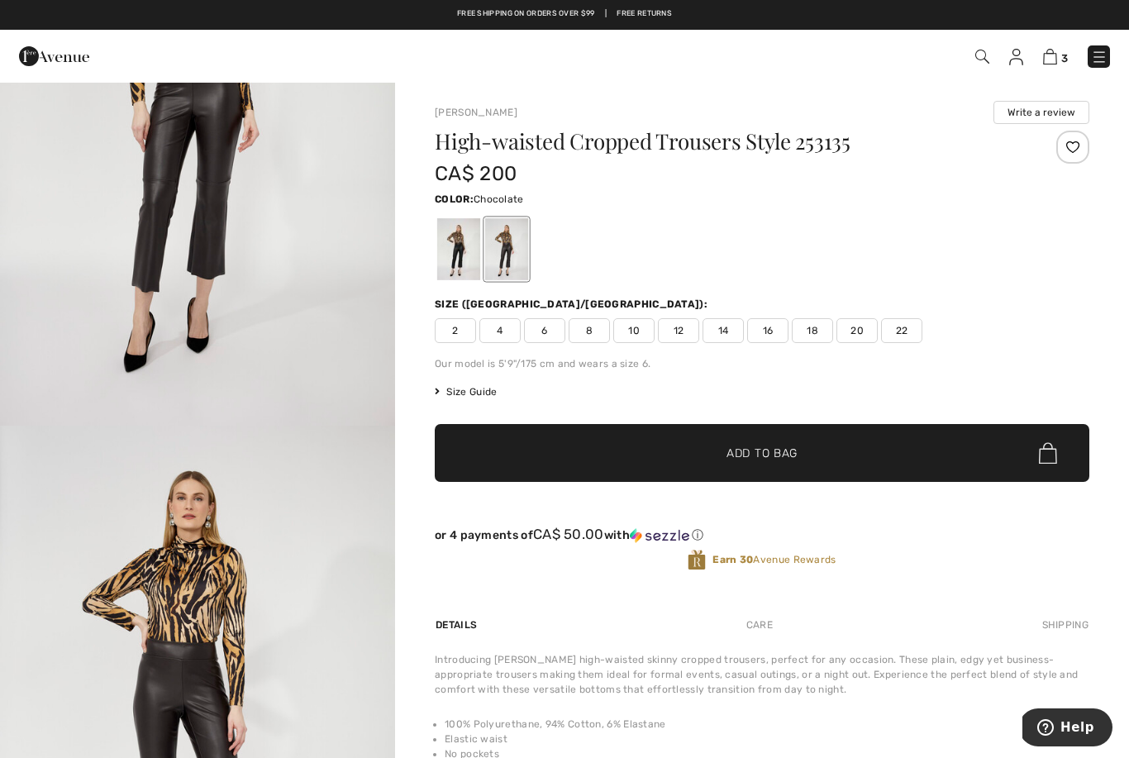
click at [1056, 64] on img at bounding box center [1050, 57] width 14 height 16
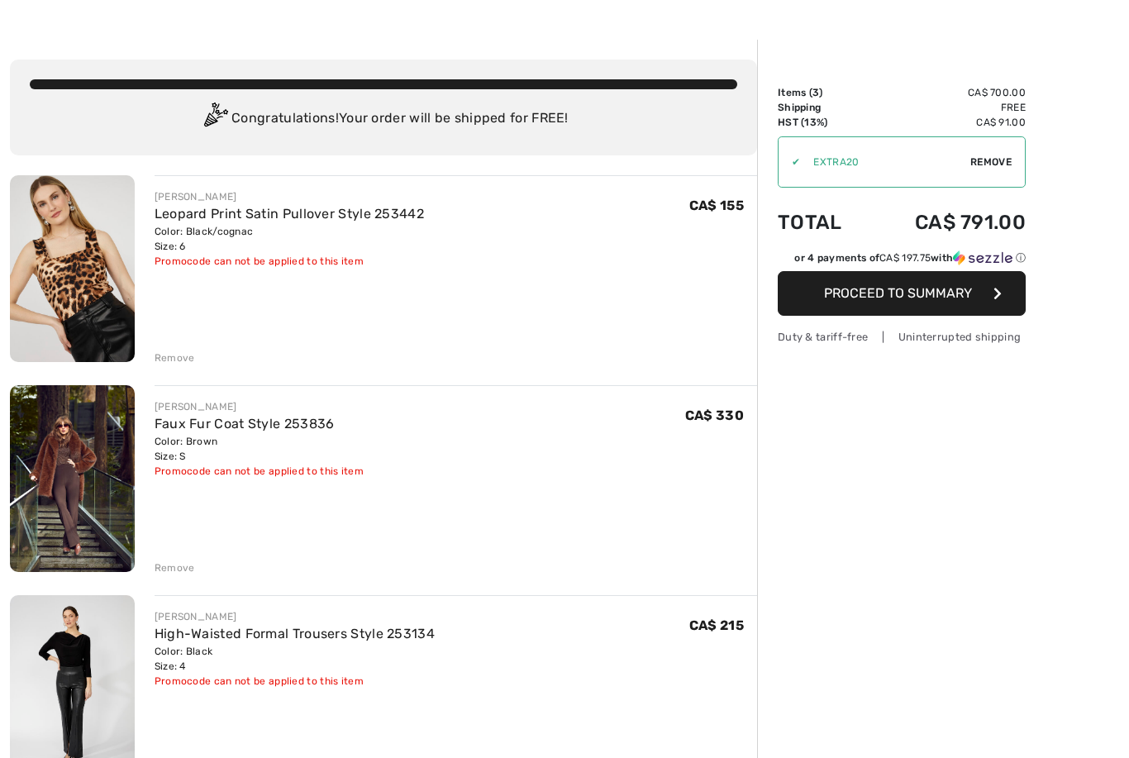
scroll to position [40, 0]
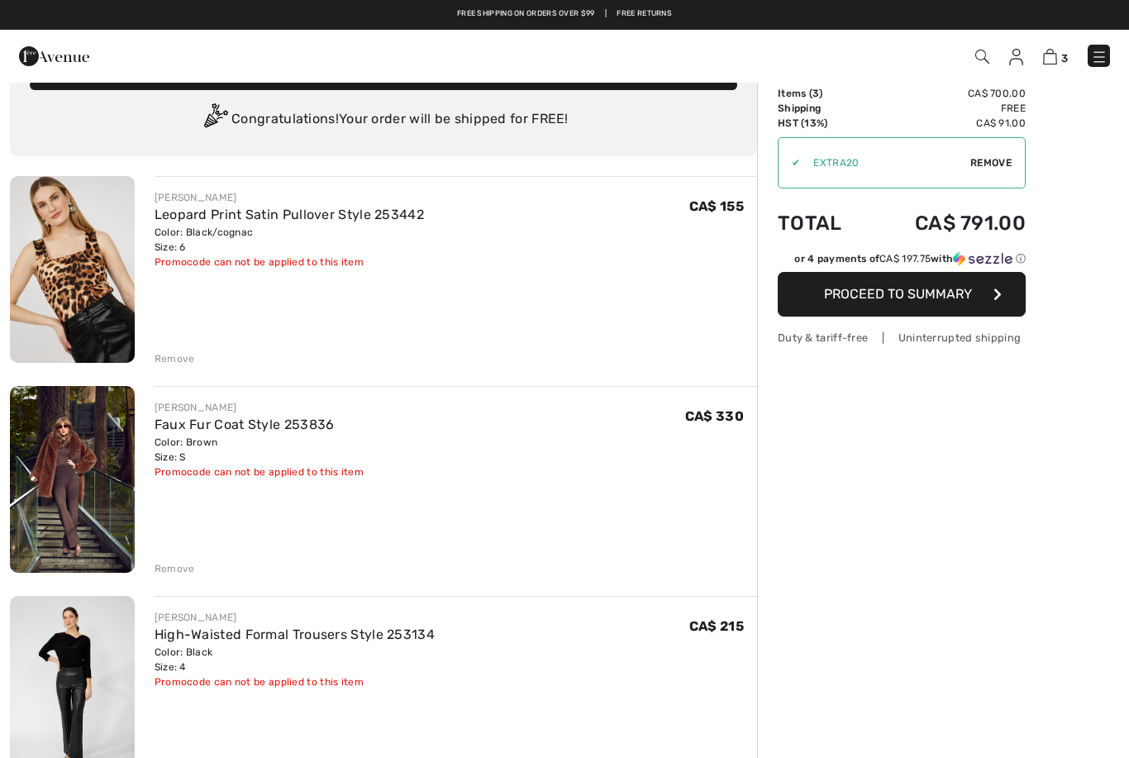
click at [183, 570] on div "Remove" at bounding box center [175, 568] width 40 height 15
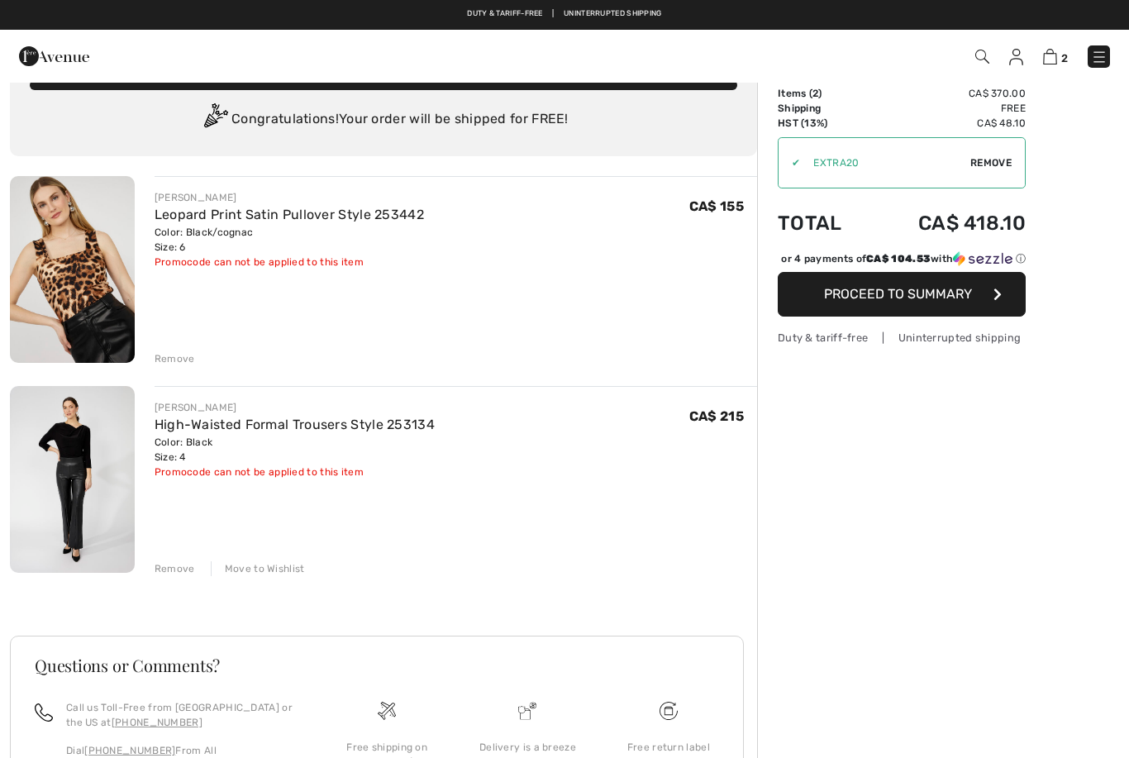
scroll to position [0, 0]
